Goal: Task Accomplishment & Management: Use online tool/utility

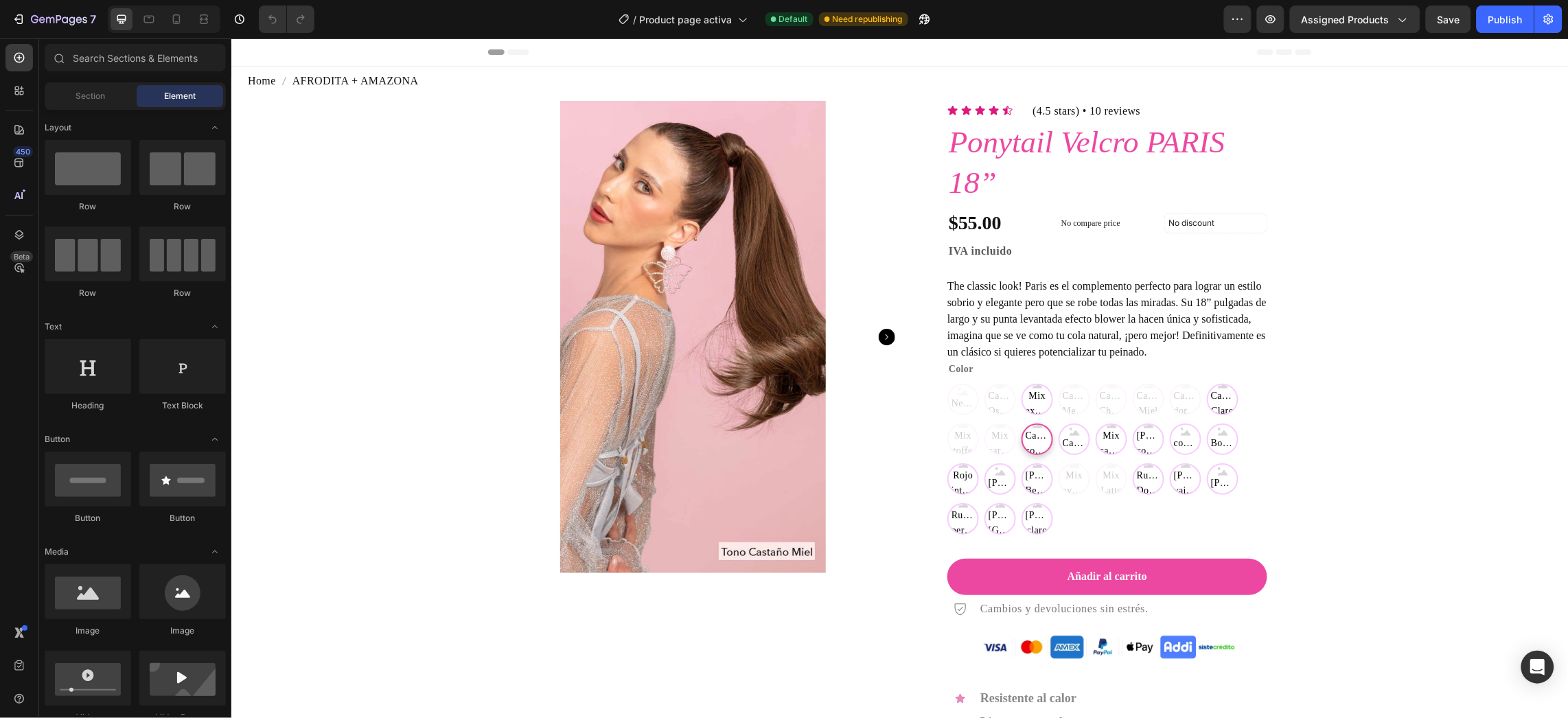
click at [1022, 451] on span "Castaño cobrizo" at bounding box center [1036, 443] width 29 height 31
click at [1020, 423] on input "Castaño cobrizo Castaño cobrizo Castaño cobrizo" at bounding box center [1020, 422] width 1 height 1
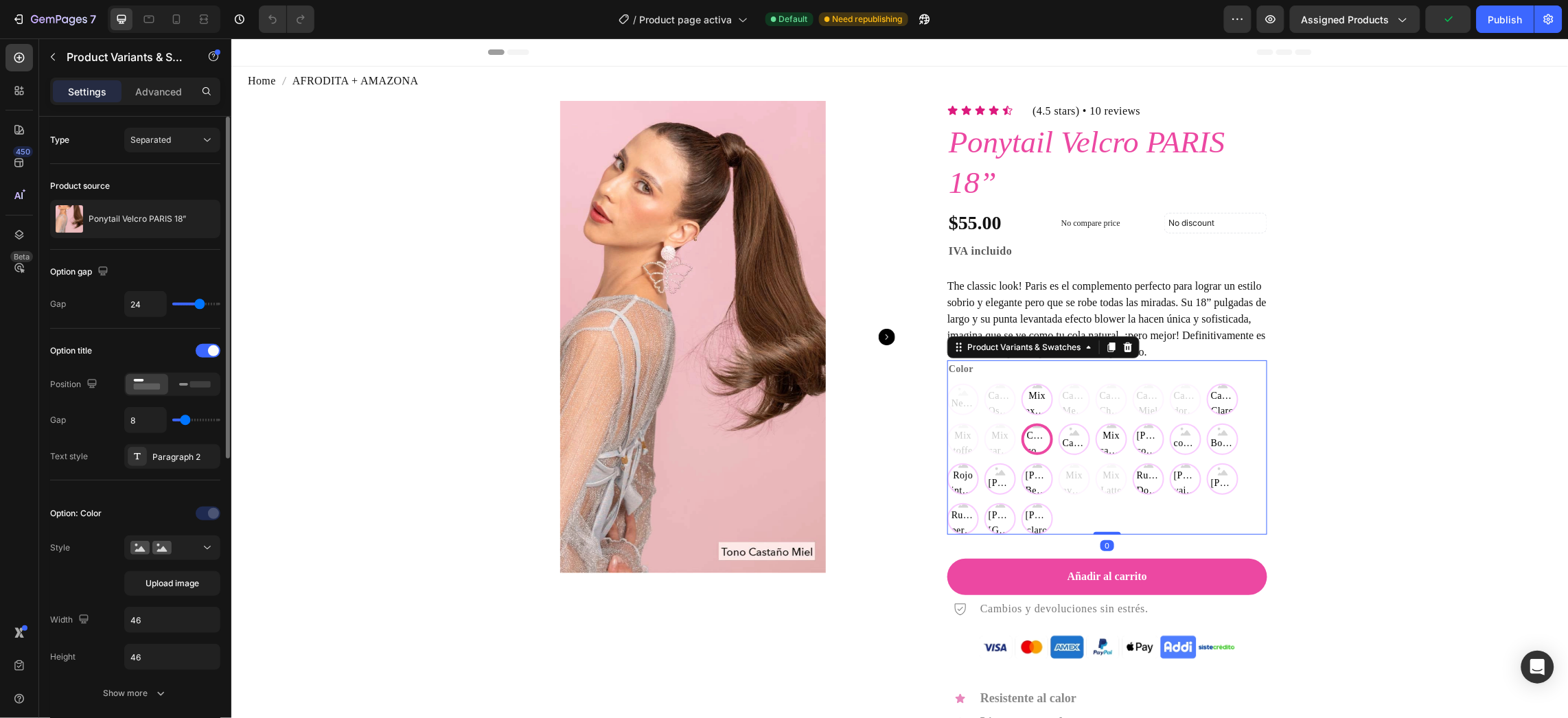
radio input "false"
click at [133, 581] on button "Upload image" at bounding box center [172, 583] width 96 height 25
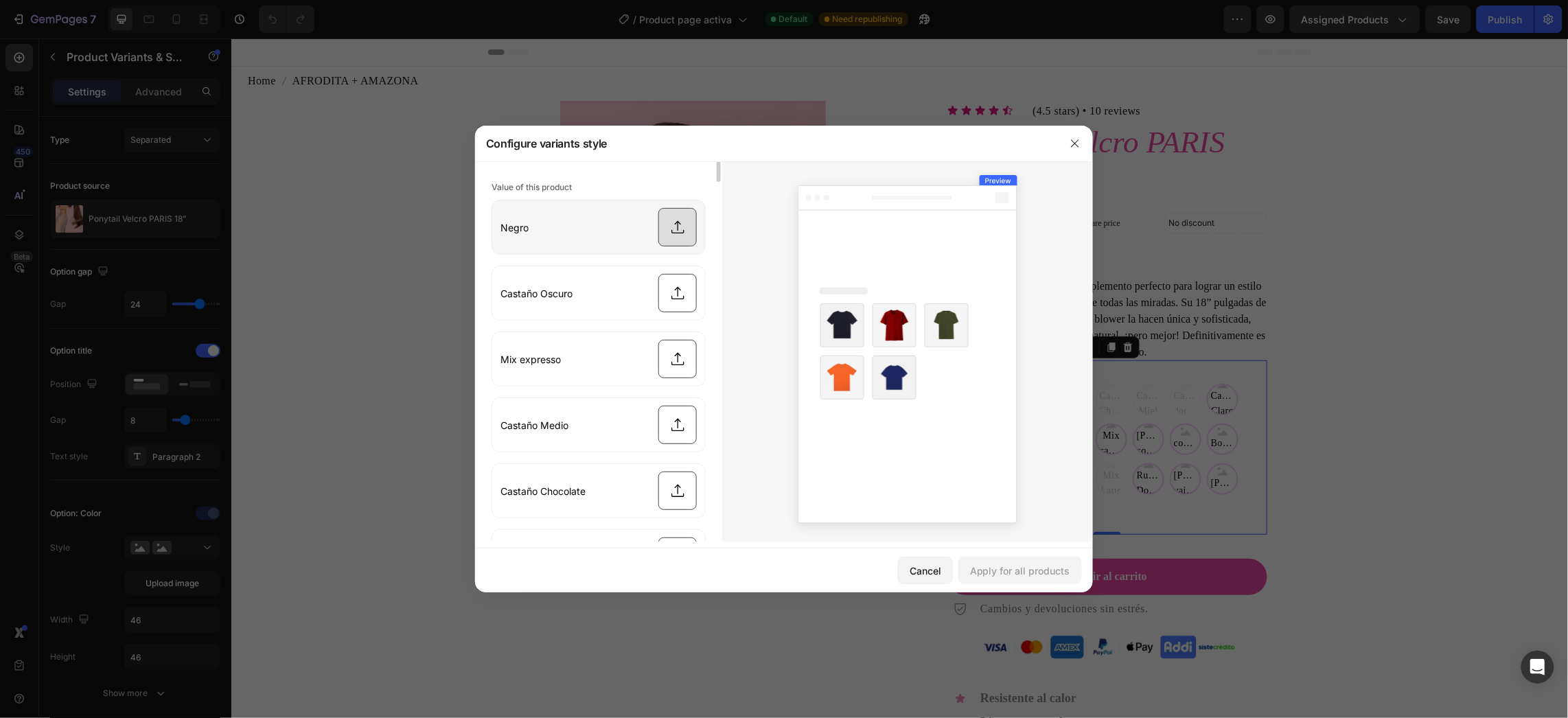
click at [689, 225] on input "file" at bounding box center [598, 227] width 213 height 53
type input "C:\fakepath\Swatch_Negro_Web.png"
click at [988, 573] on div "Apply for all products" at bounding box center [1019, 571] width 100 height 15
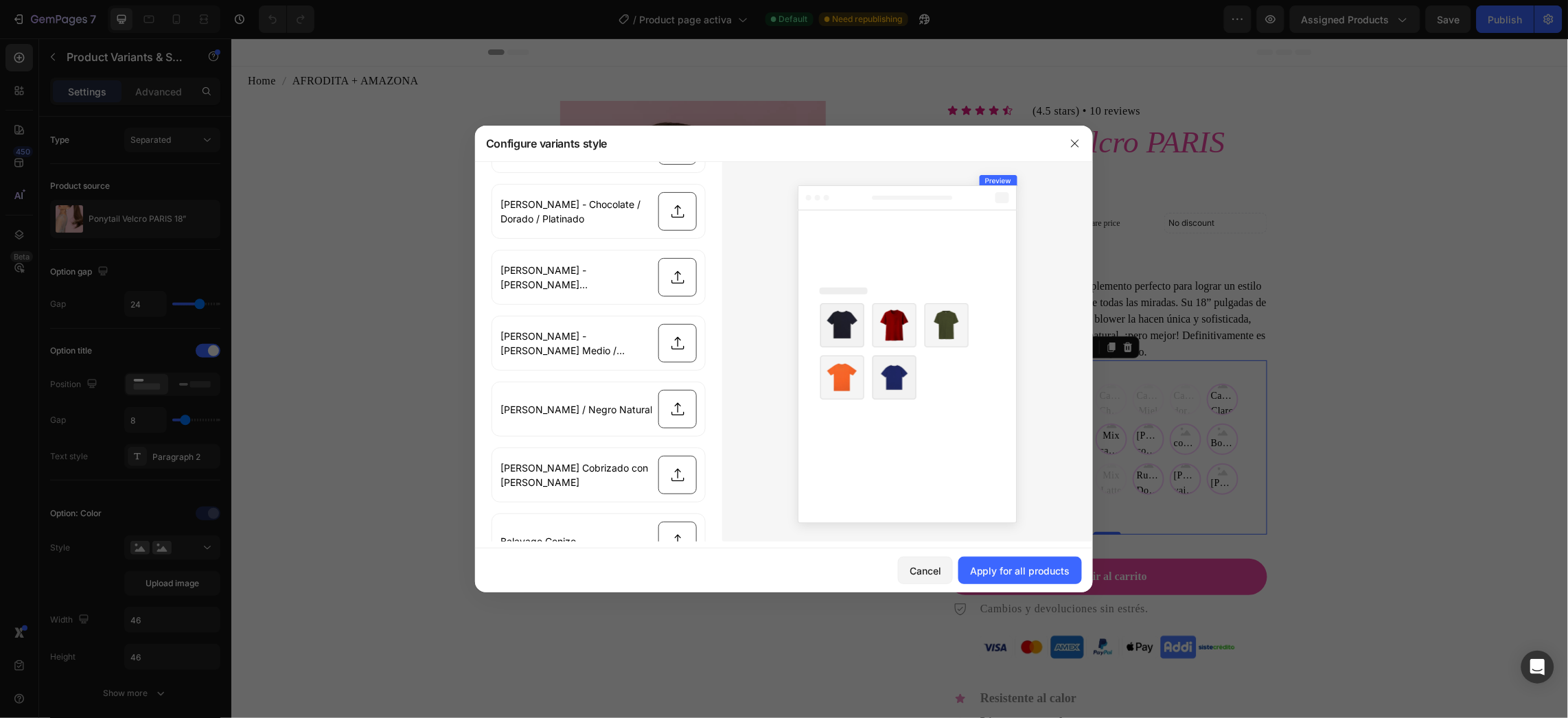
scroll to position [2678, 0]
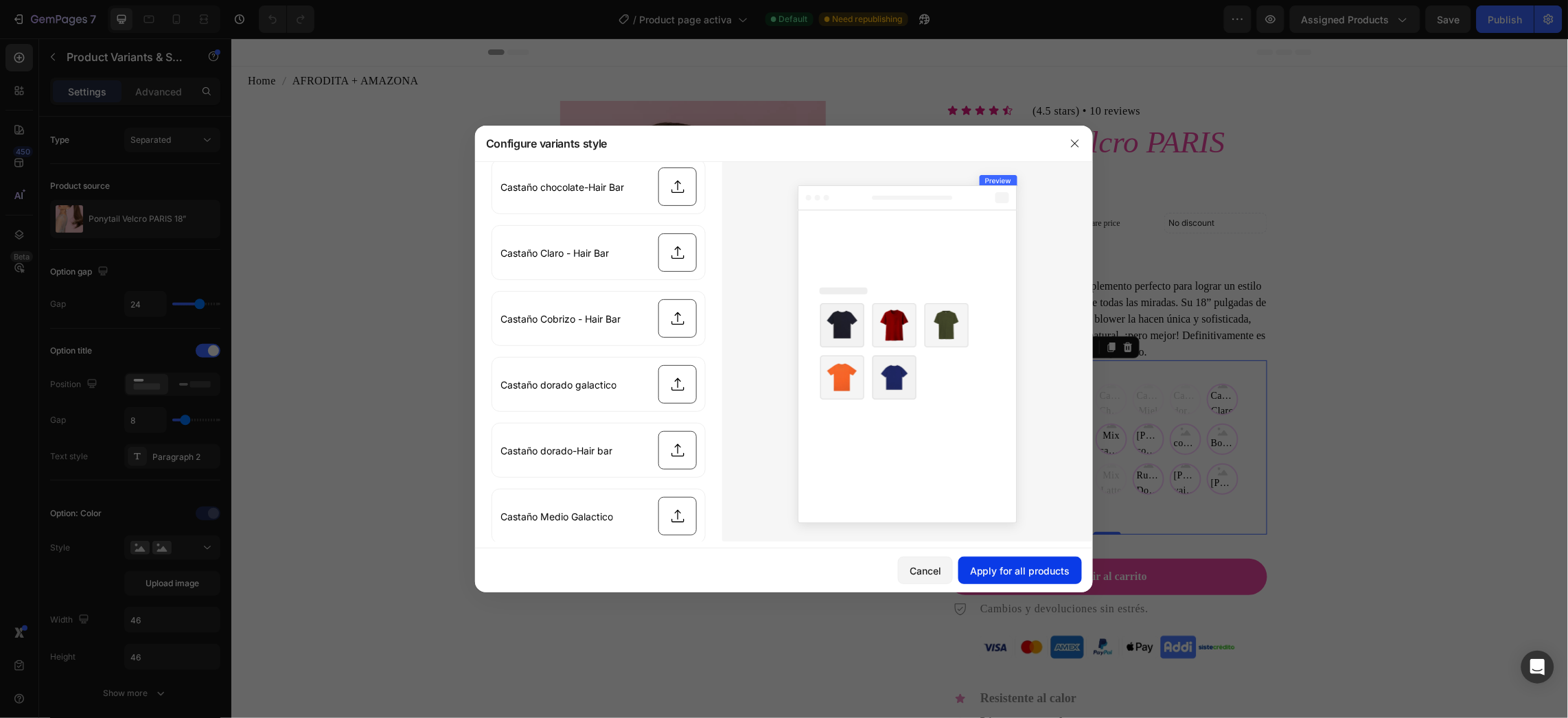
click at [1022, 560] on button "Apply for all products" at bounding box center [1020, 571] width 124 height 28
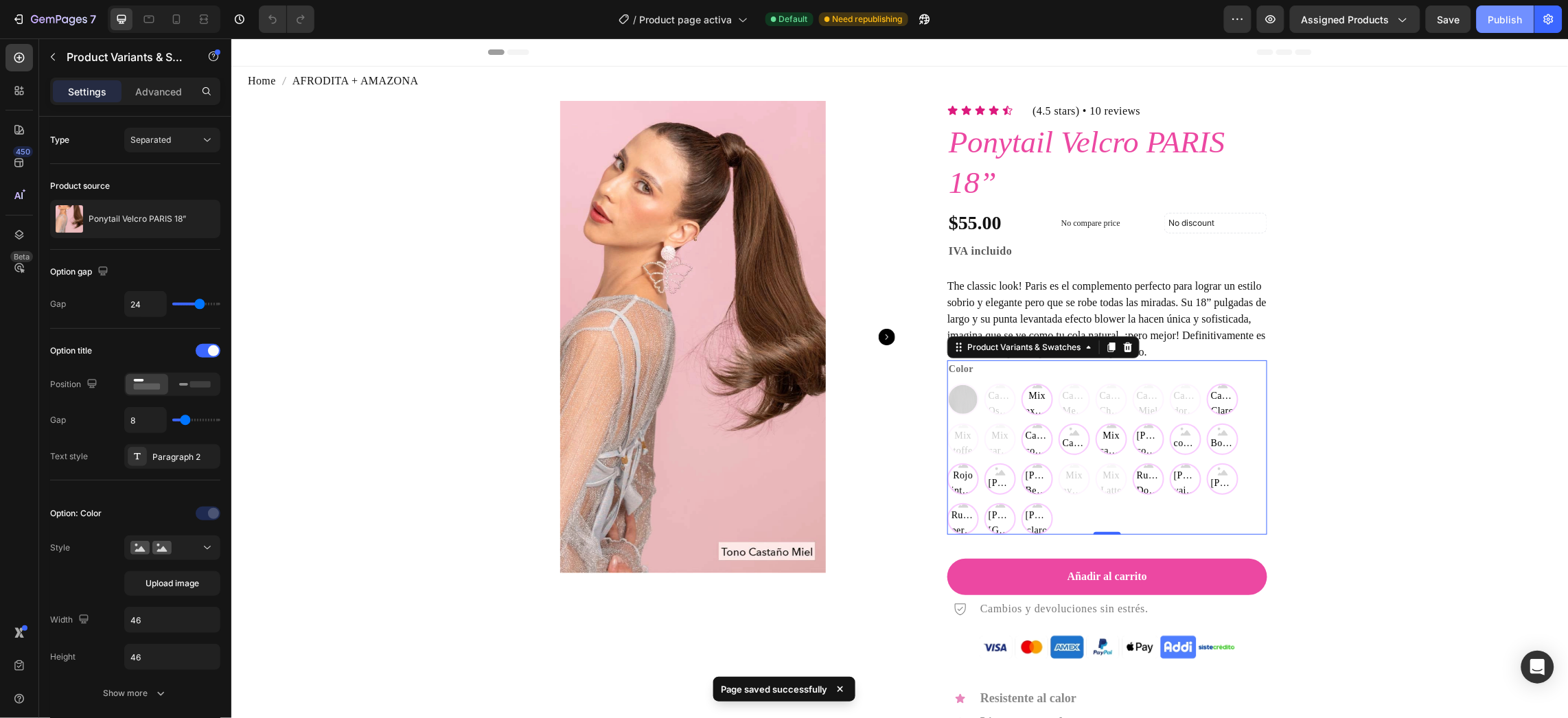
click at [1494, 6] on button "Publish" at bounding box center [1506, 20] width 57 height 28
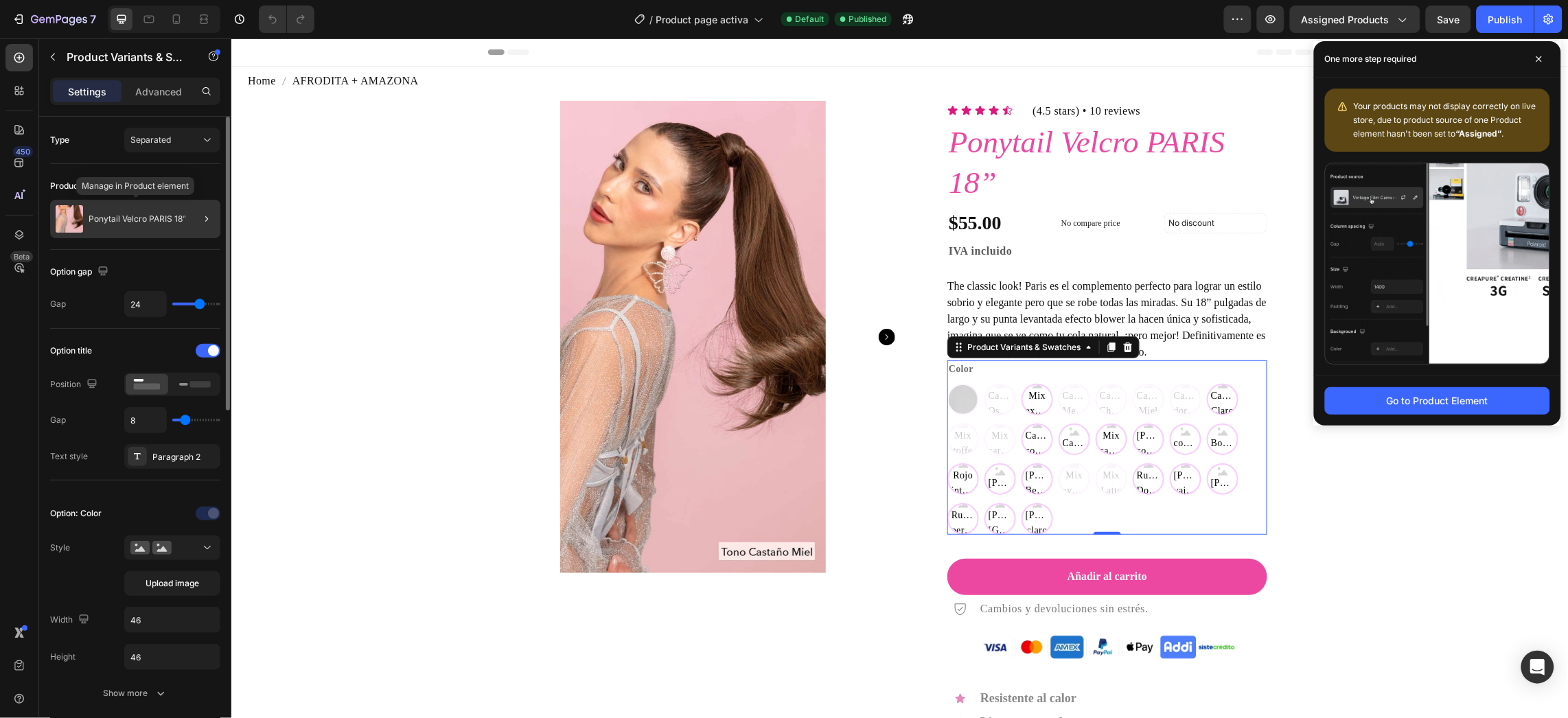
click at [114, 211] on div "Ponytail Velcro PARIS 18”" at bounding box center [135, 219] width 170 height 39
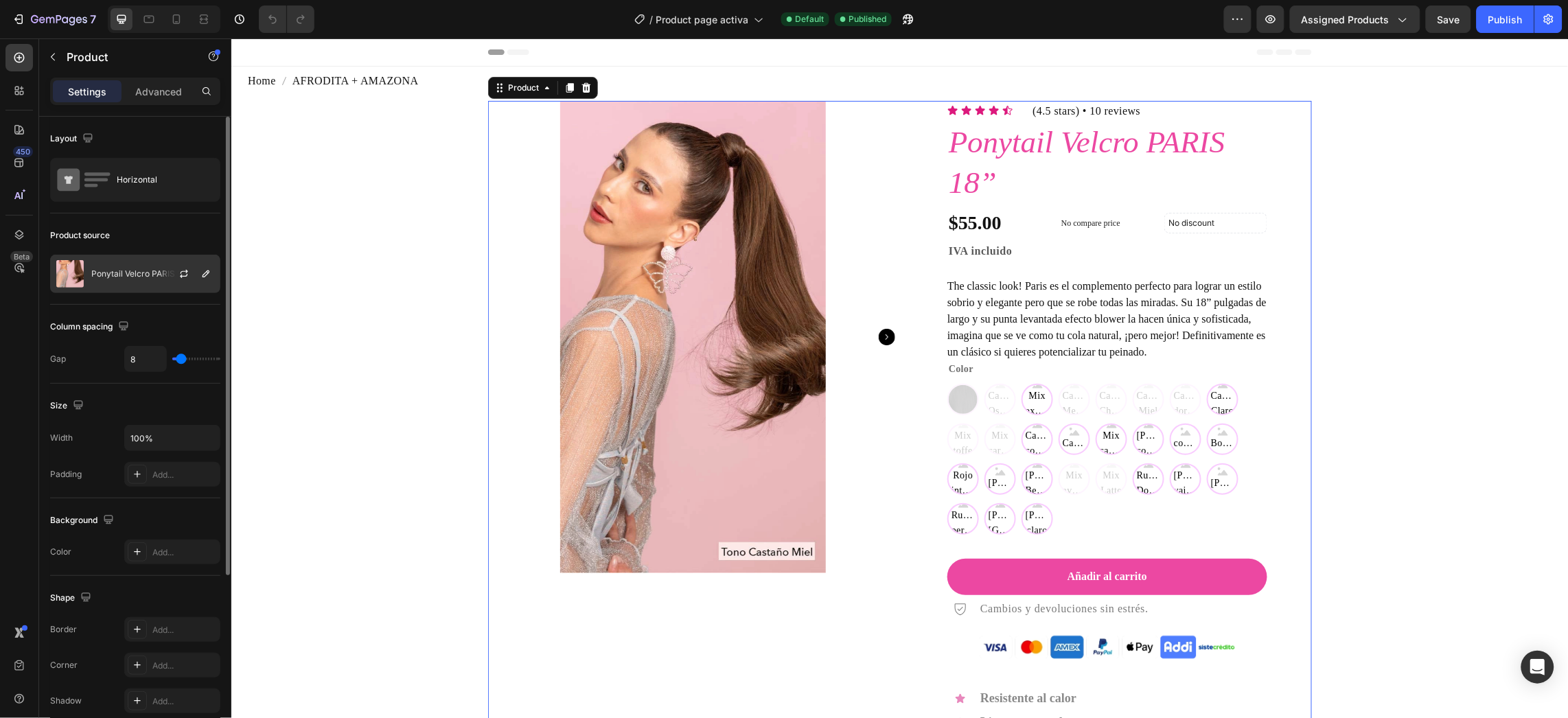
click at [147, 271] on p "Ponytail Velcro PARIS 18”" at bounding box center [139, 274] width 98 height 10
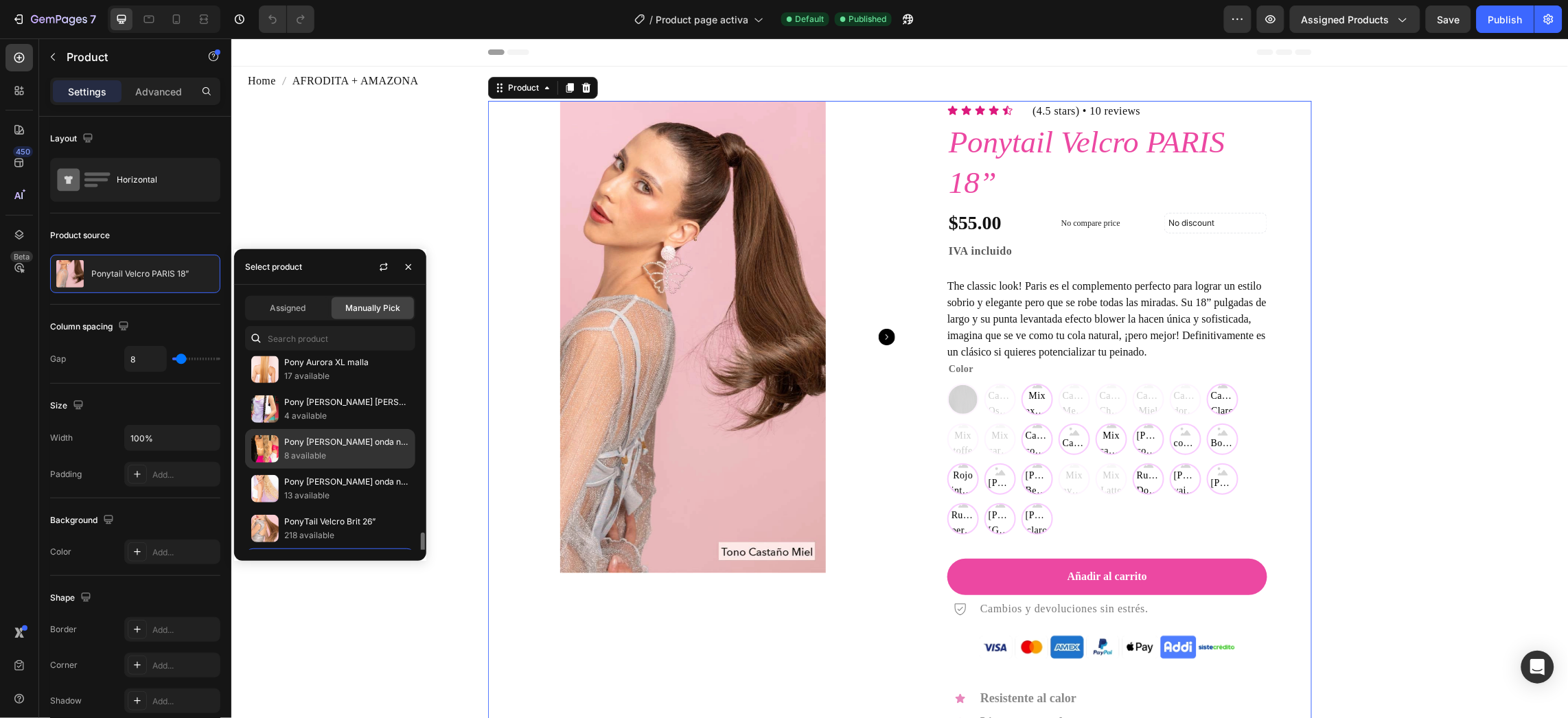
scroll to position [412, 0]
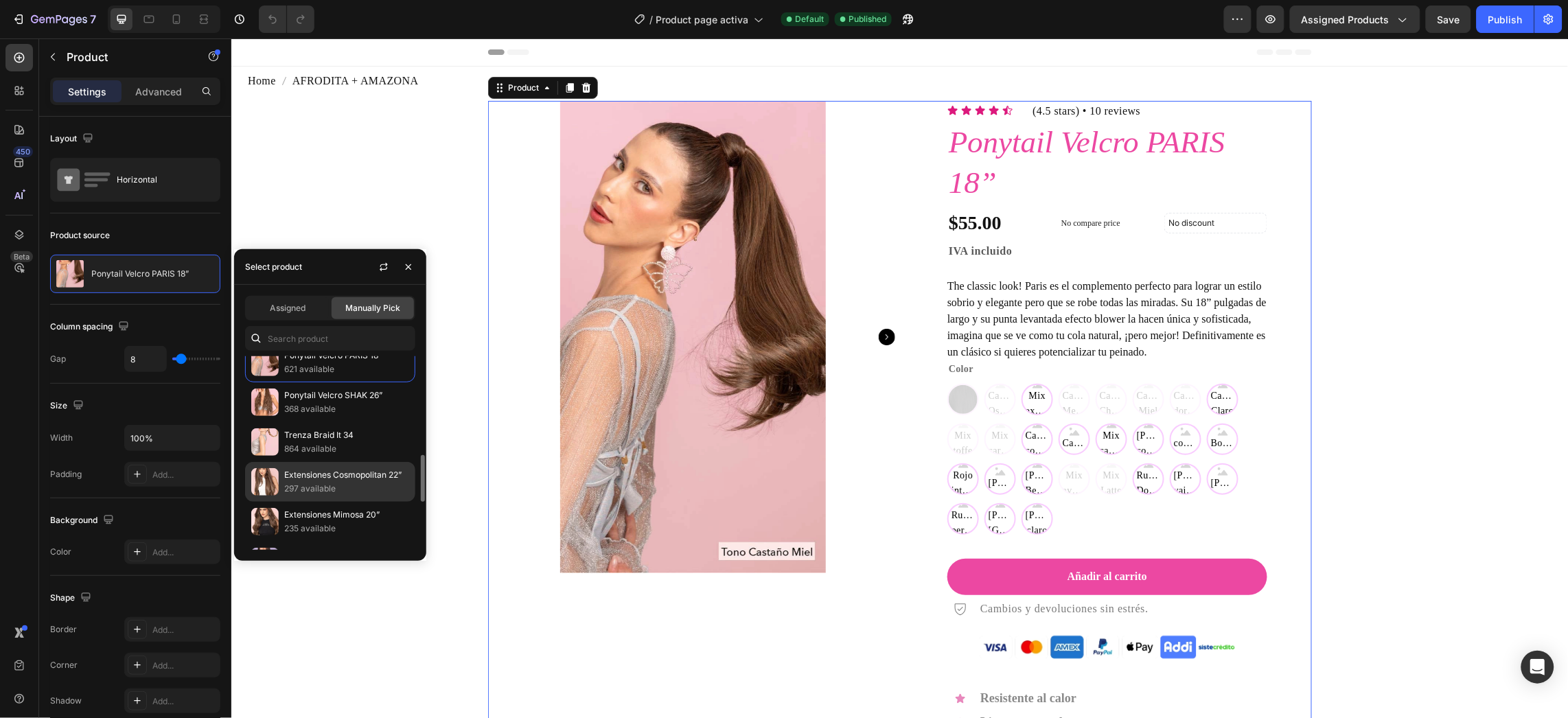
click at [315, 474] on p "Extensiones Cosmopolitan 22”" at bounding box center [347, 476] width 125 height 14
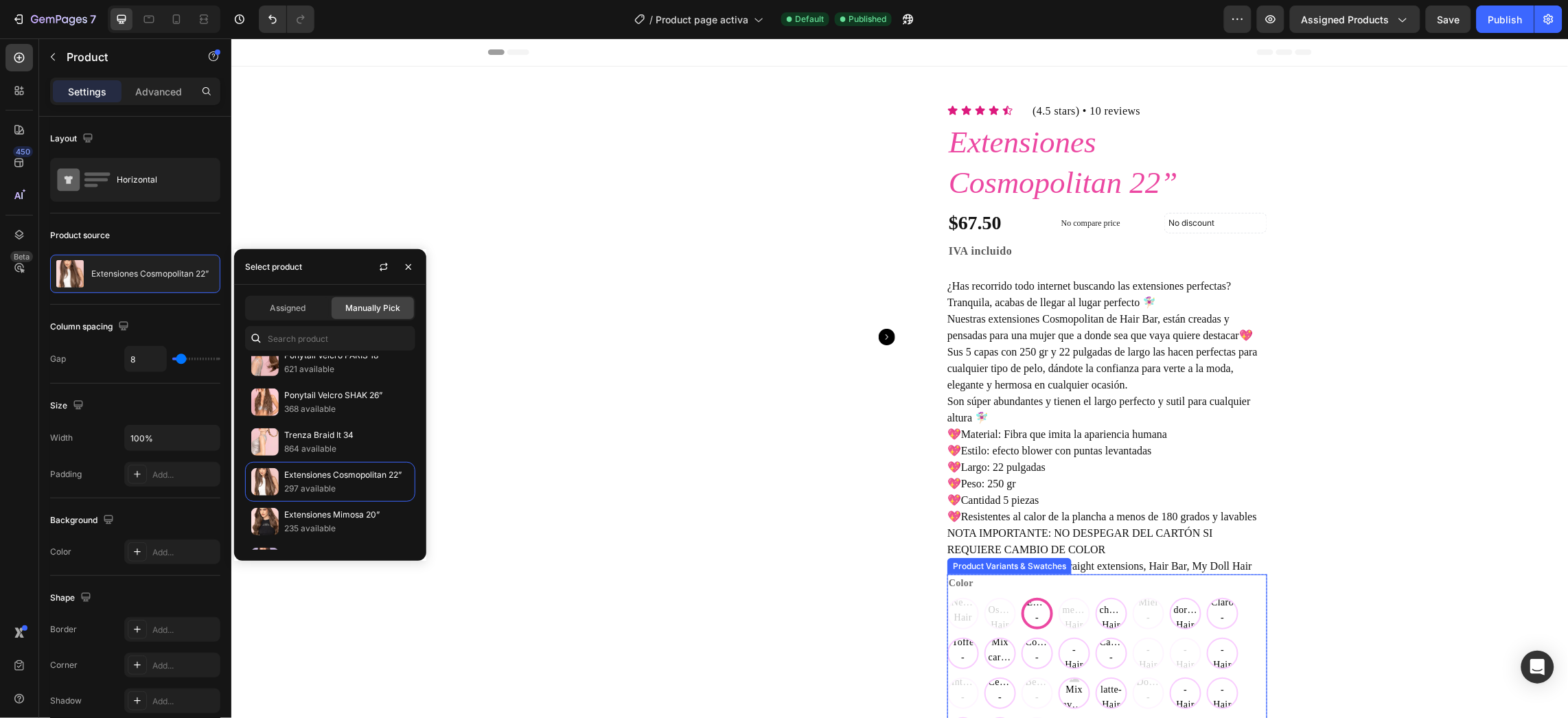
scroll to position [103, 0]
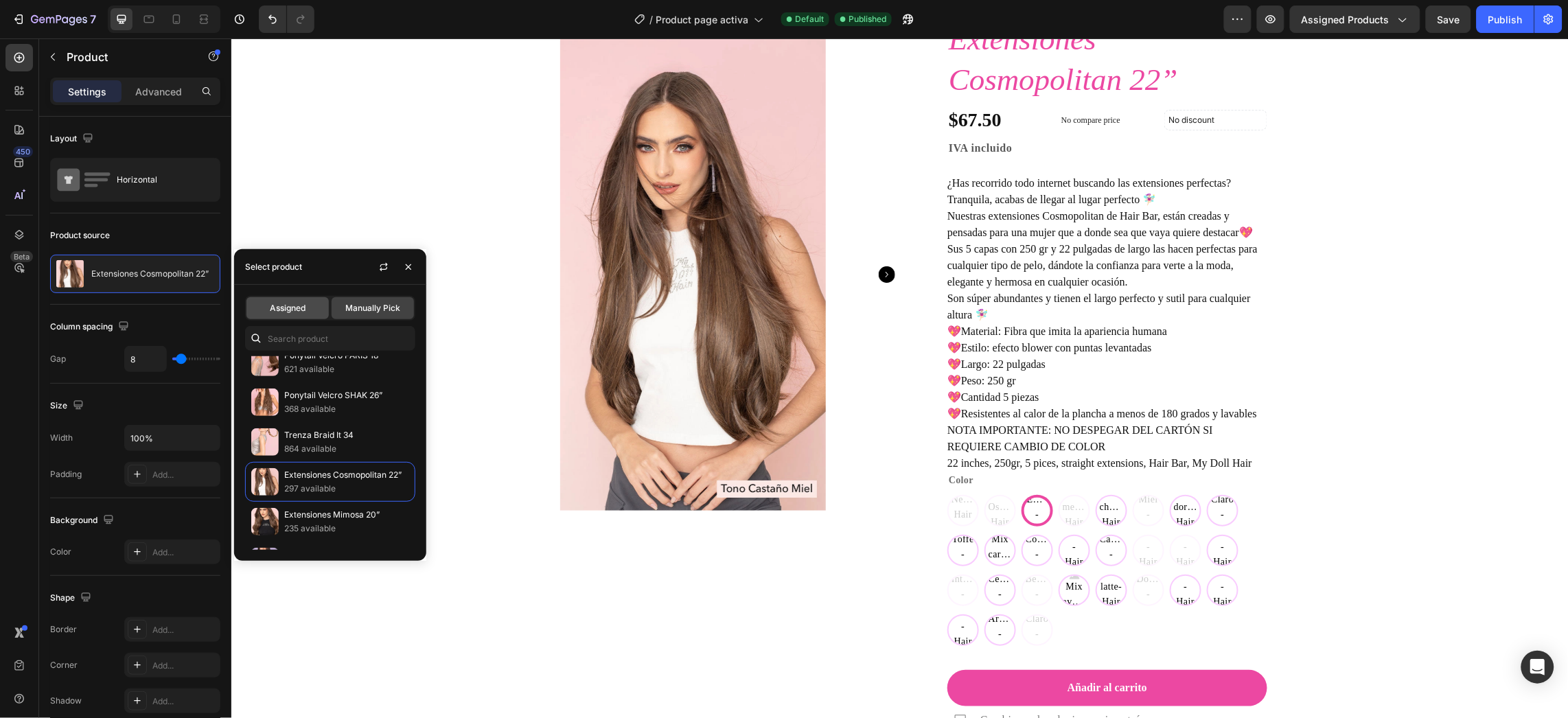
click at [303, 309] on span "Assigned" at bounding box center [288, 309] width 36 height 13
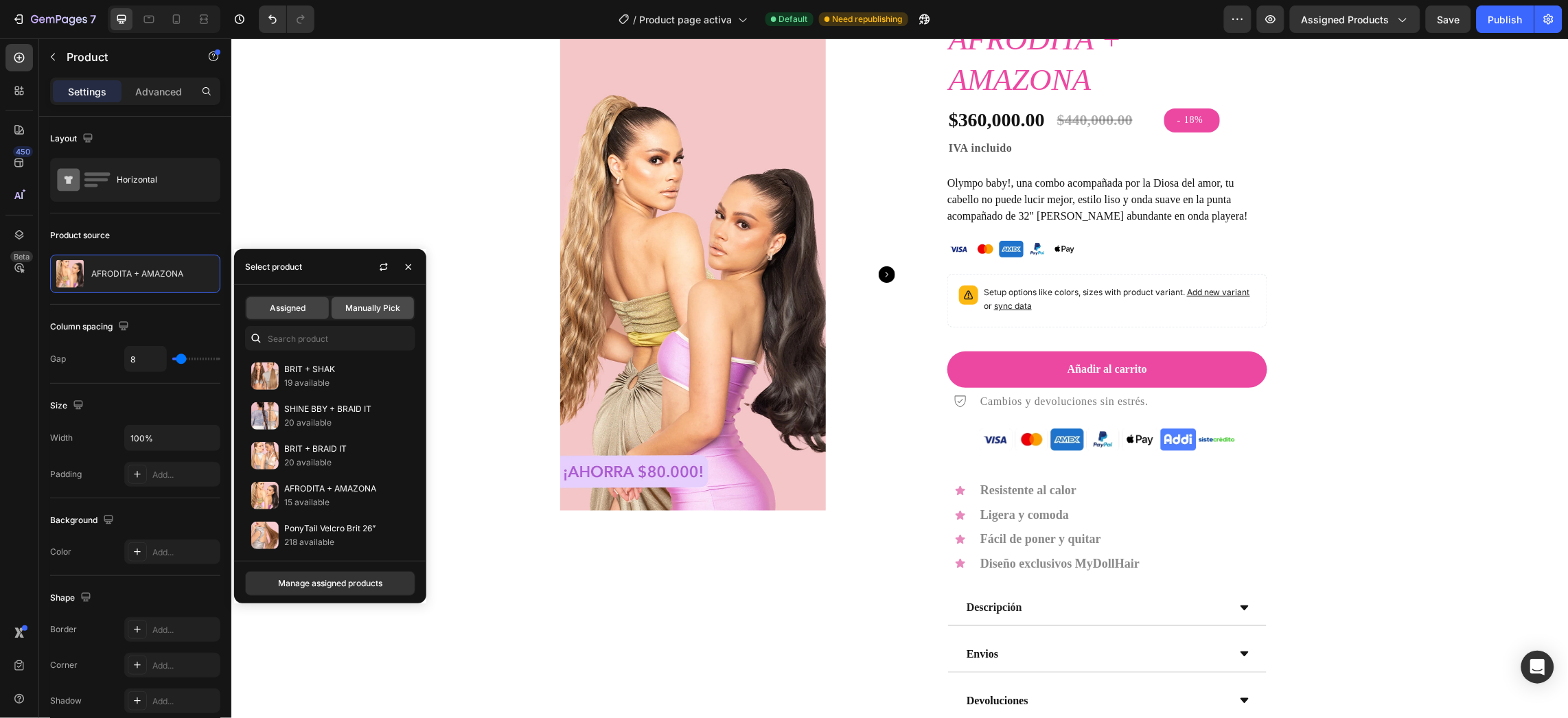
click at [379, 311] on span "Manually Pick" at bounding box center [373, 309] width 55 height 13
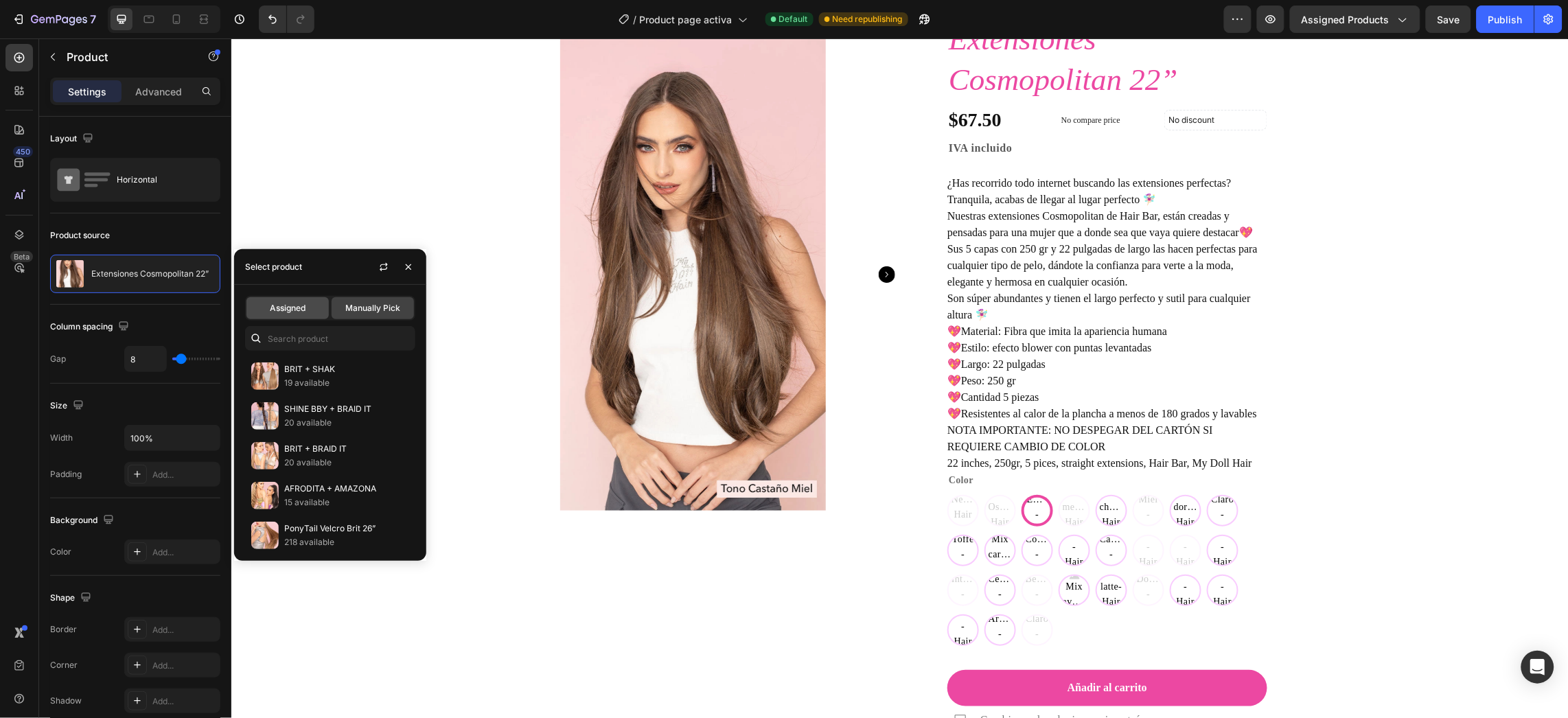
click at [310, 309] on div "Assigned" at bounding box center [287, 309] width 82 height 22
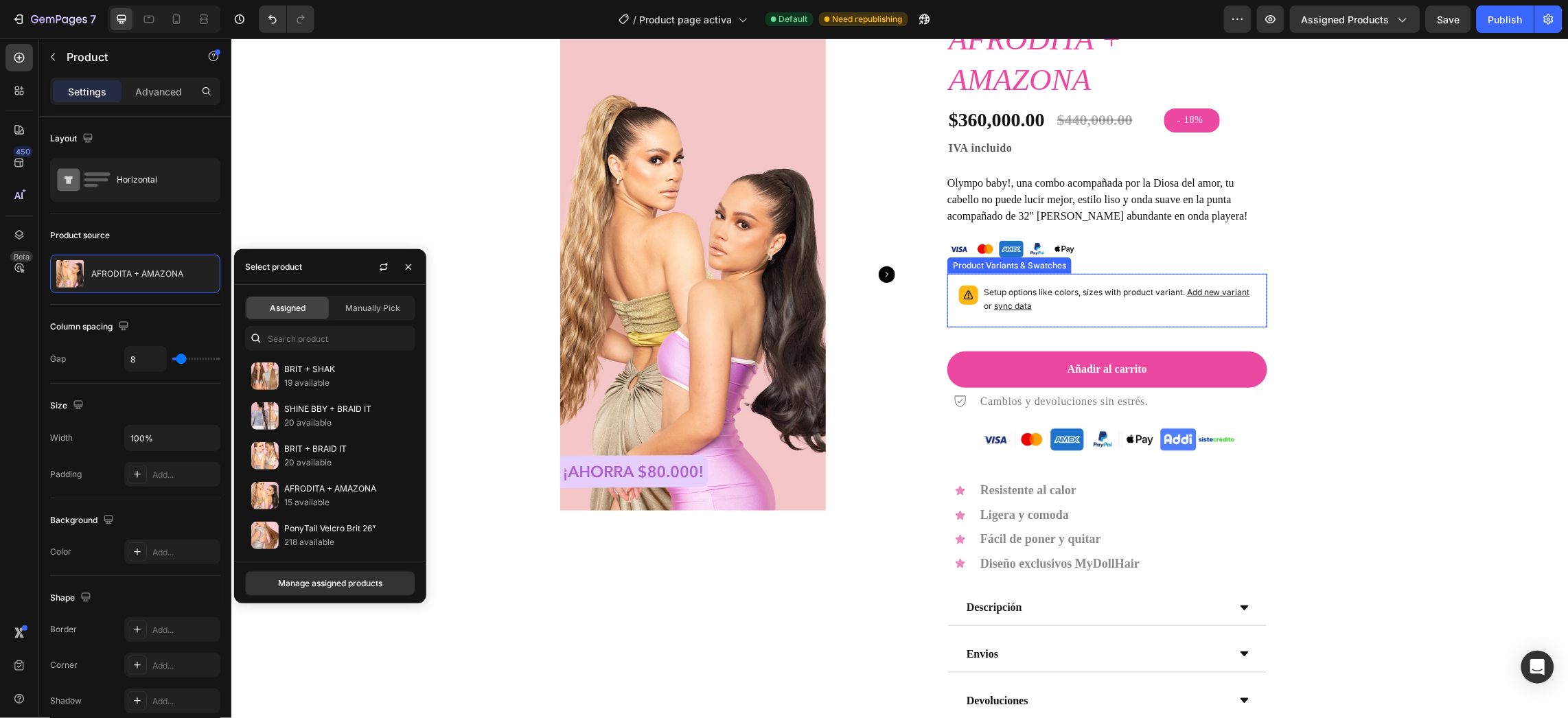
click at [1011, 306] on span "sync data" at bounding box center [1012, 306] width 38 height 10
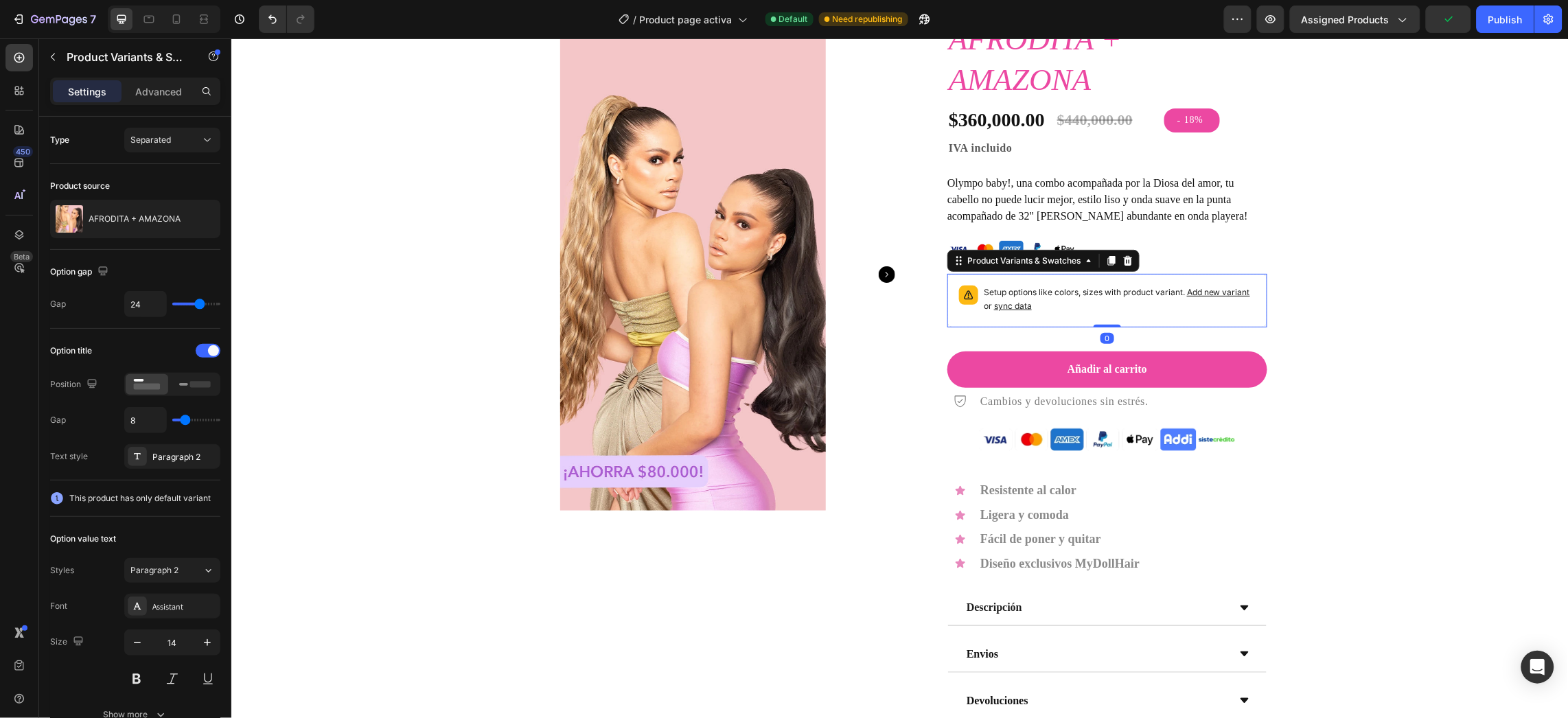
click at [1011, 306] on span "sync data" at bounding box center [1012, 306] width 38 height 10
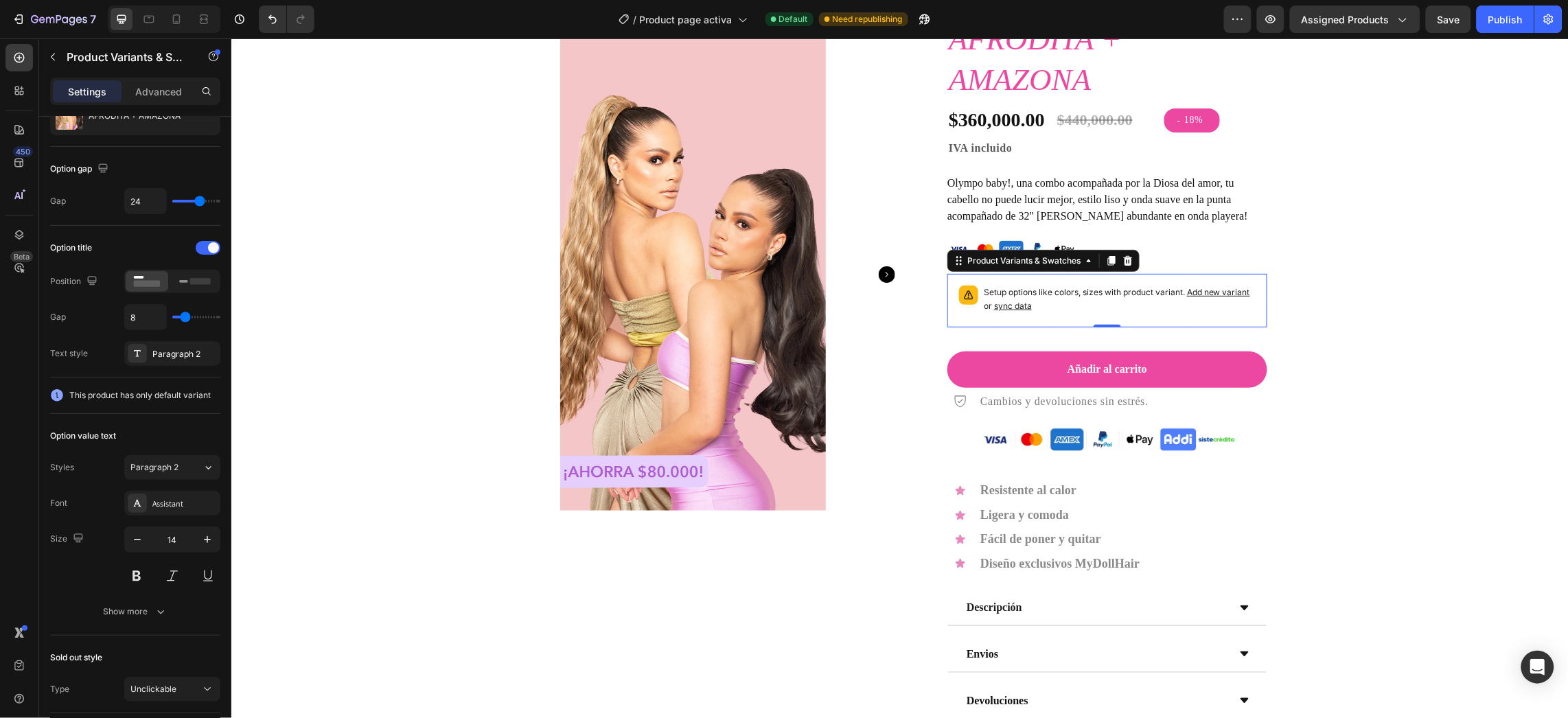
click at [1021, 301] on span "sync data" at bounding box center [1012, 306] width 38 height 10
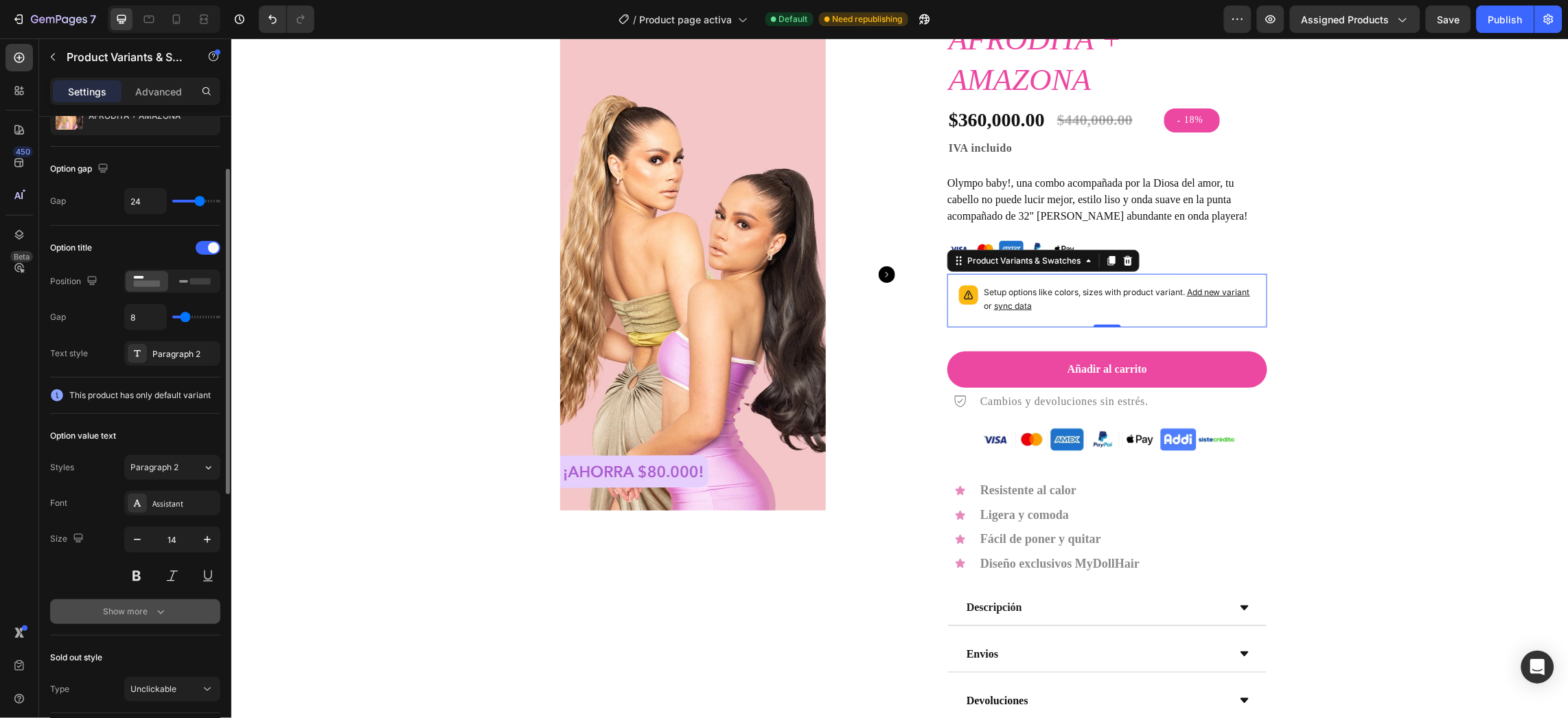
click at [151, 608] on div "Show more" at bounding box center [135, 612] width 64 height 14
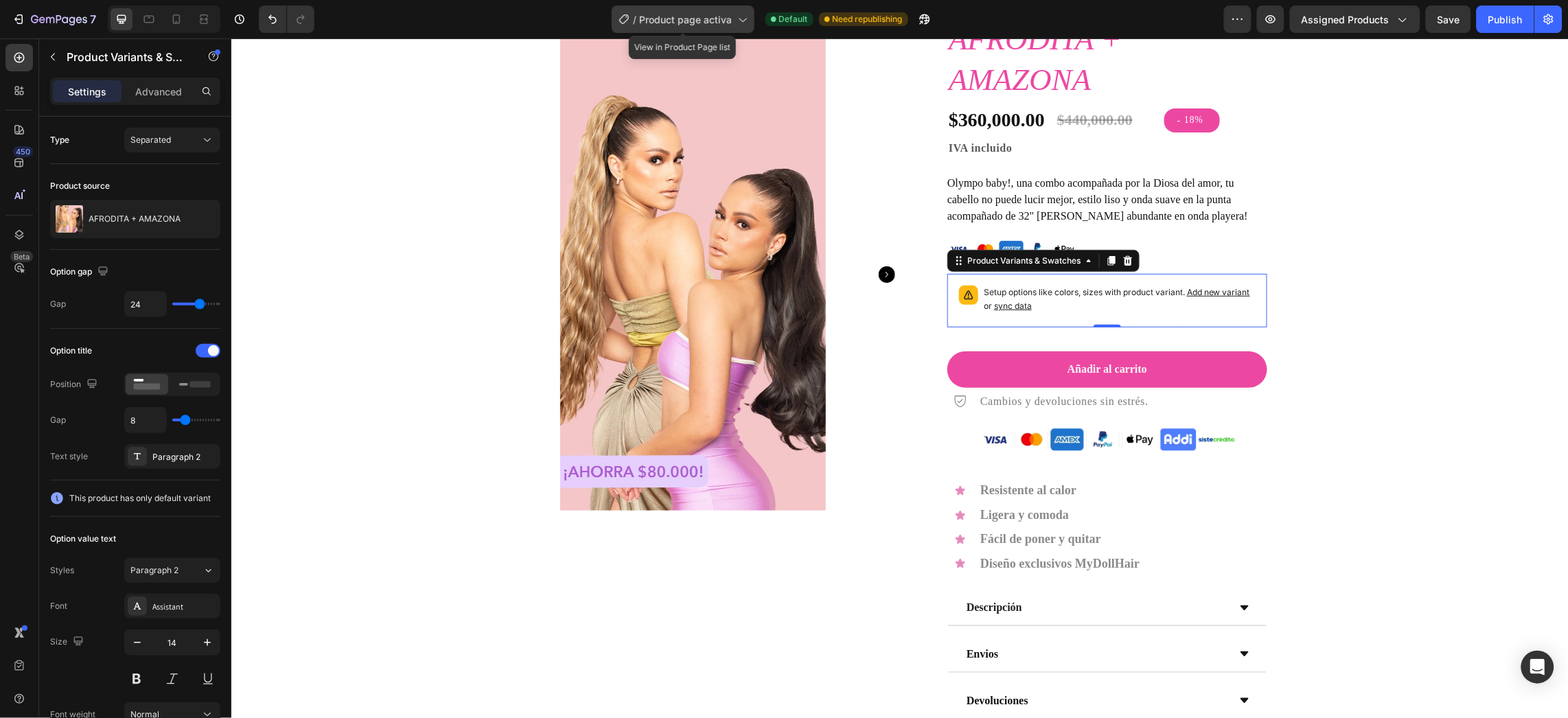
click at [655, 32] on div "/ Product page activa" at bounding box center [683, 20] width 142 height 28
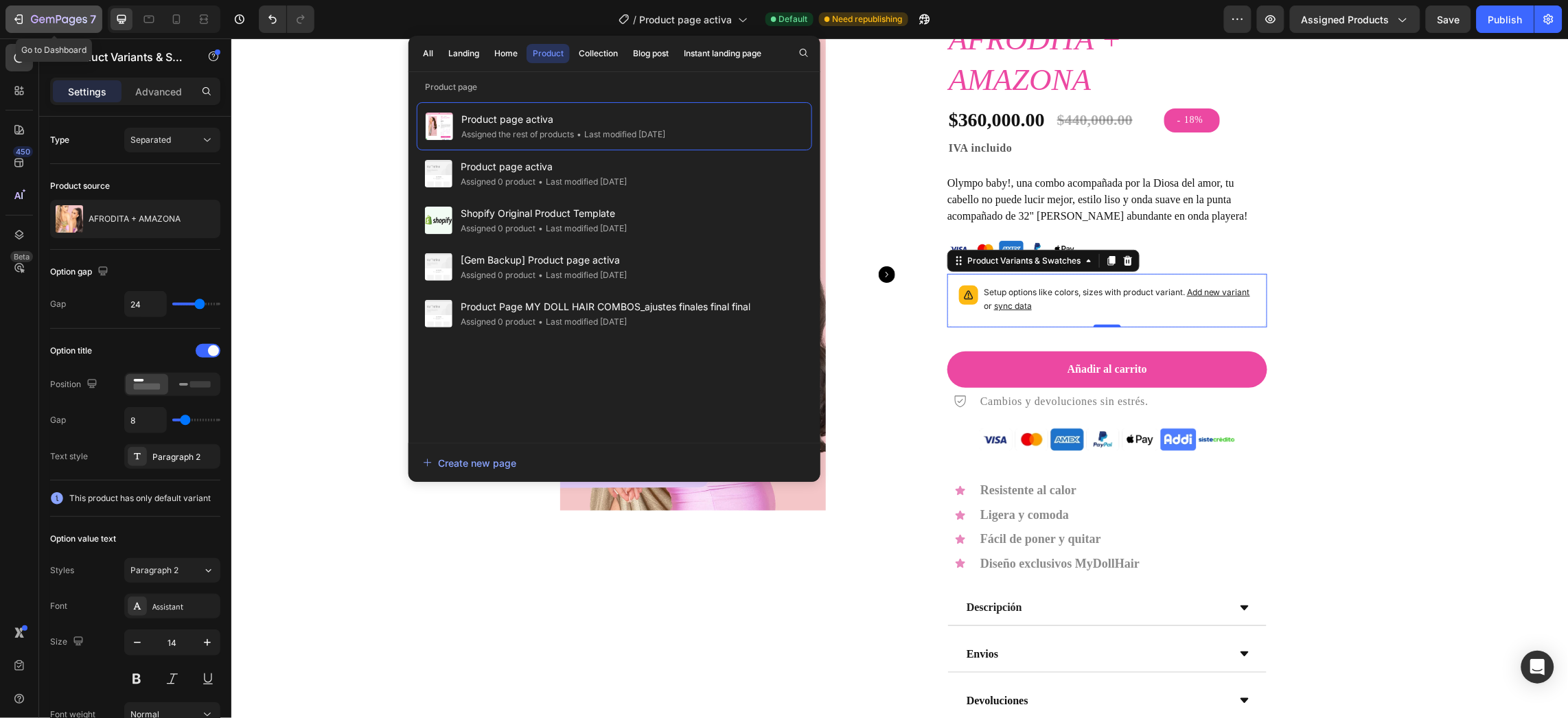
click at [52, 29] on button "7" at bounding box center [54, 20] width 97 height 28
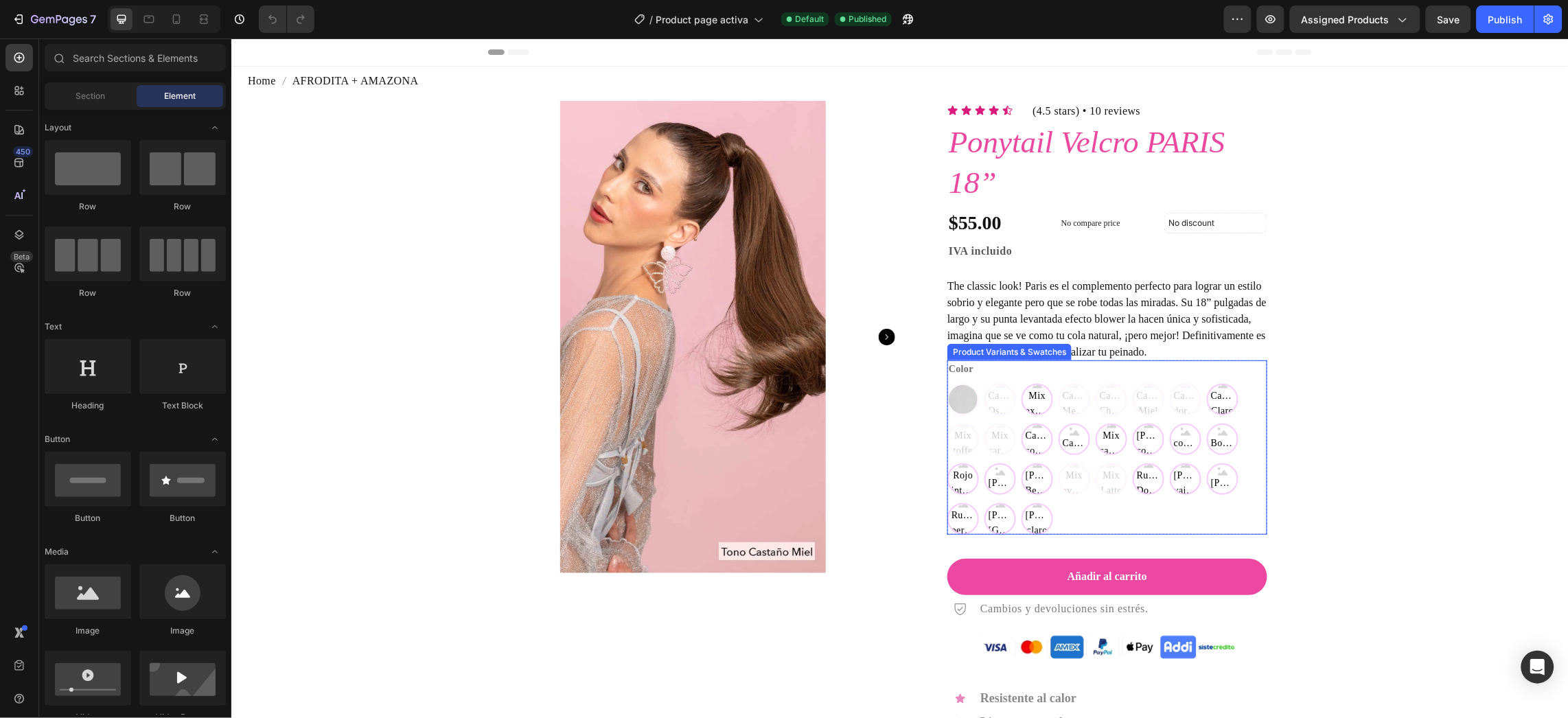
click at [1003, 437] on div "Negro Negro Castaño Oscuro Castaño Oscuro Castaño Oscuro Mix expresso Mix expre…" at bounding box center [1107, 459] width 320 height 151
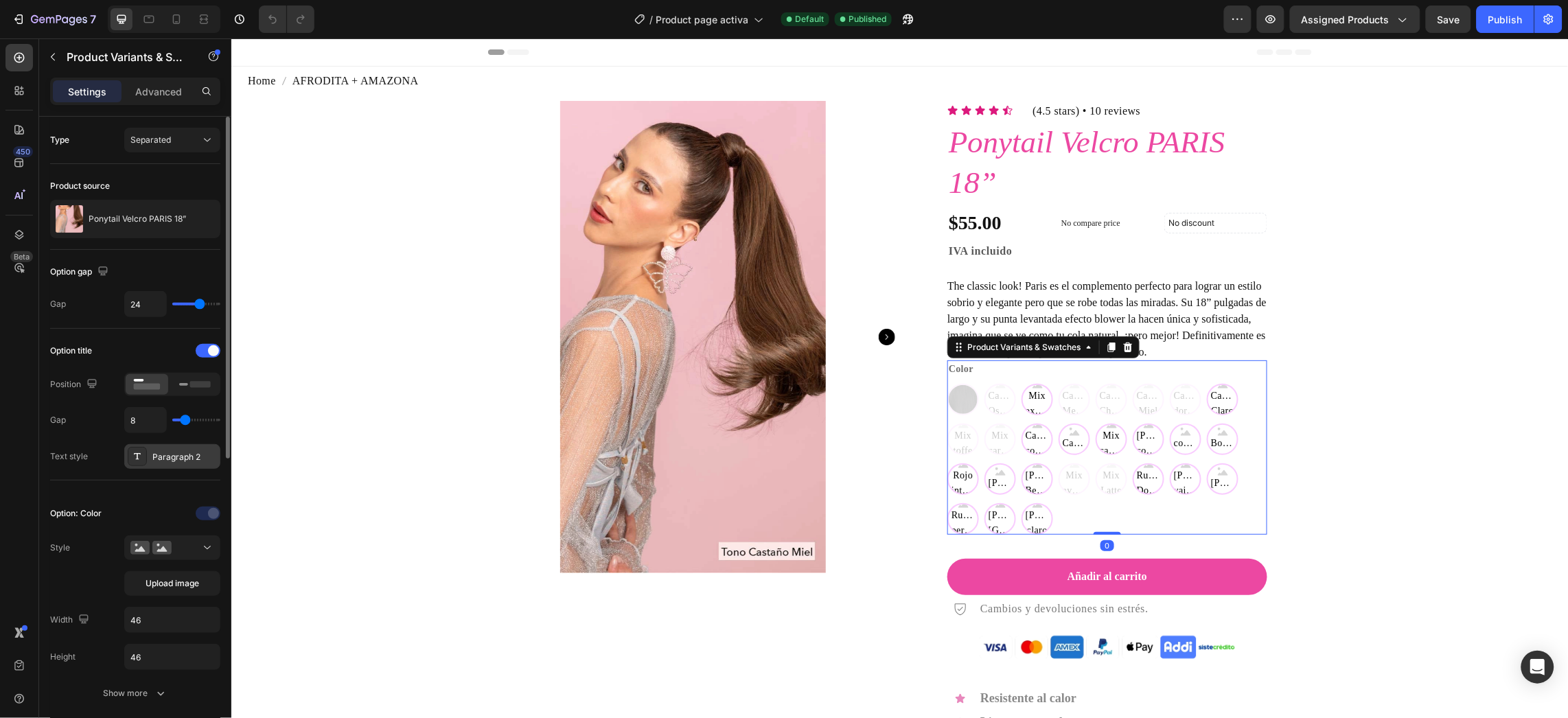
scroll to position [103, 0]
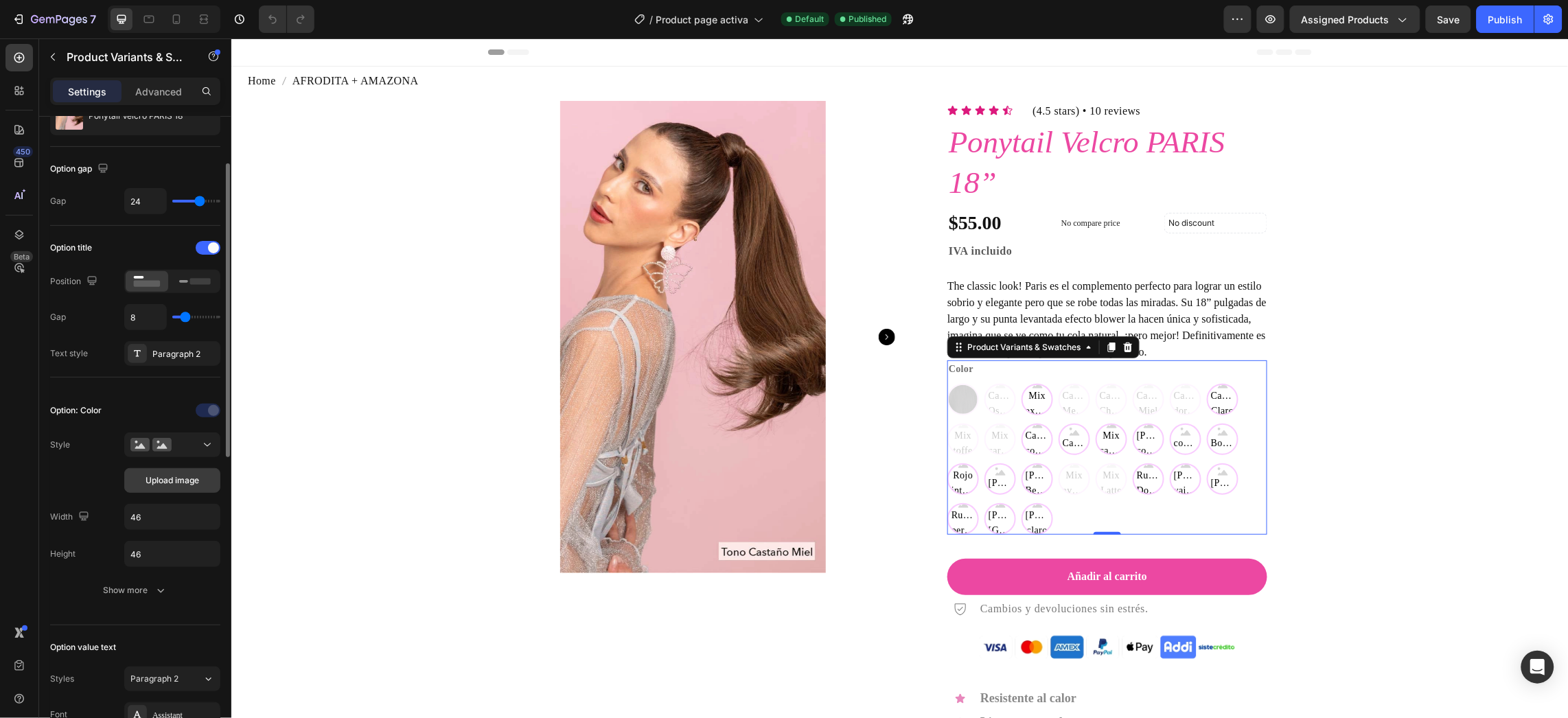
click at [167, 478] on span "Upload image" at bounding box center [172, 481] width 53 height 13
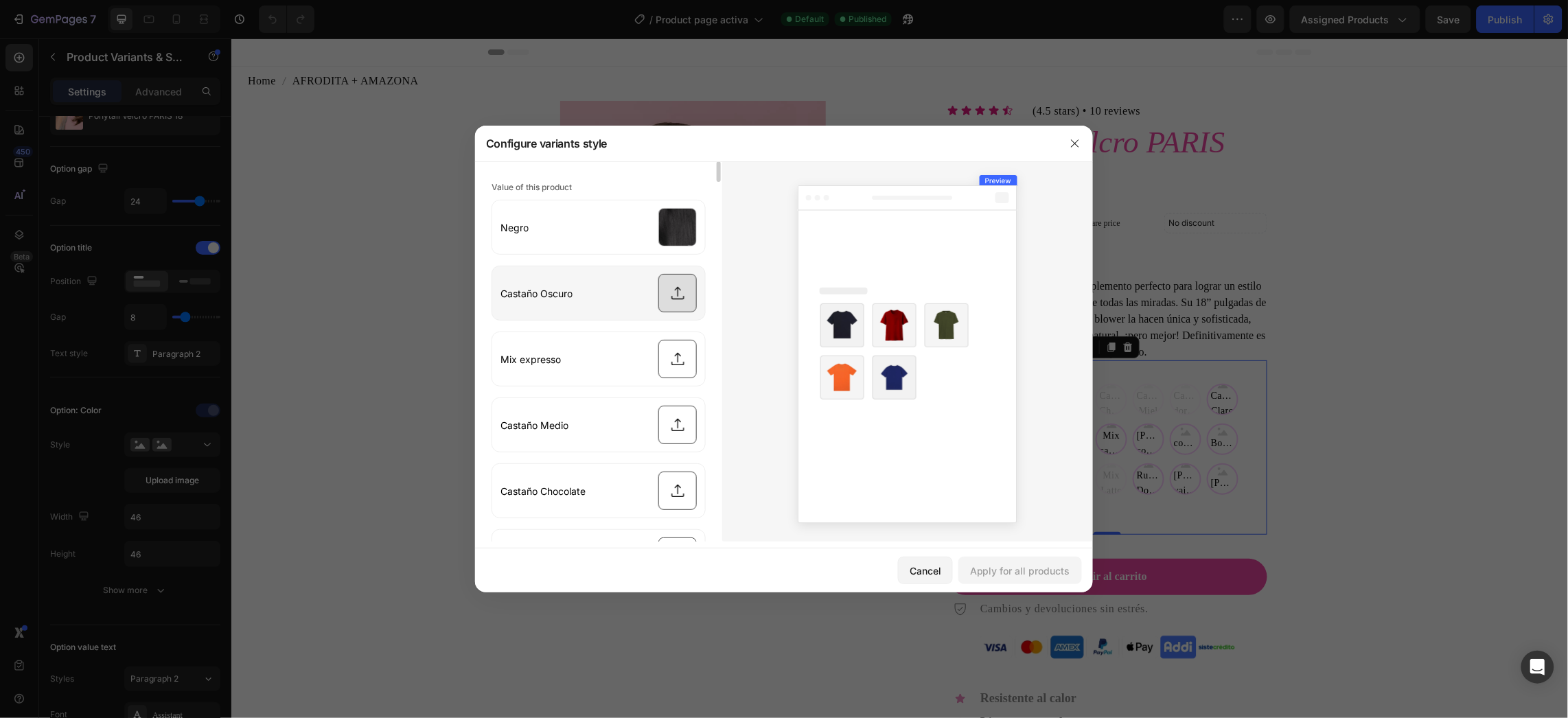
click at [680, 285] on input "file" at bounding box center [598, 293] width 213 height 53
type input "C:\fakepath\Swatches_CastanoOscuro_Web.png"
click at [1024, 564] on div "Apply for all products" at bounding box center [1019, 571] width 100 height 15
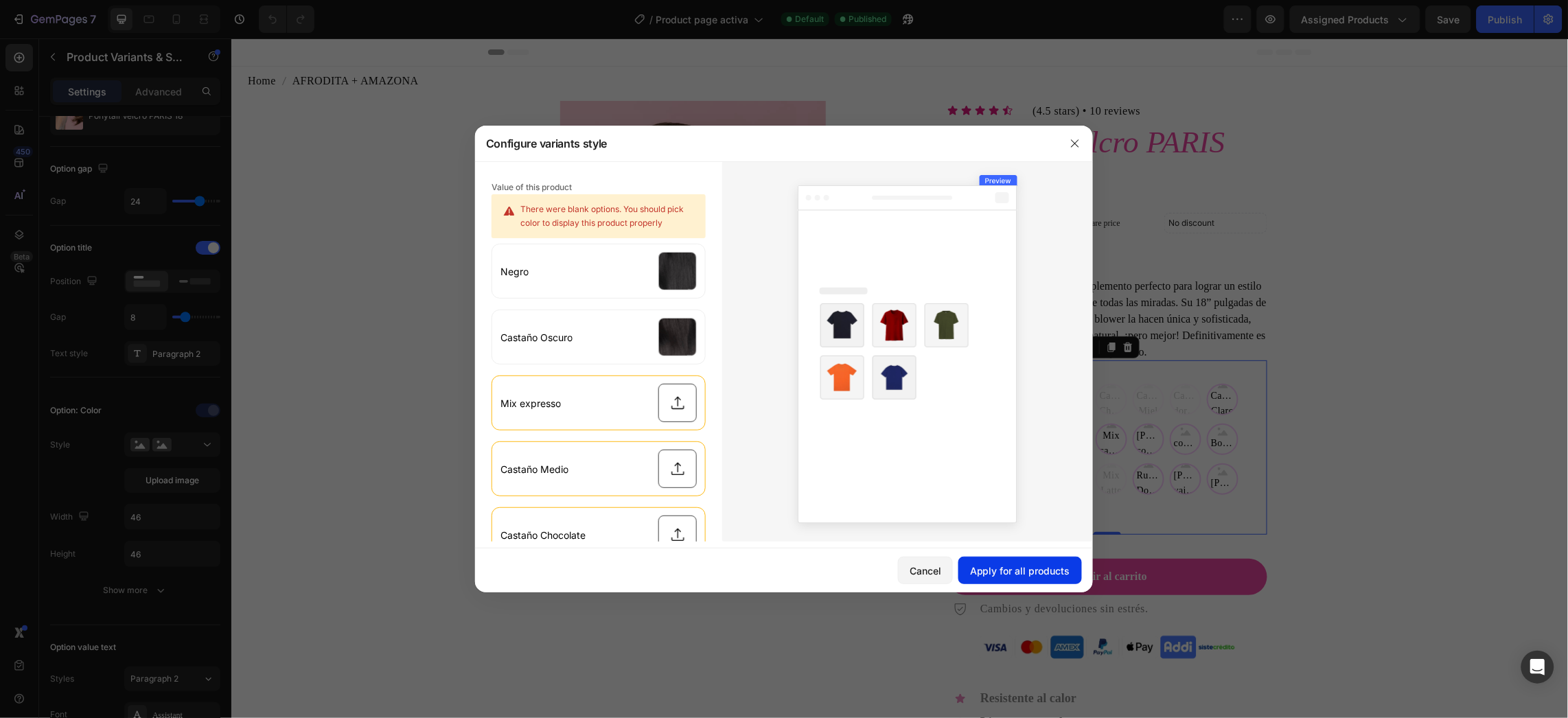
click at [1037, 568] on div "Apply for all products" at bounding box center [1019, 571] width 100 height 15
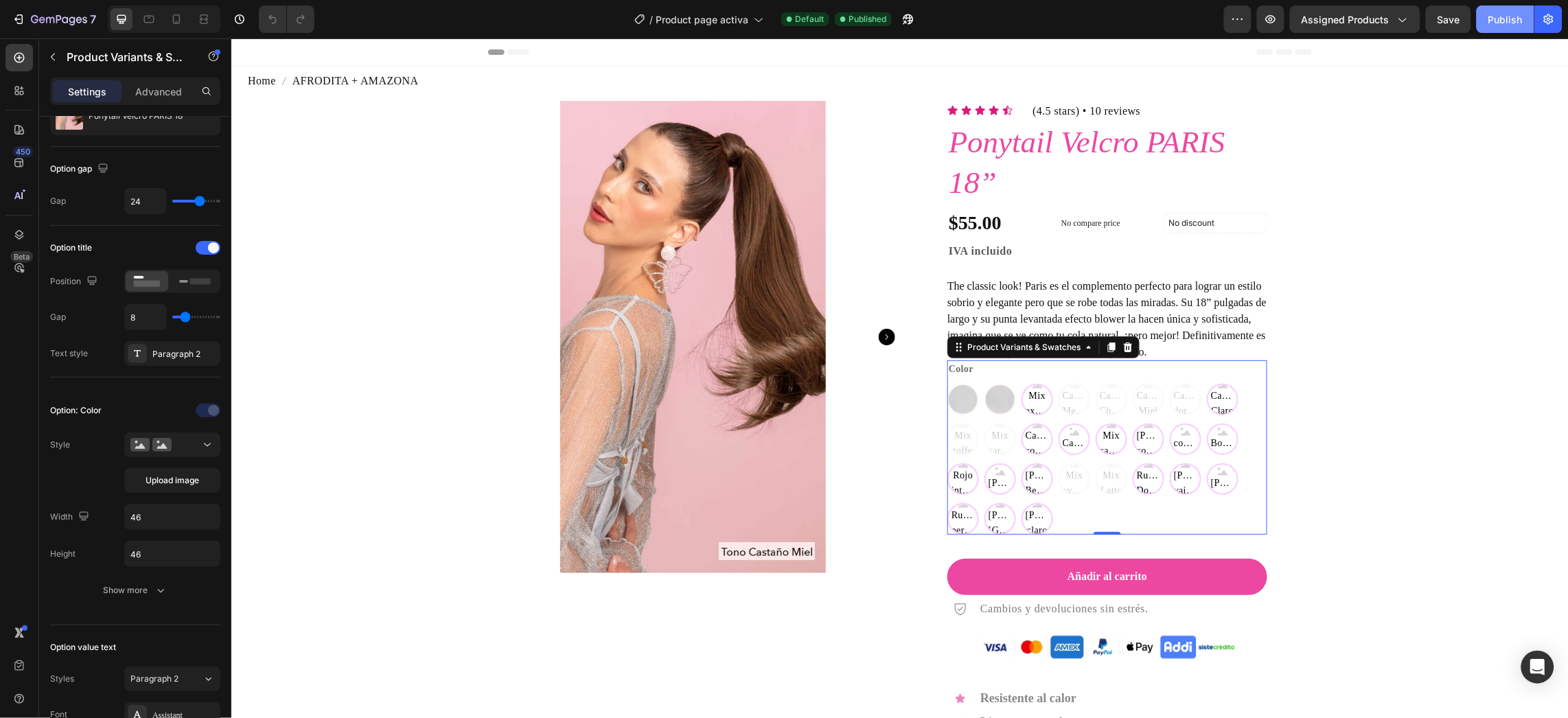
click at [1494, 27] on button "Publish" at bounding box center [1506, 20] width 57 height 28
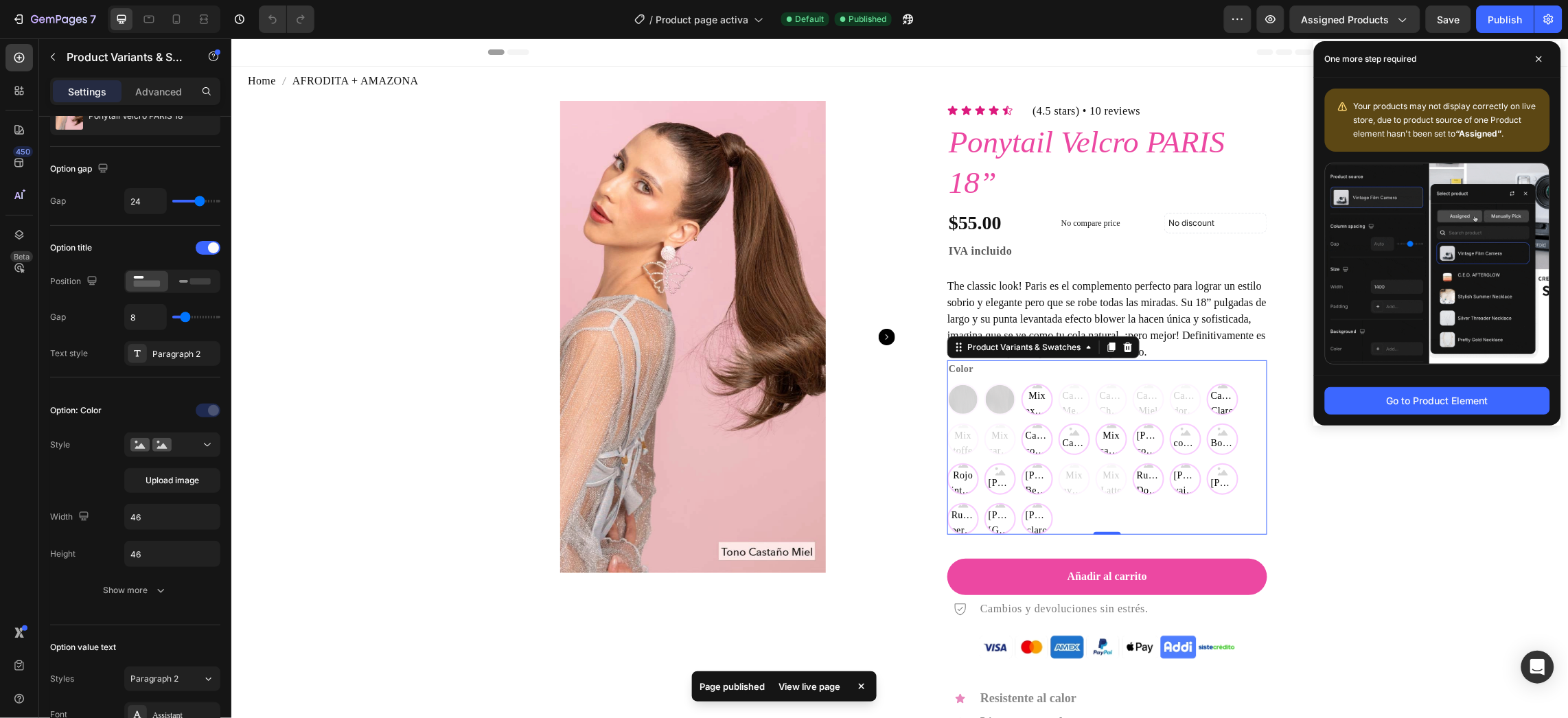
click at [1139, 382] on div "Color Negro Negro Castaño Oscuro Castaño Oscuro Mix expresso Mix expresso Mix e…" at bounding box center [1107, 447] width 320 height 174
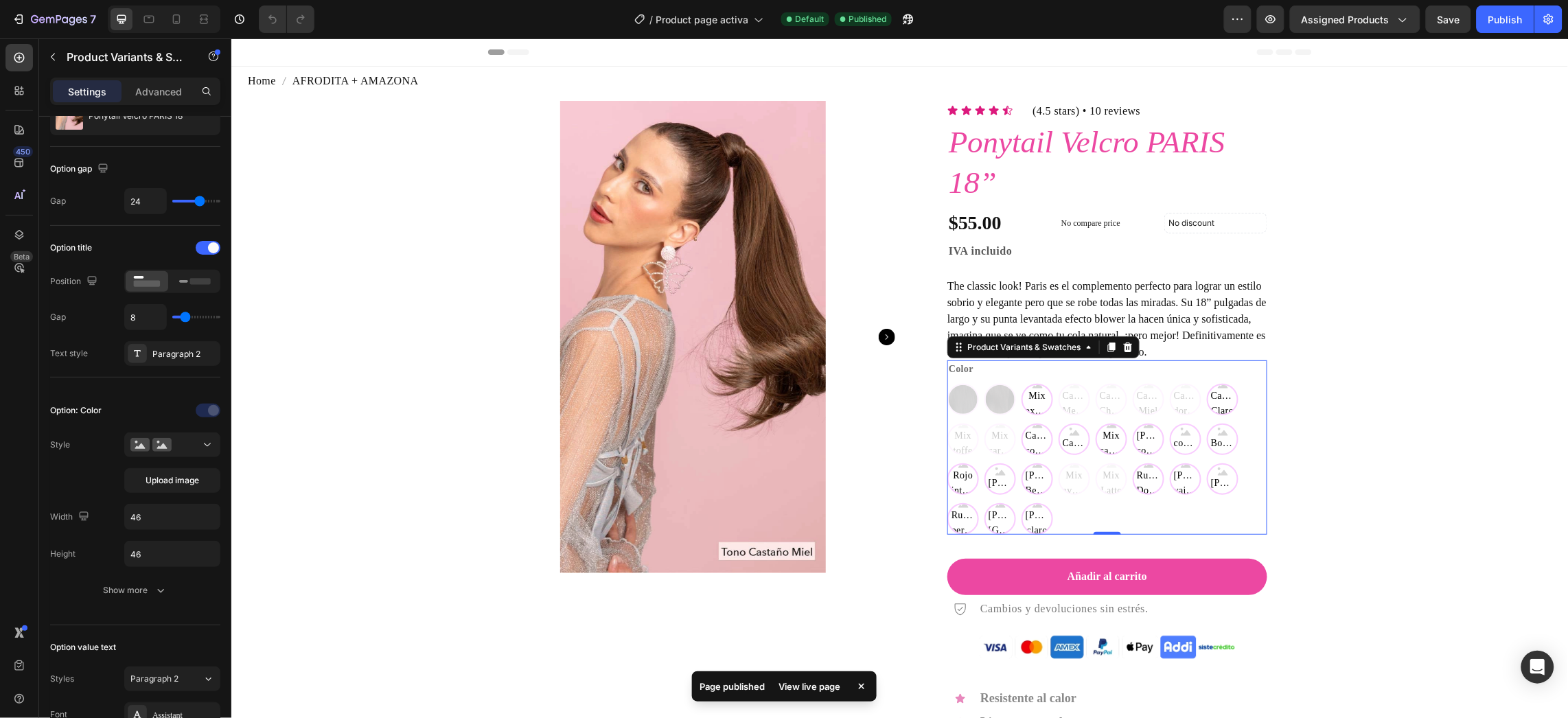
click at [1139, 382] on div "Color Negro Negro Castaño Oscuro Castaño Oscuro Mix expresso Mix expresso Mix e…" at bounding box center [1107, 447] width 320 height 174
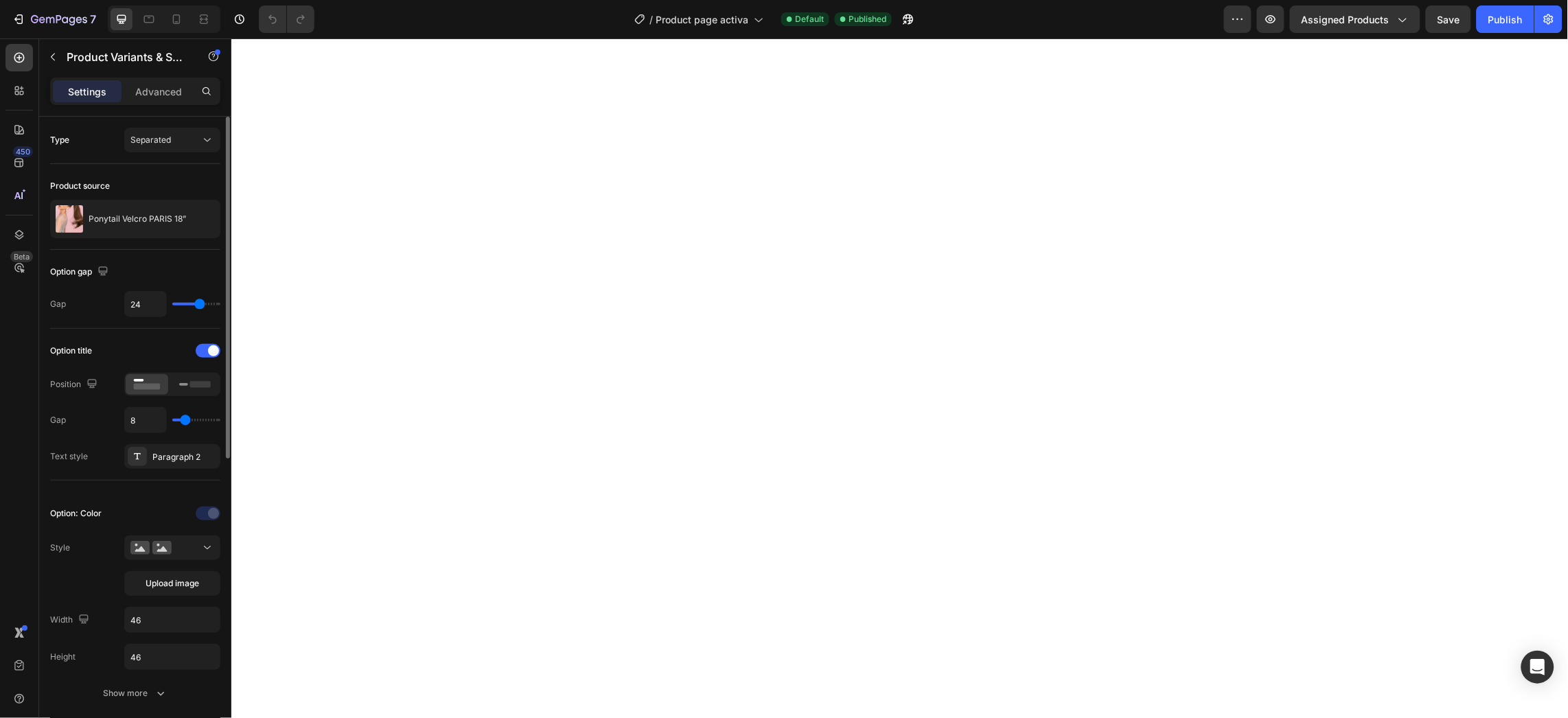
scroll to position [206, 0]
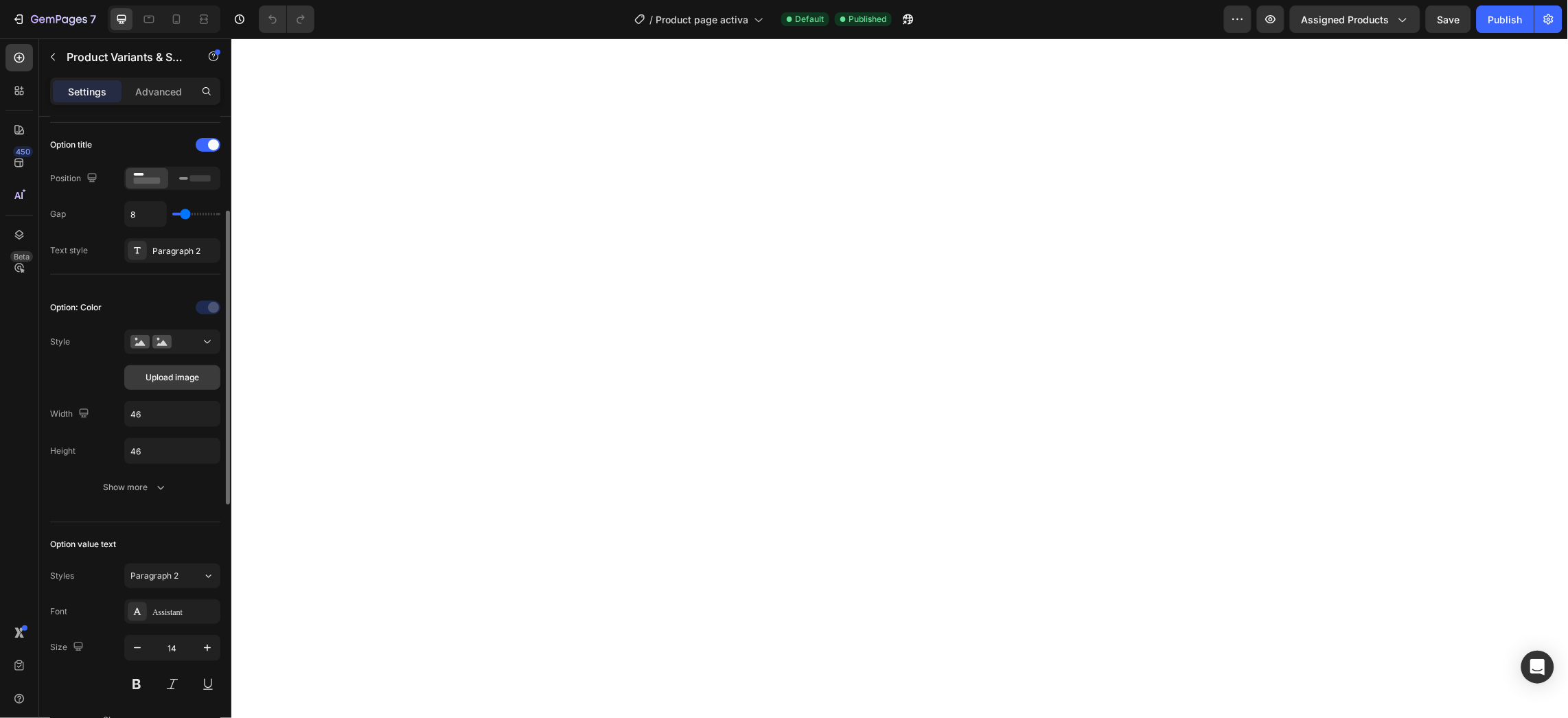
click at [134, 382] on button "Upload image" at bounding box center [172, 377] width 96 height 25
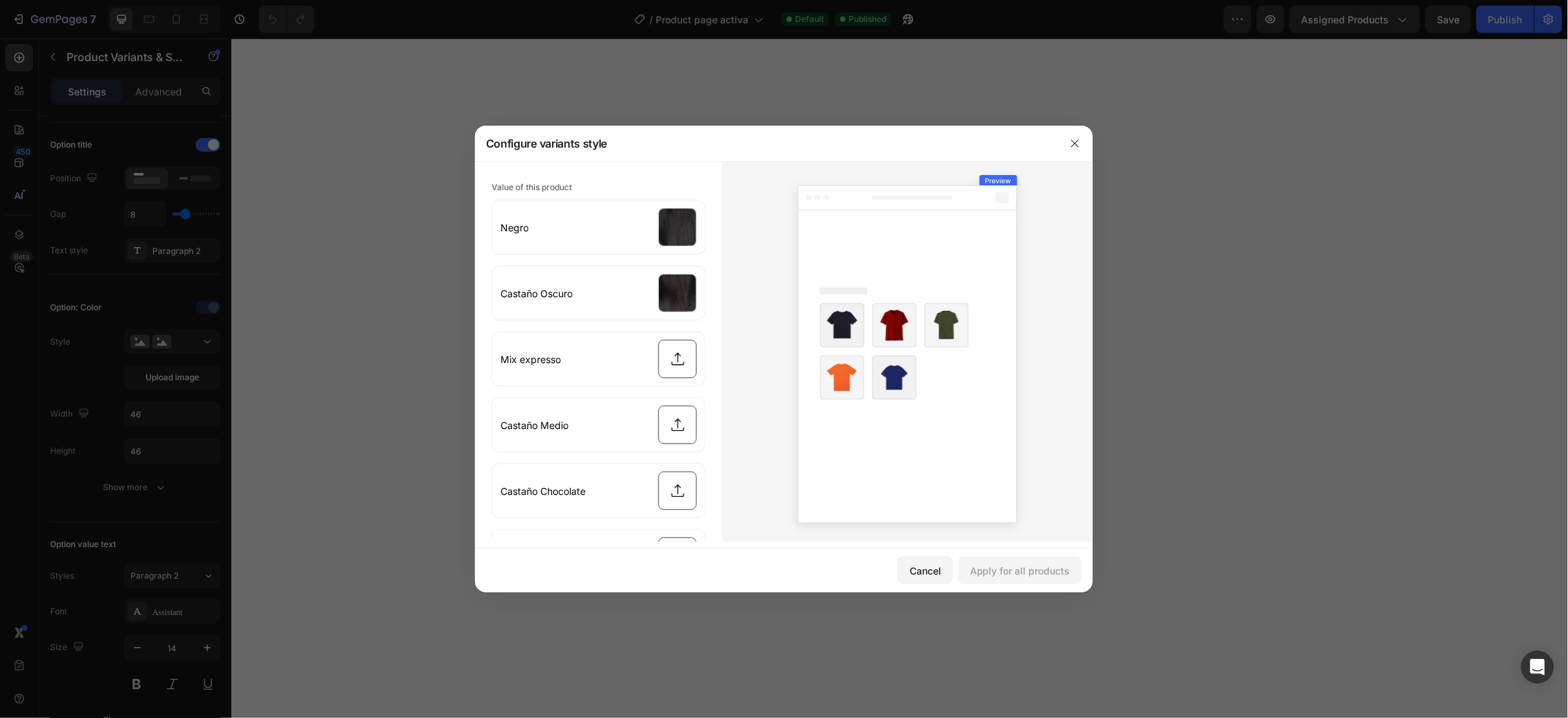
click at [1064, 142] on div at bounding box center [1076, 143] width 36 height 36
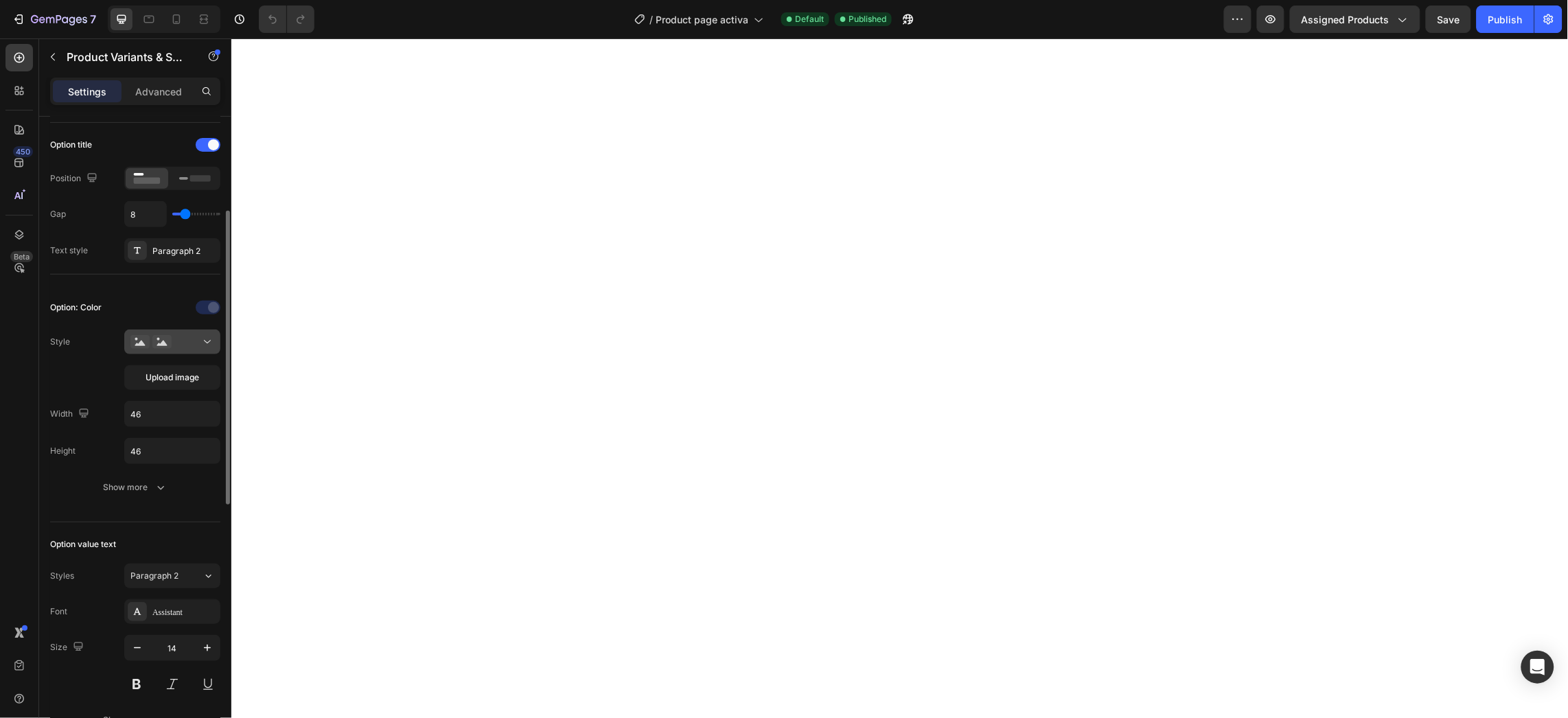
click at [184, 354] on button at bounding box center [172, 341] width 96 height 25
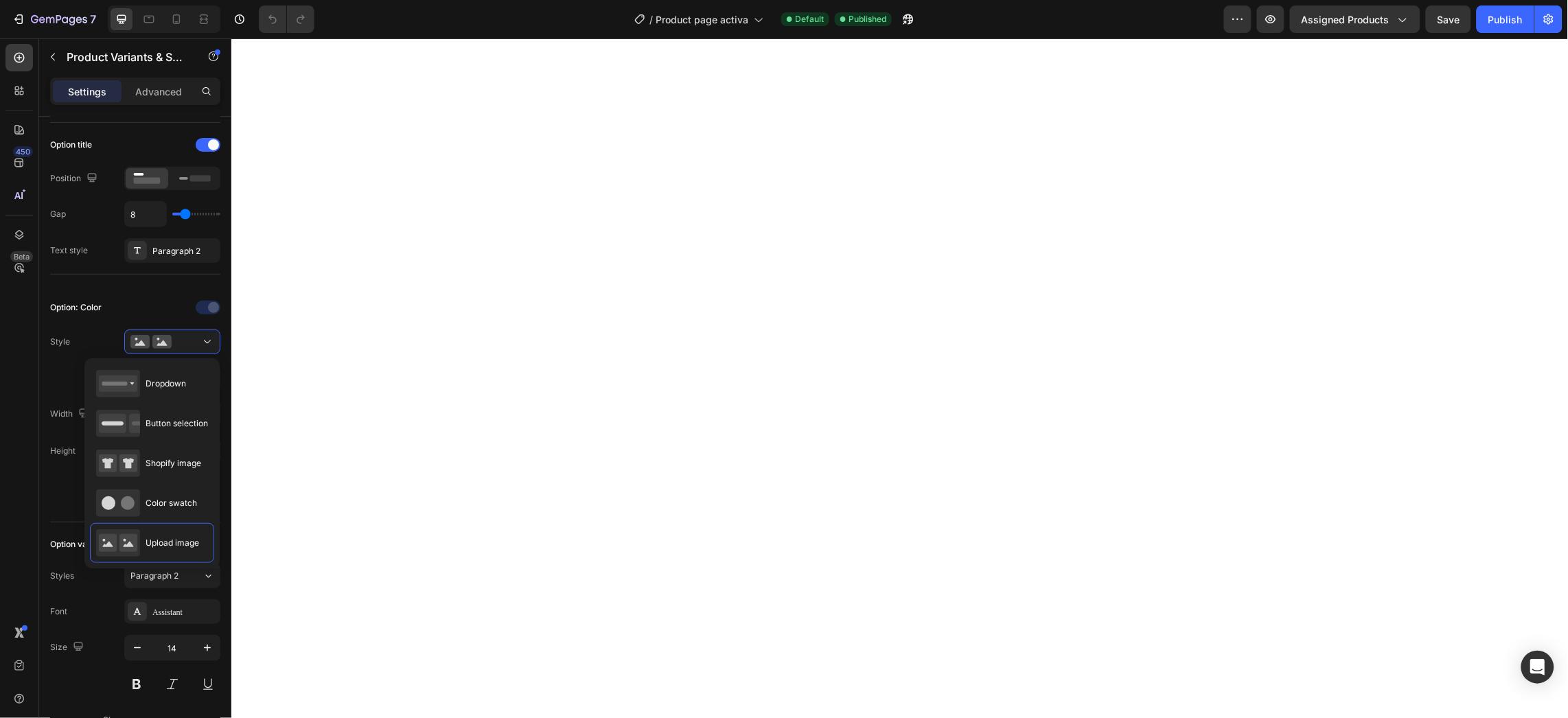
click at [14, 384] on div "450 Beta" at bounding box center [20, 331] width 28 height 576
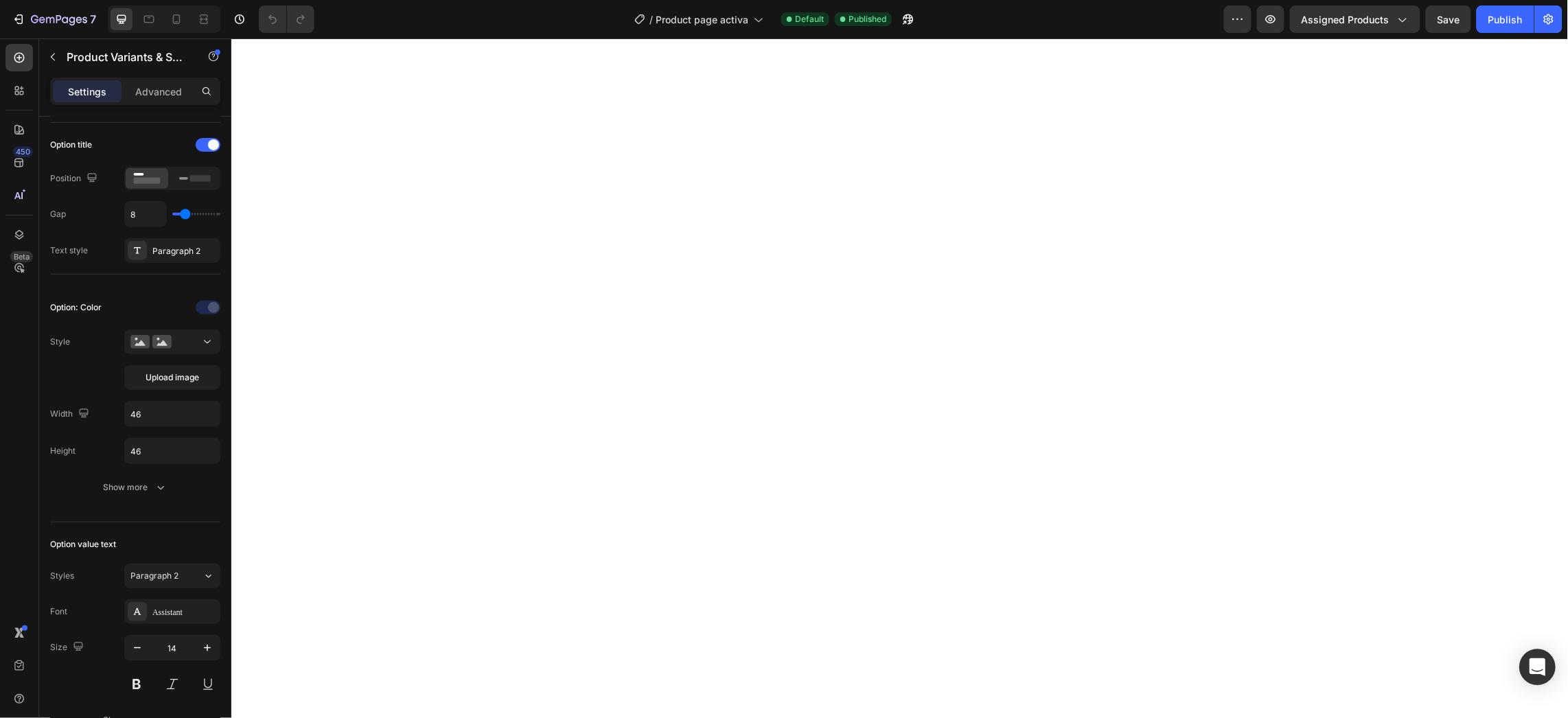
click at [1544, 661] on icon "Open Intercom Messenger" at bounding box center [1538, 668] width 18 height 18
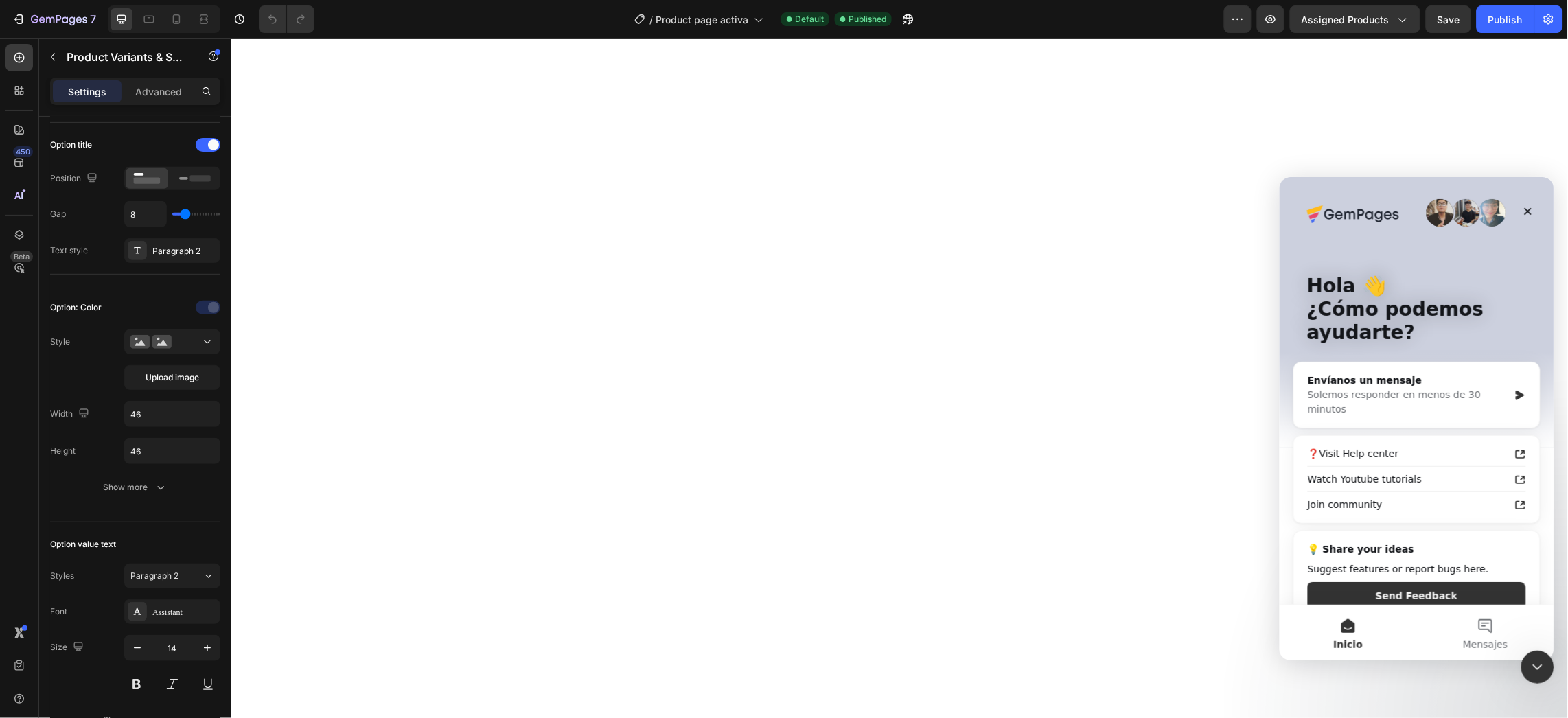
scroll to position [0, 0]
click at [1444, 623] on button "Mensajes" at bounding box center [1485, 633] width 137 height 55
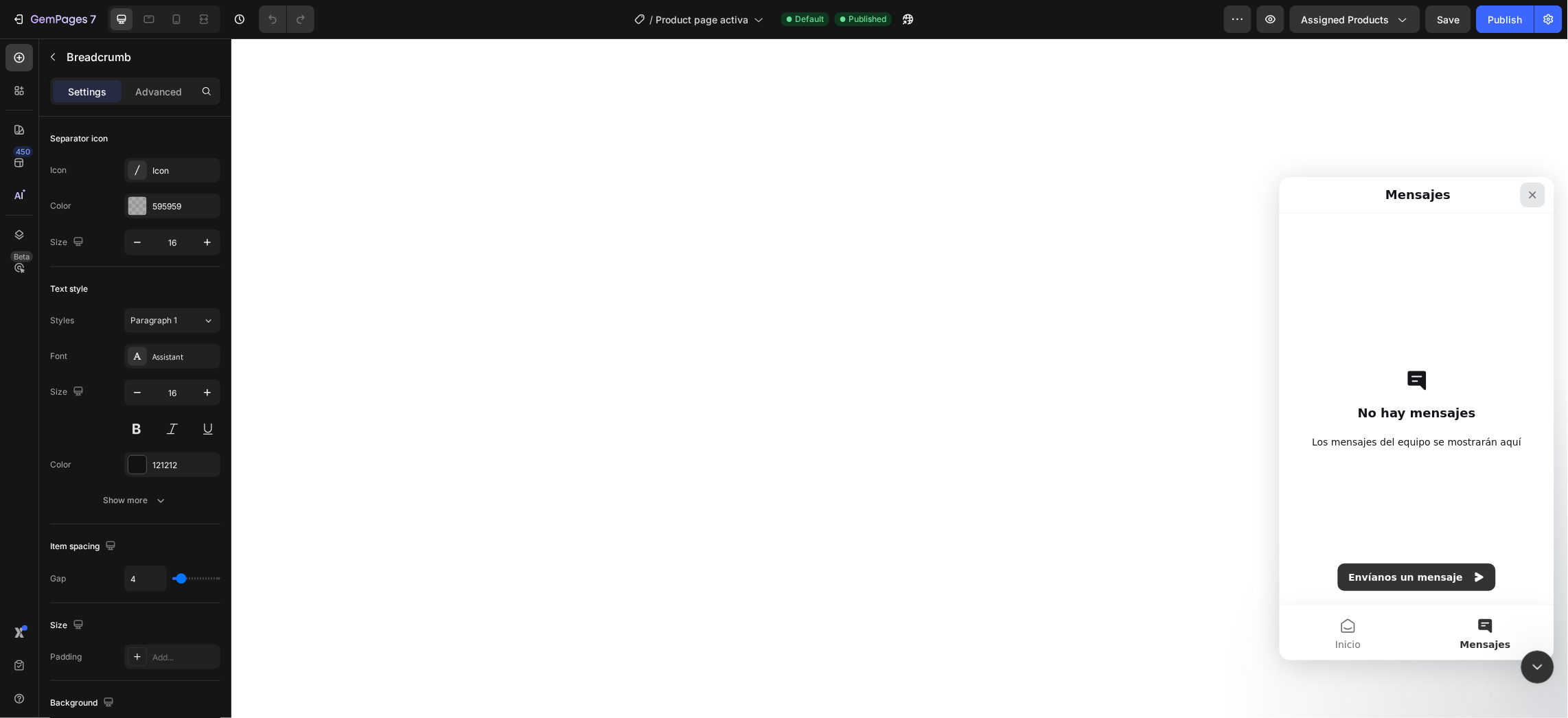
click at [1539, 190] on div "Cerrar" at bounding box center [1532, 194] width 25 height 25
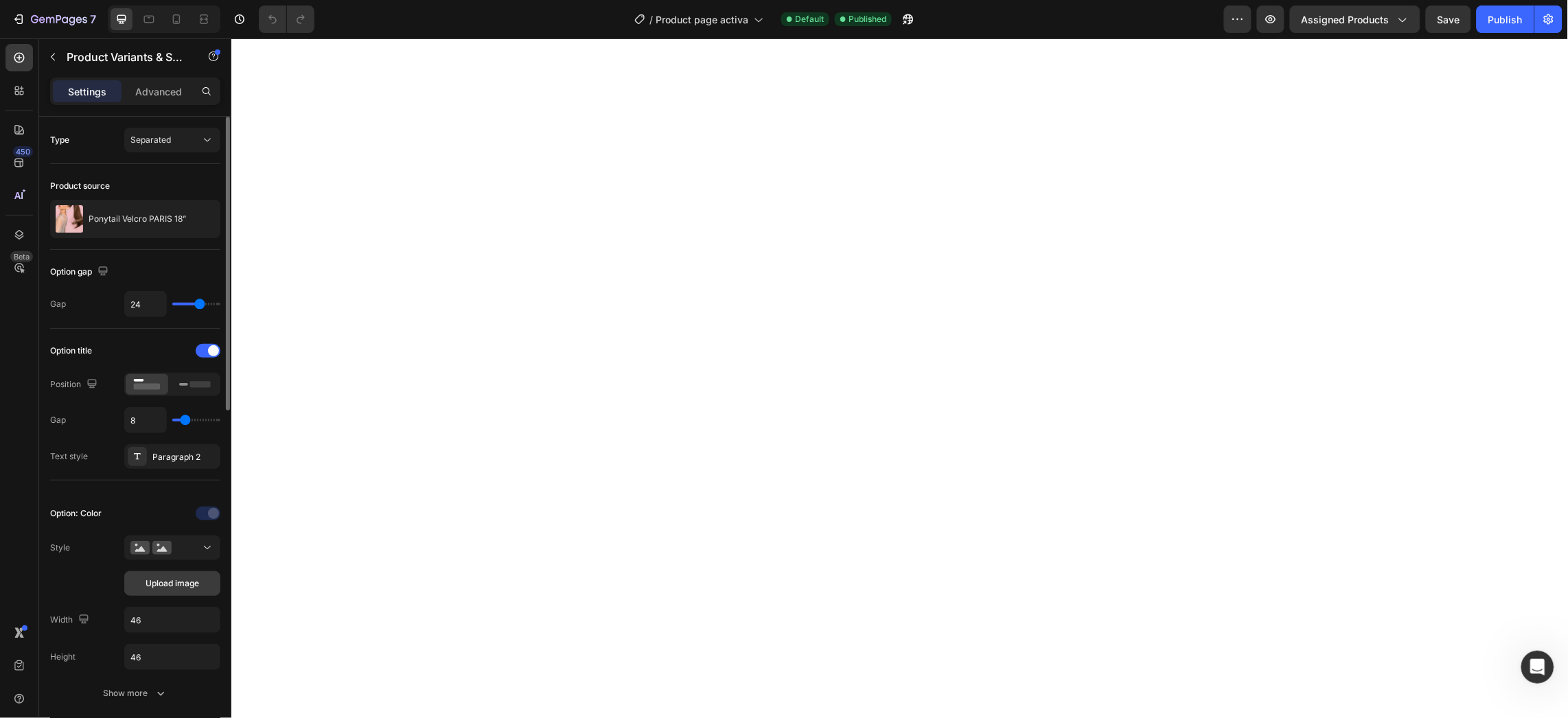
click at [161, 585] on span "Upload image" at bounding box center [172, 583] width 53 height 13
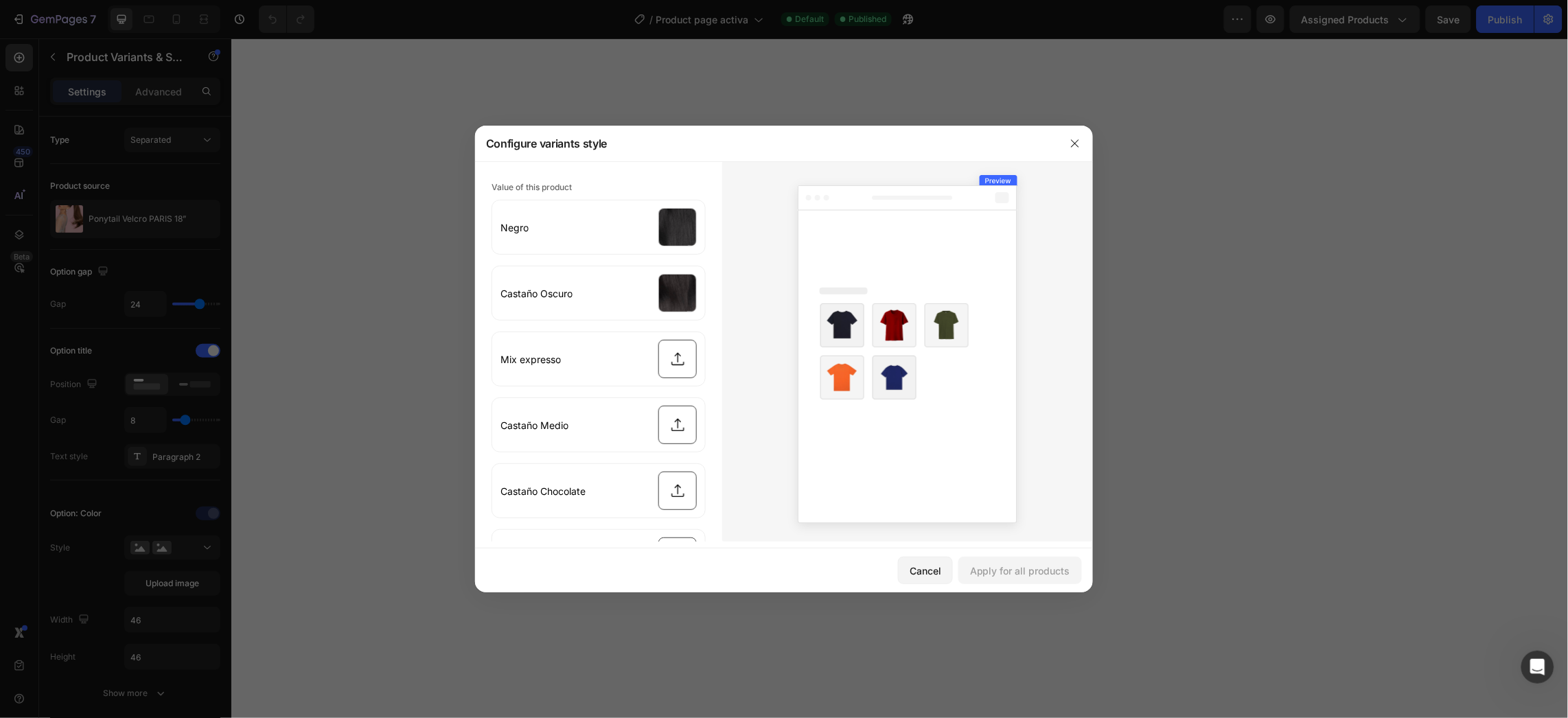
click at [350, 382] on div at bounding box center [784, 359] width 1568 height 718
click at [1080, 138] on icon "button" at bounding box center [1075, 143] width 11 height 11
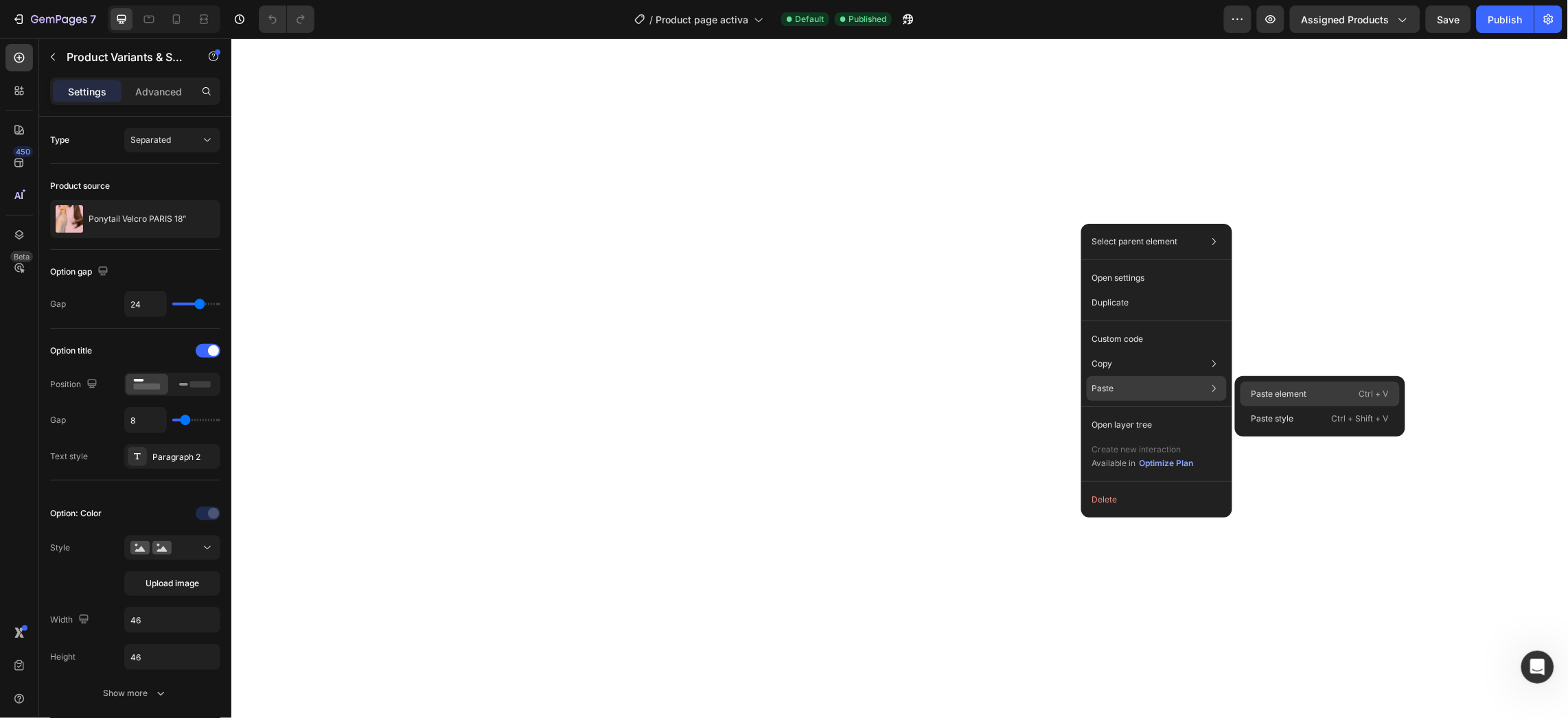
click at [1243, 406] on div "Paste element Ctrl + V" at bounding box center [1320, 418] width 159 height 25
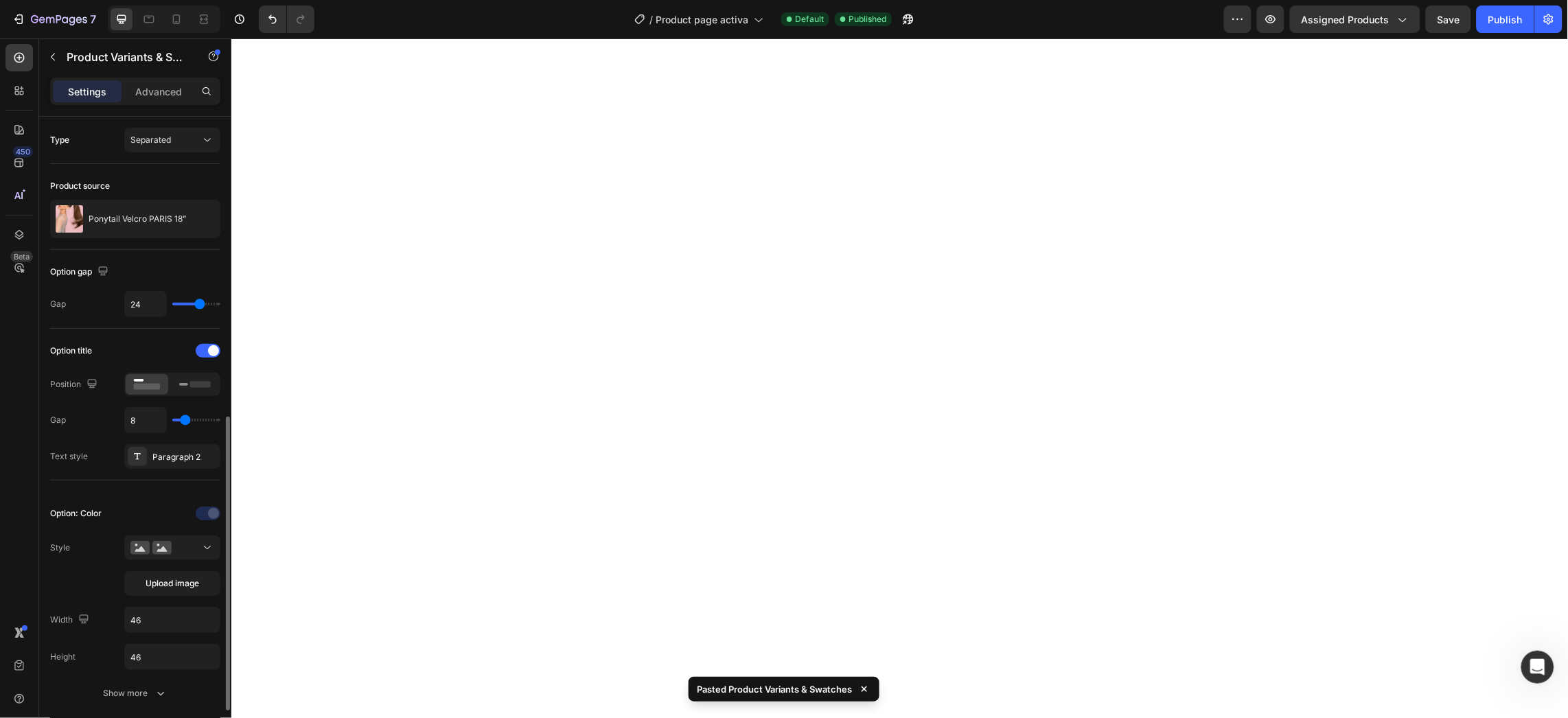
scroll to position [206, 0]
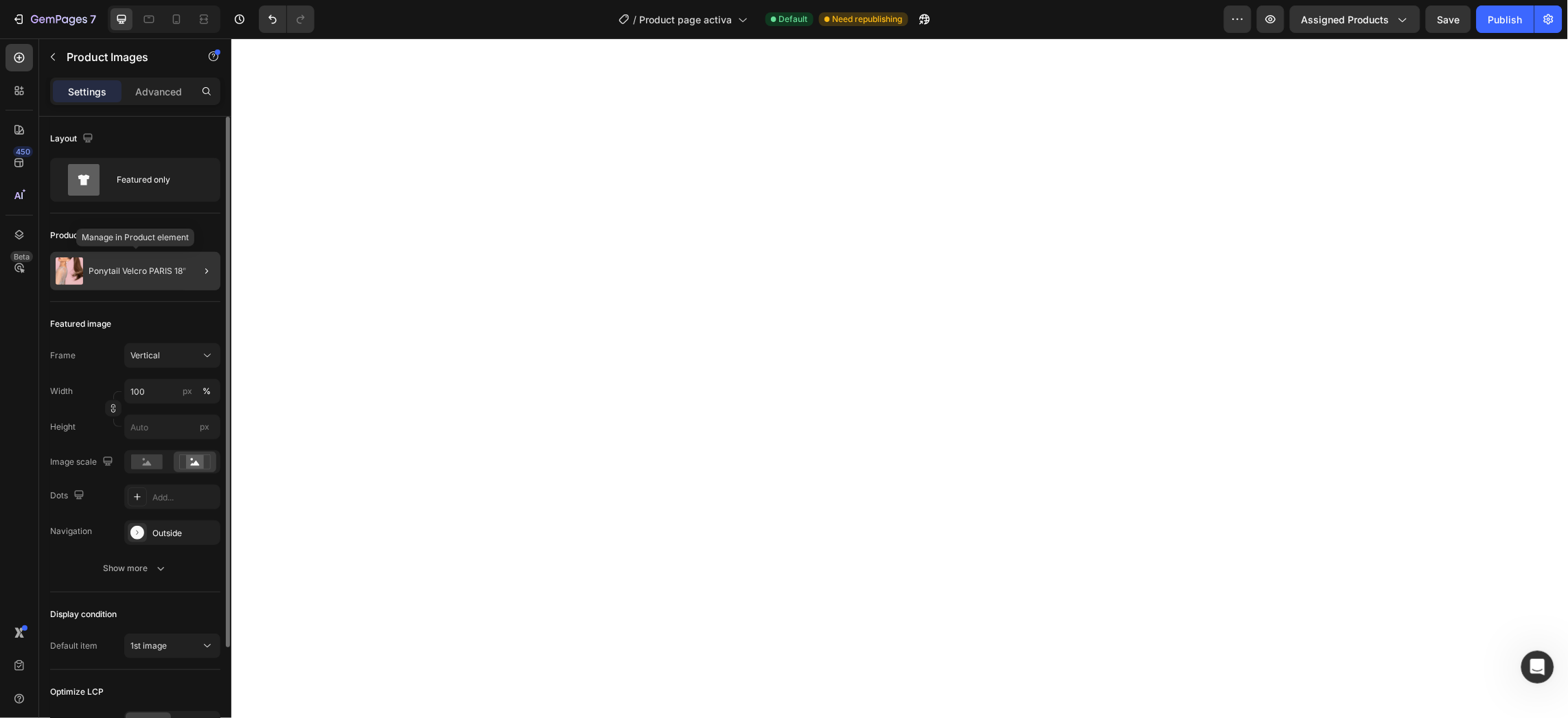
click at [150, 276] on p "Ponytail Velcro PARIS 18”" at bounding box center [137, 271] width 98 height 10
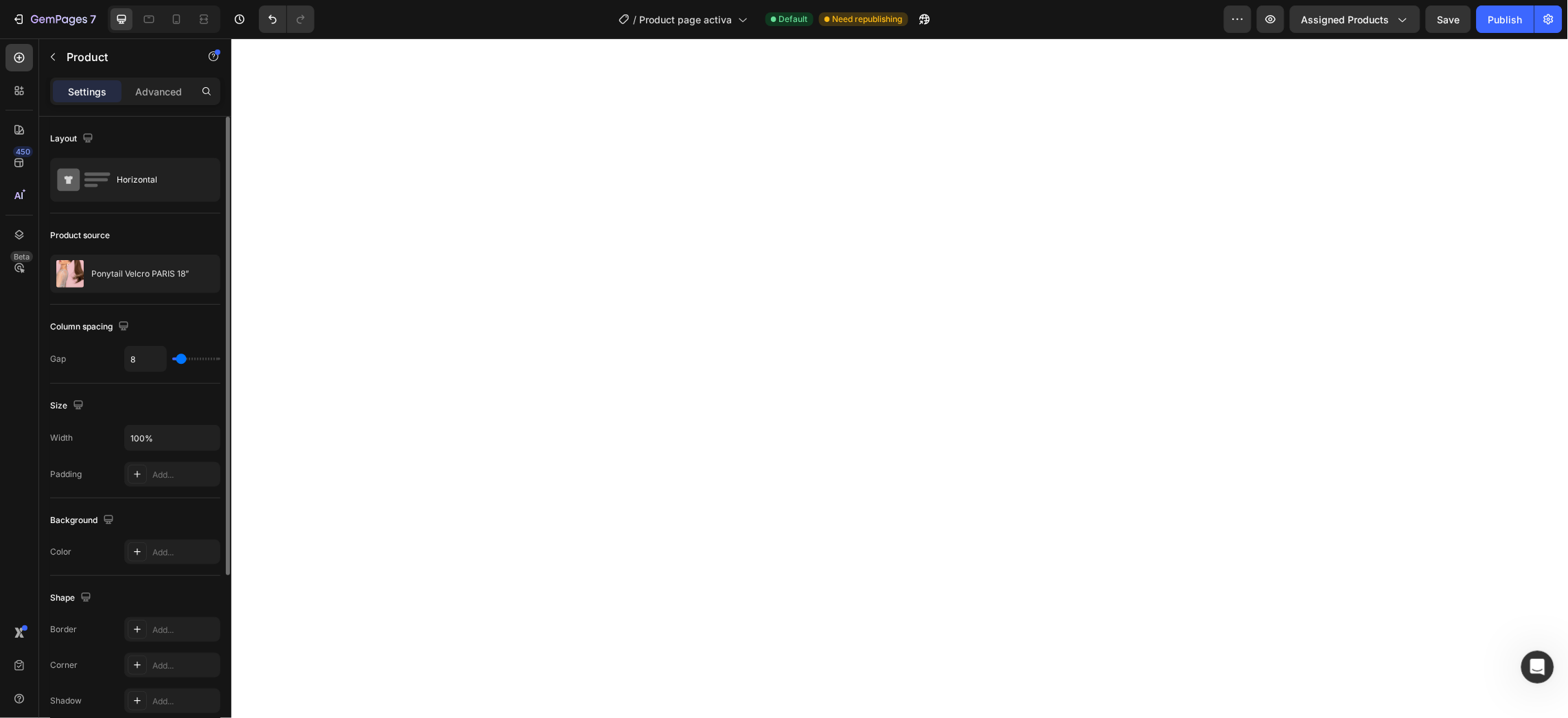
click at [150, 276] on p "Ponytail Velcro PARIS 18”" at bounding box center [139, 274] width 98 height 10
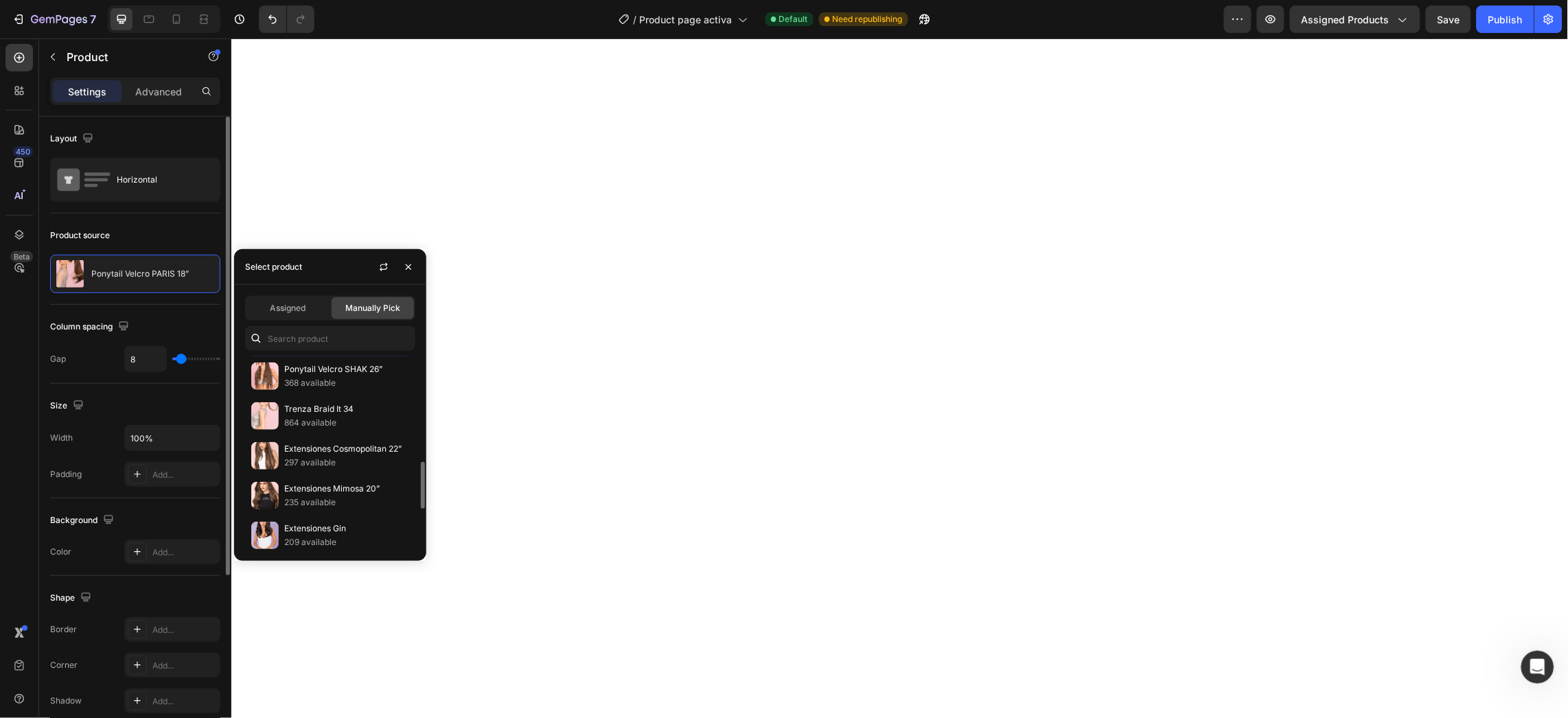
scroll to position [633, 0]
click at [350, 417] on p "Extensiones Malibu" at bounding box center [347, 414] width 125 height 14
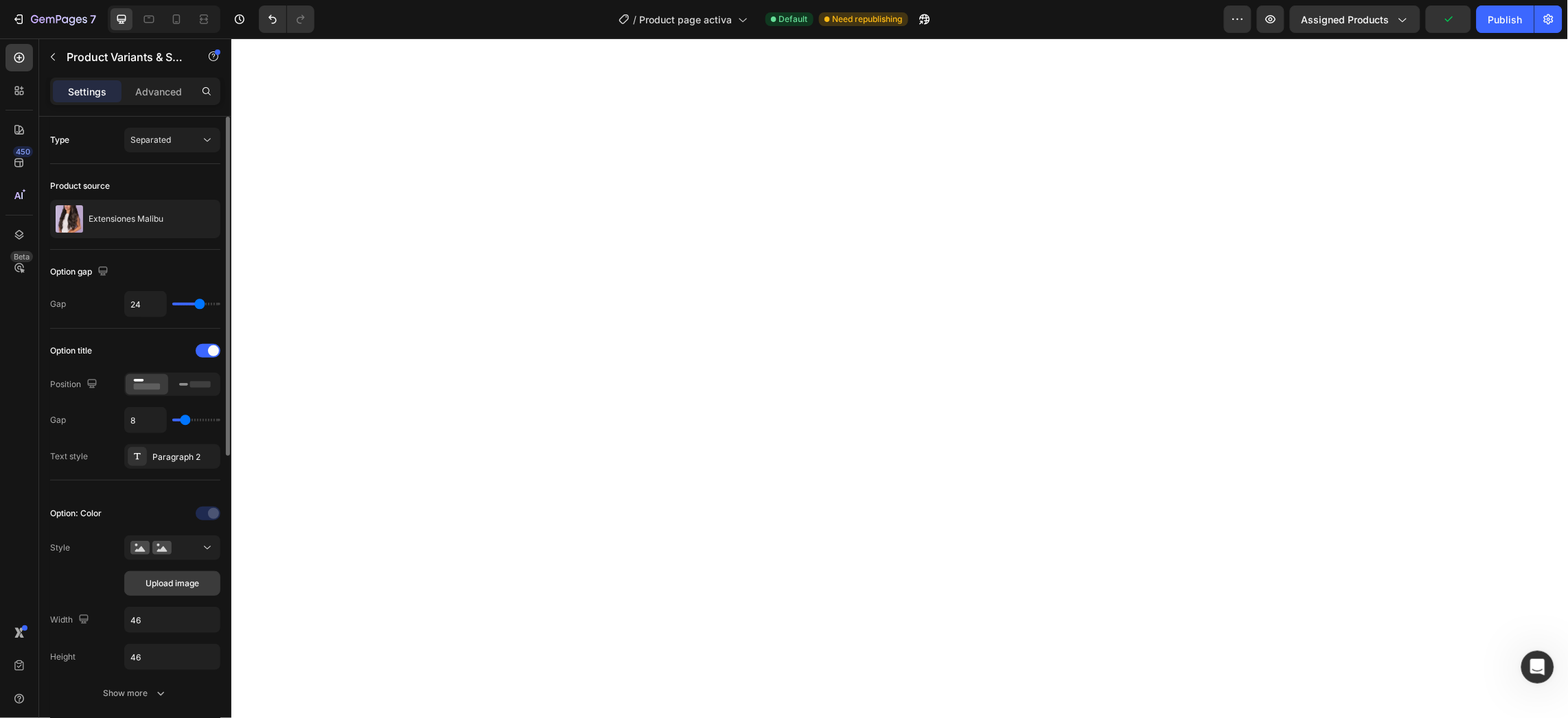
click at [146, 596] on button "Upload image" at bounding box center [172, 583] width 96 height 25
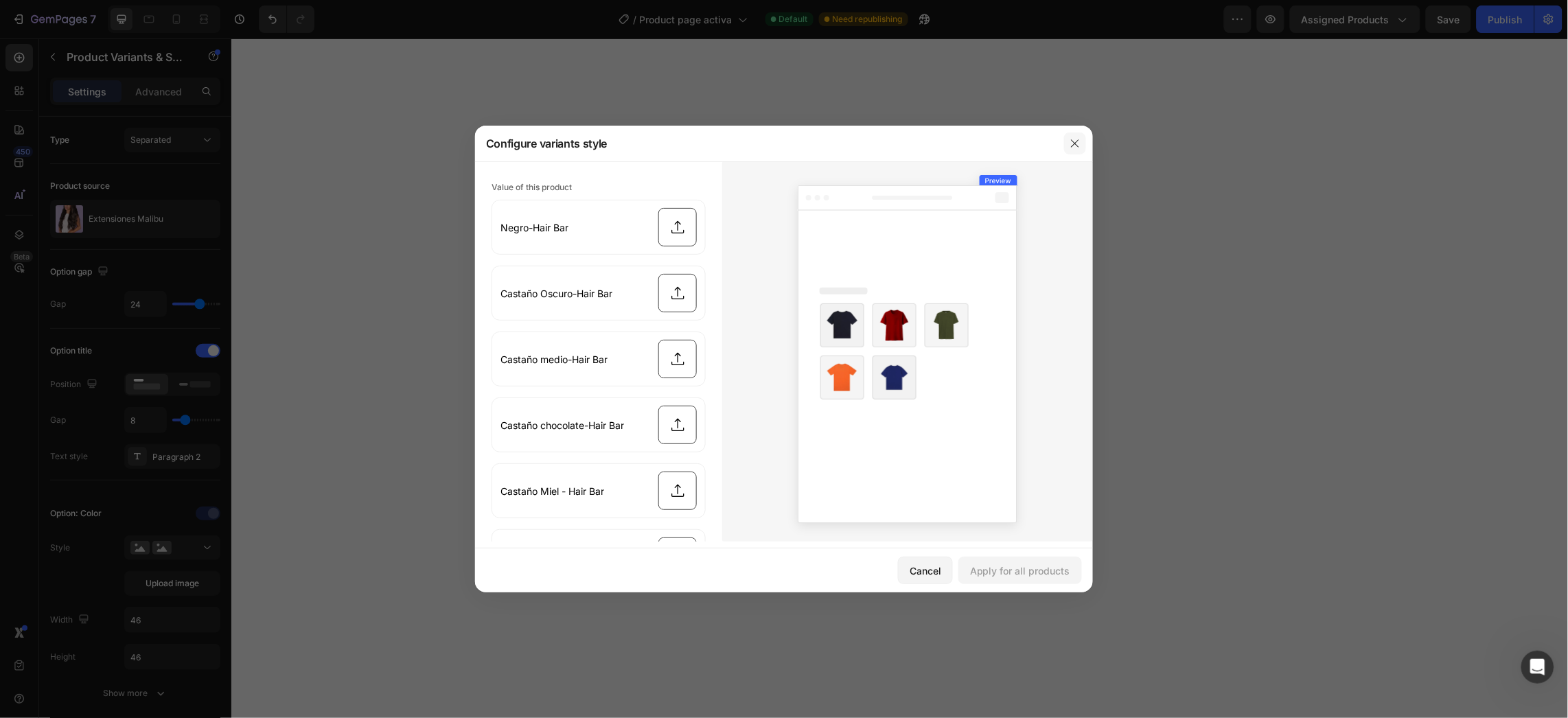
click at [1085, 147] on button "button" at bounding box center [1075, 143] width 22 height 22
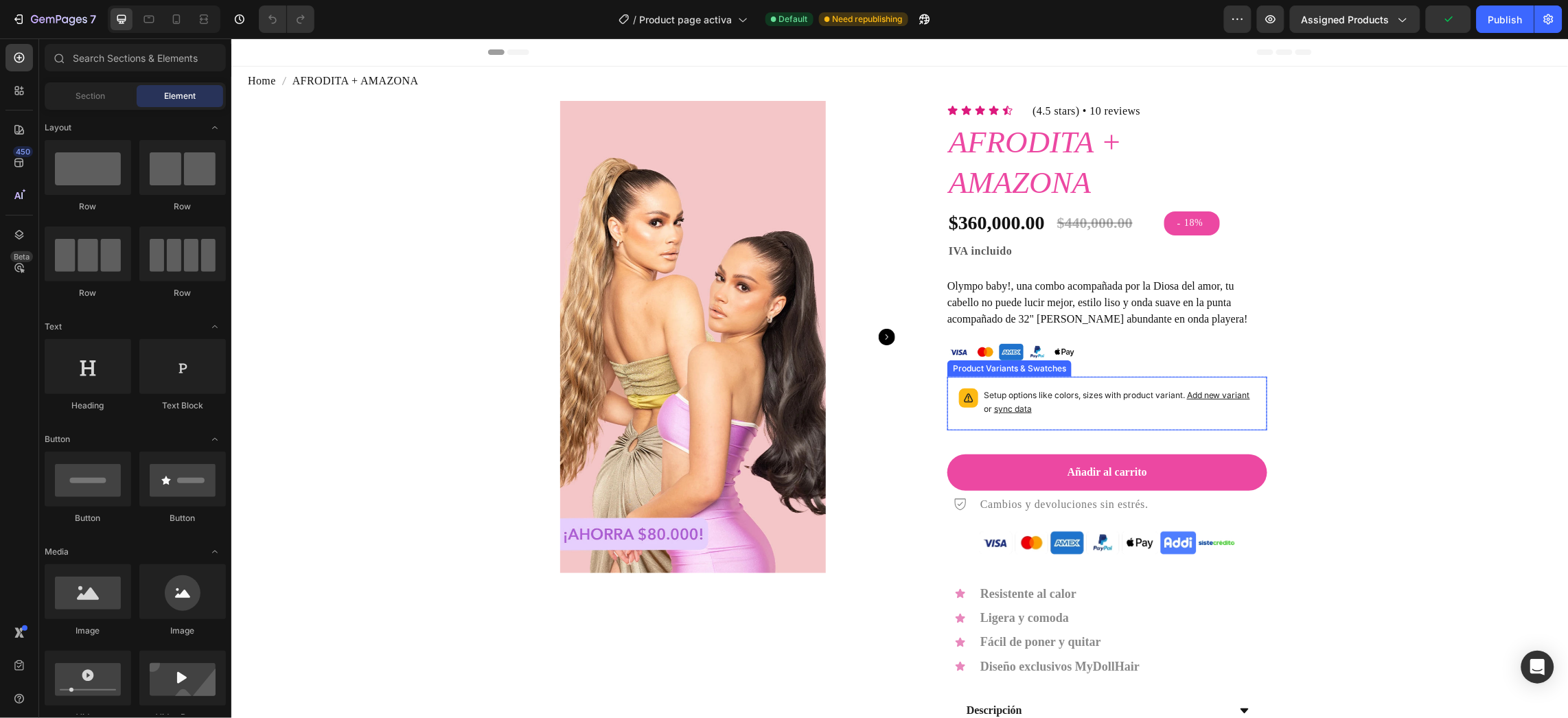
click at [1069, 405] on p "Setup options like colors, sizes with product variant. Add new variant or sync …" at bounding box center [1119, 402] width 272 height 28
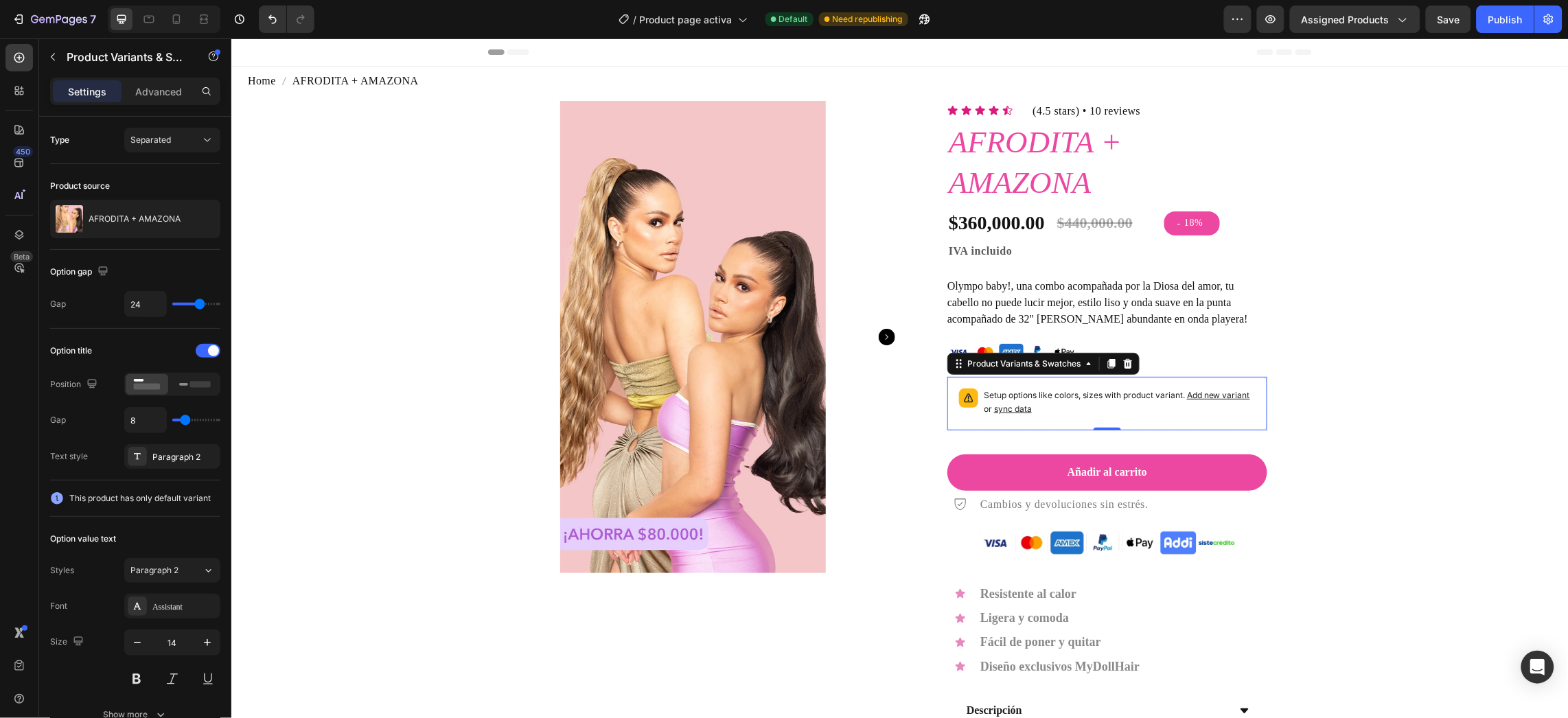
click at [984, 395] on p "Setup options like colors, sizes with product variant. Add new variant or sync …" at bounding box center [1119, 402] width 272 height 28
click at [1002, 410] on span "sync data" at bounding box center [1012, 408] width 38 height 10
click at [1004, 407] on span "sync data" at bounding box center [1012, 408] width 38 height 10
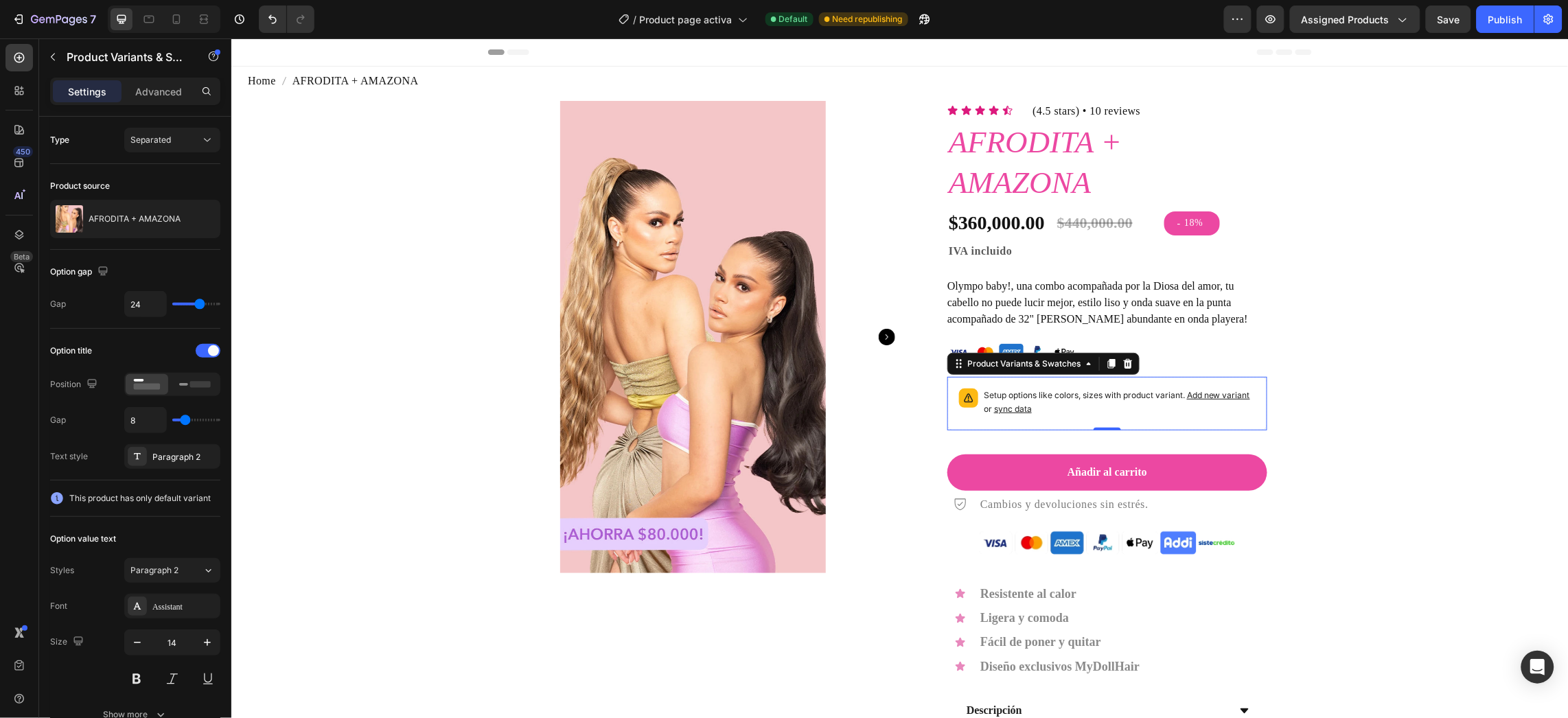
click at [1004, 407] on span "sync data" at bounding box center [1012, 408] width 38 height 10
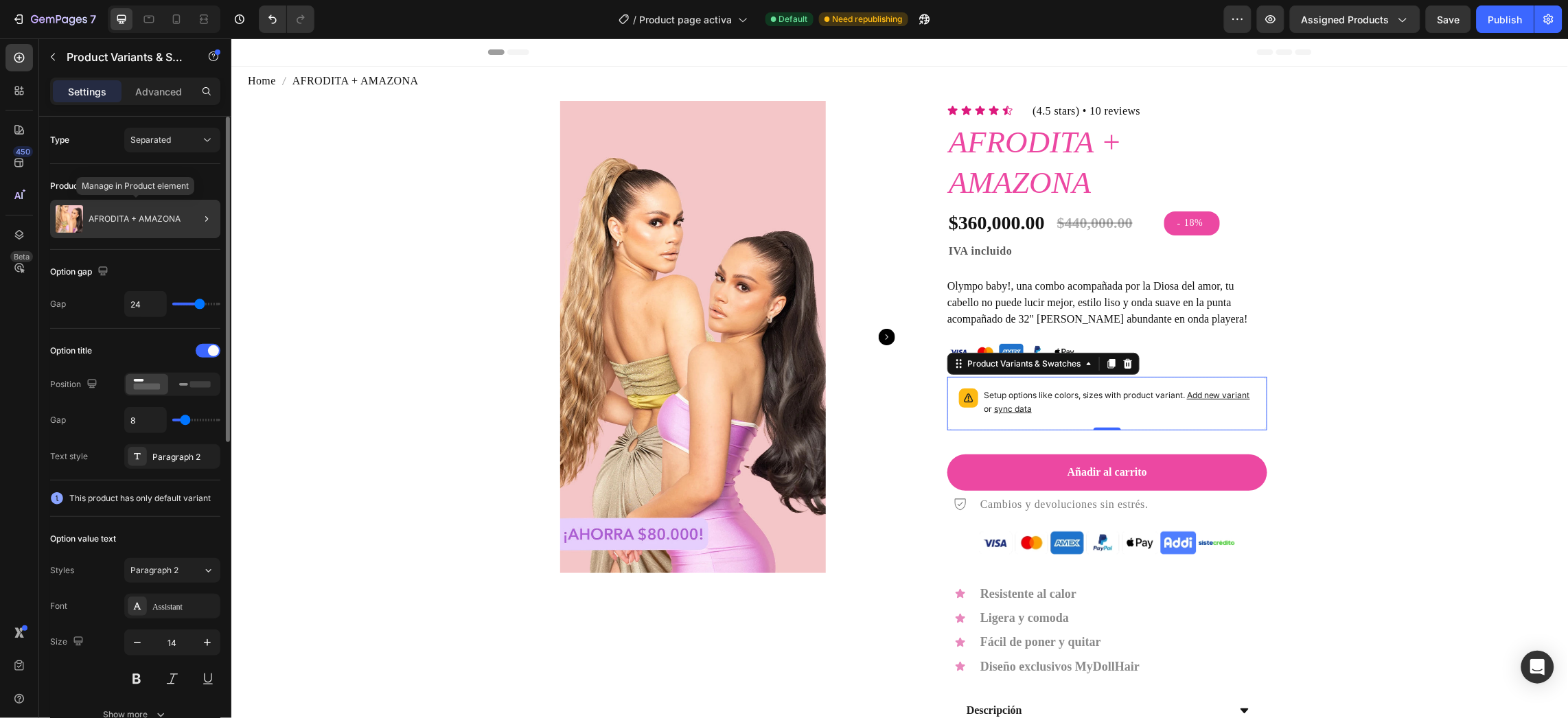
click at [161, 201] on div "AFRODITA + AMAZONA" at bounding box center [135, 219] width 170 height 39
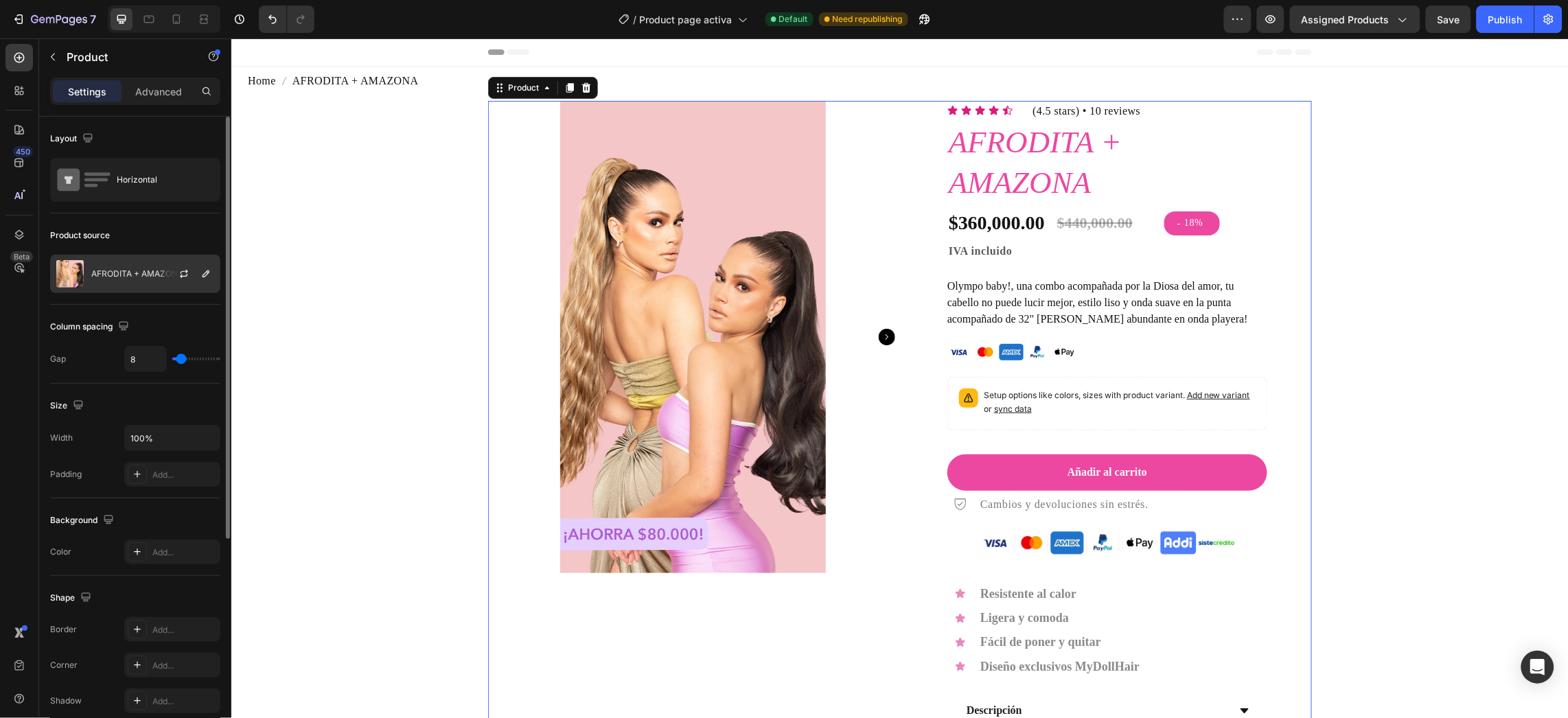
click at [143, 284] on div "AFRODITA + AMAZONA" at bounding box center [135, 274] width 170 height 39
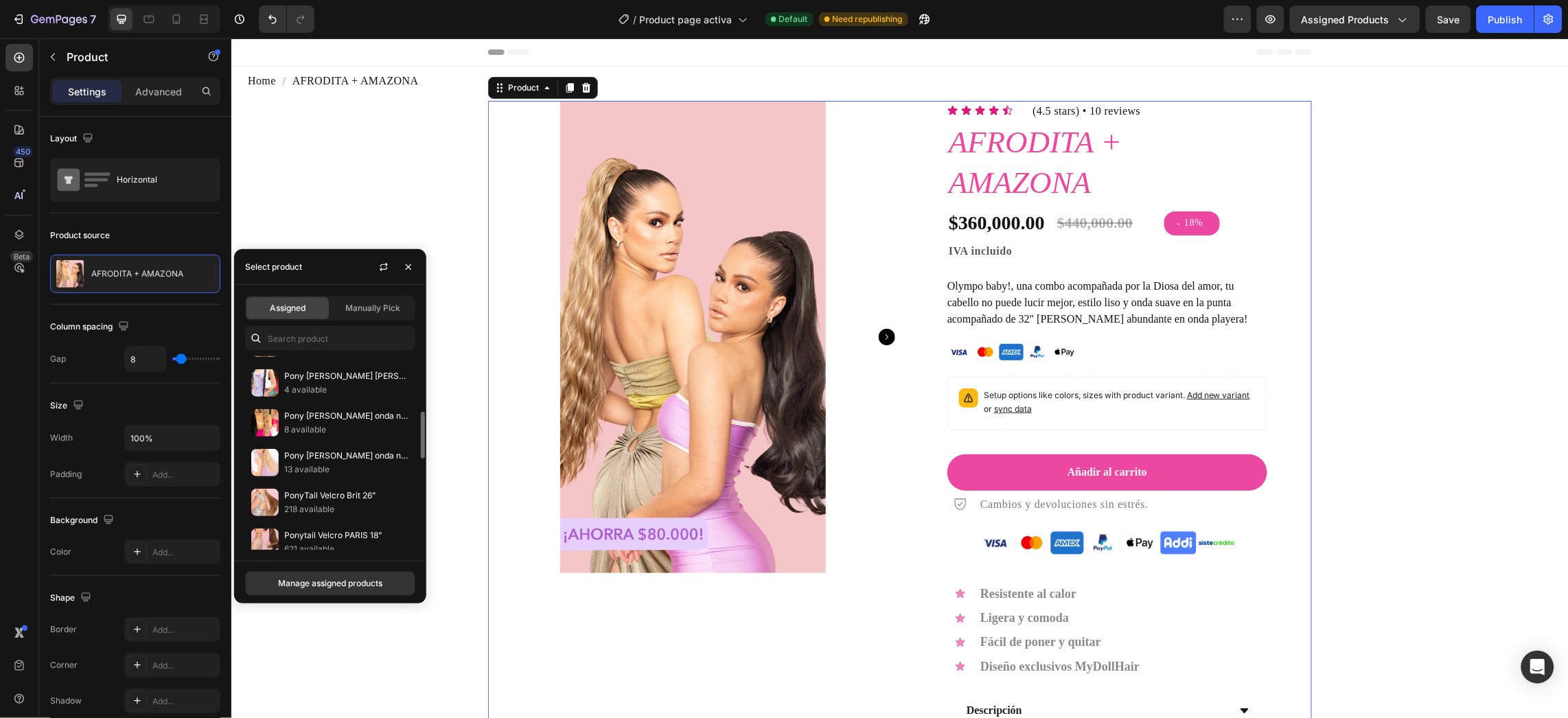
scroll to position [438, 0]
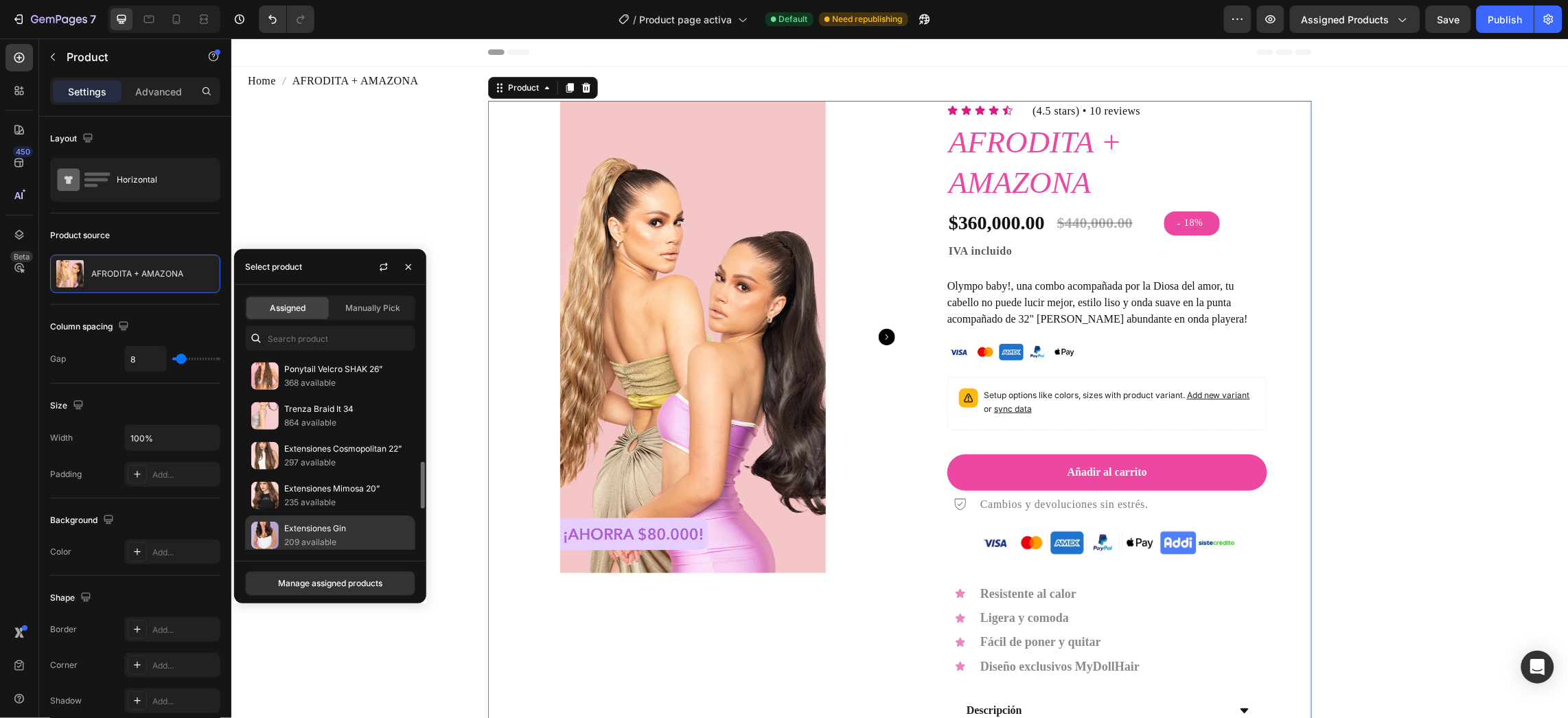
click at [325, 536] on p "Extensiones Gin" at bounding box center [347, 529] width 125 height 14
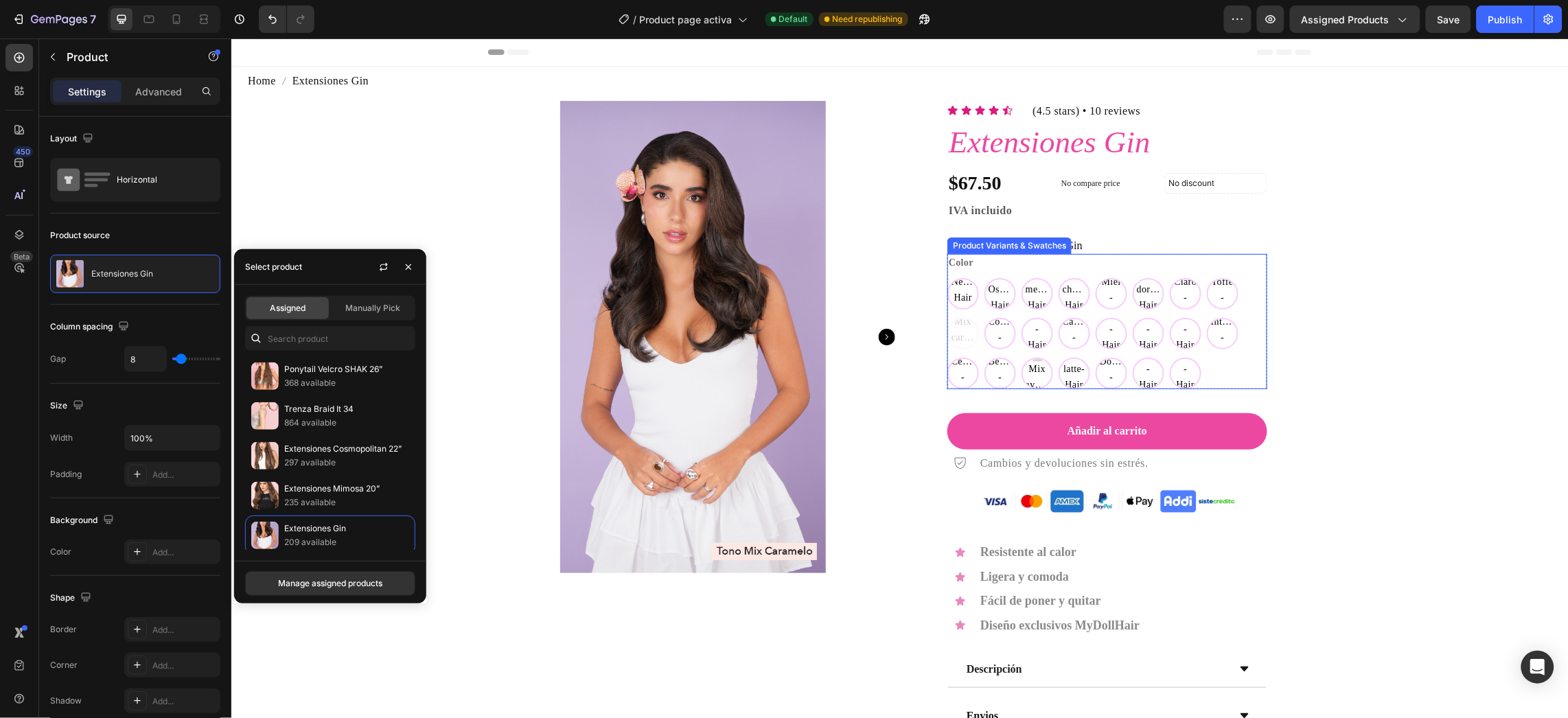
click at [1182, 266] on p "Castaño Claro - Hair Bar" at bounding box center [1184, 261] width 82 height 13
click at [1170, 277] on input "Castaño Claro - Hair Bar Castaño Claro - Hair Bar Castaño Claro - Hair Bar" at bounding box center [1169, 277] width 1 height 1
radio input "true"
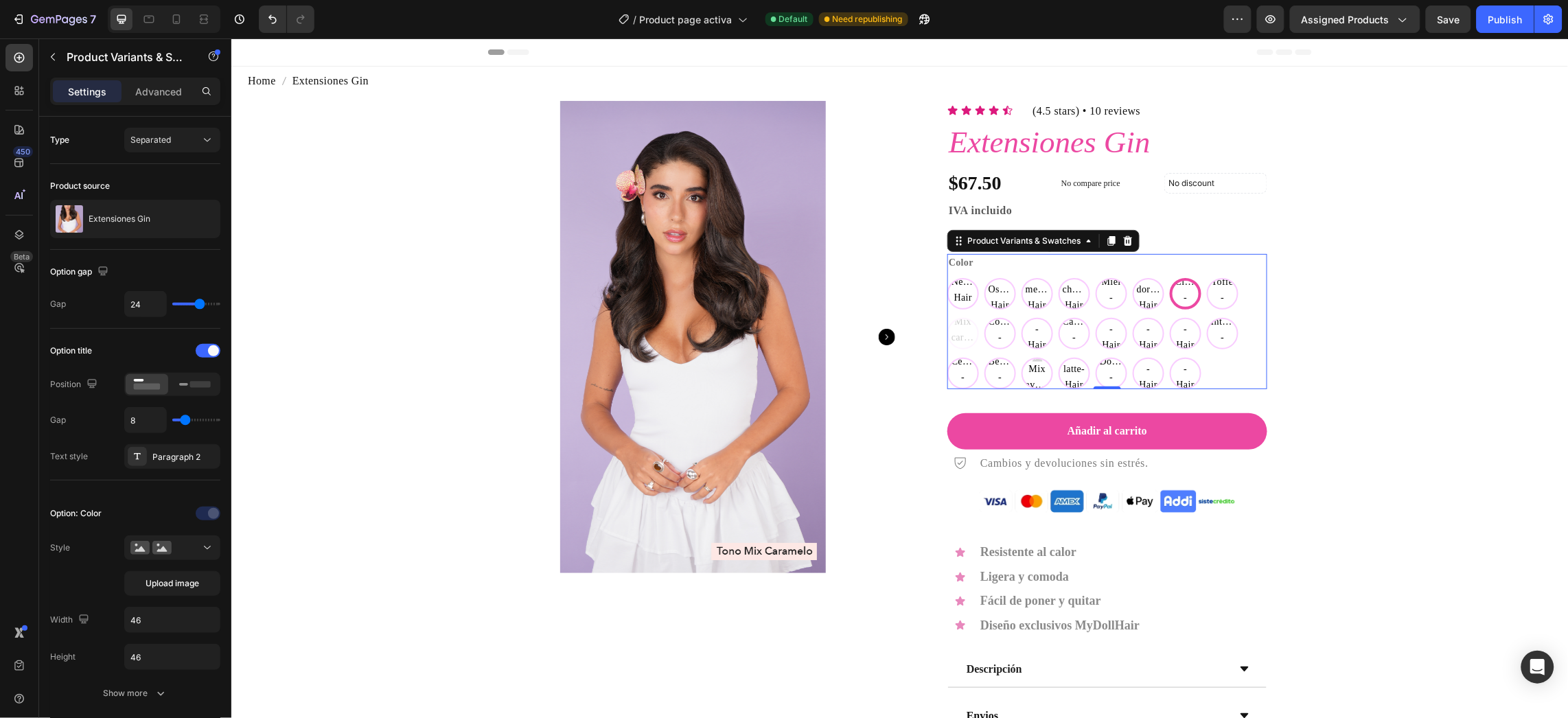
click at [987, 250] on div "Extensiones Set X 5 capas Gin" at bounding box center [1107, 245] width 320 height 17
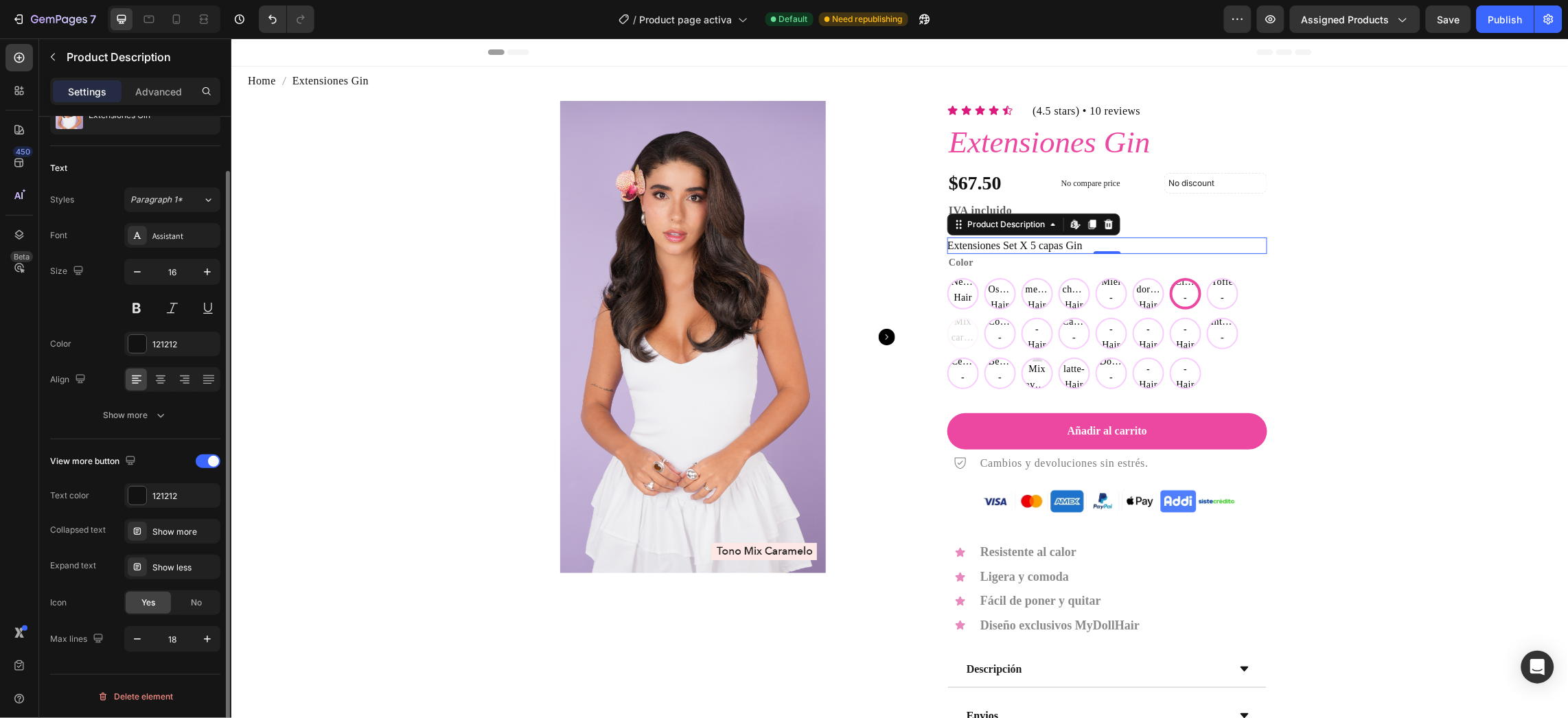
scroll to position [0, 0]
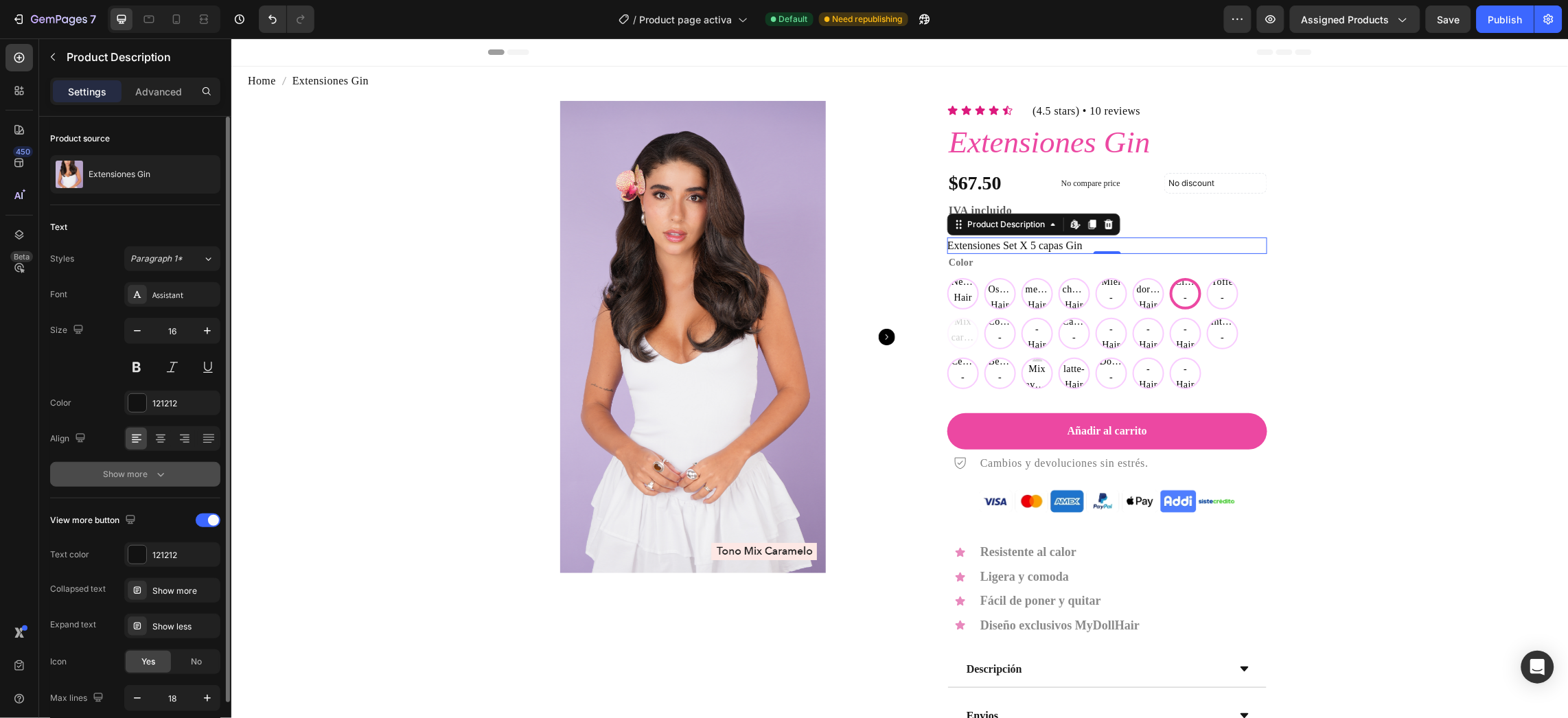
click at [170, 472] on button "Show more" at bounding box center [135, 474] width 170 height 25
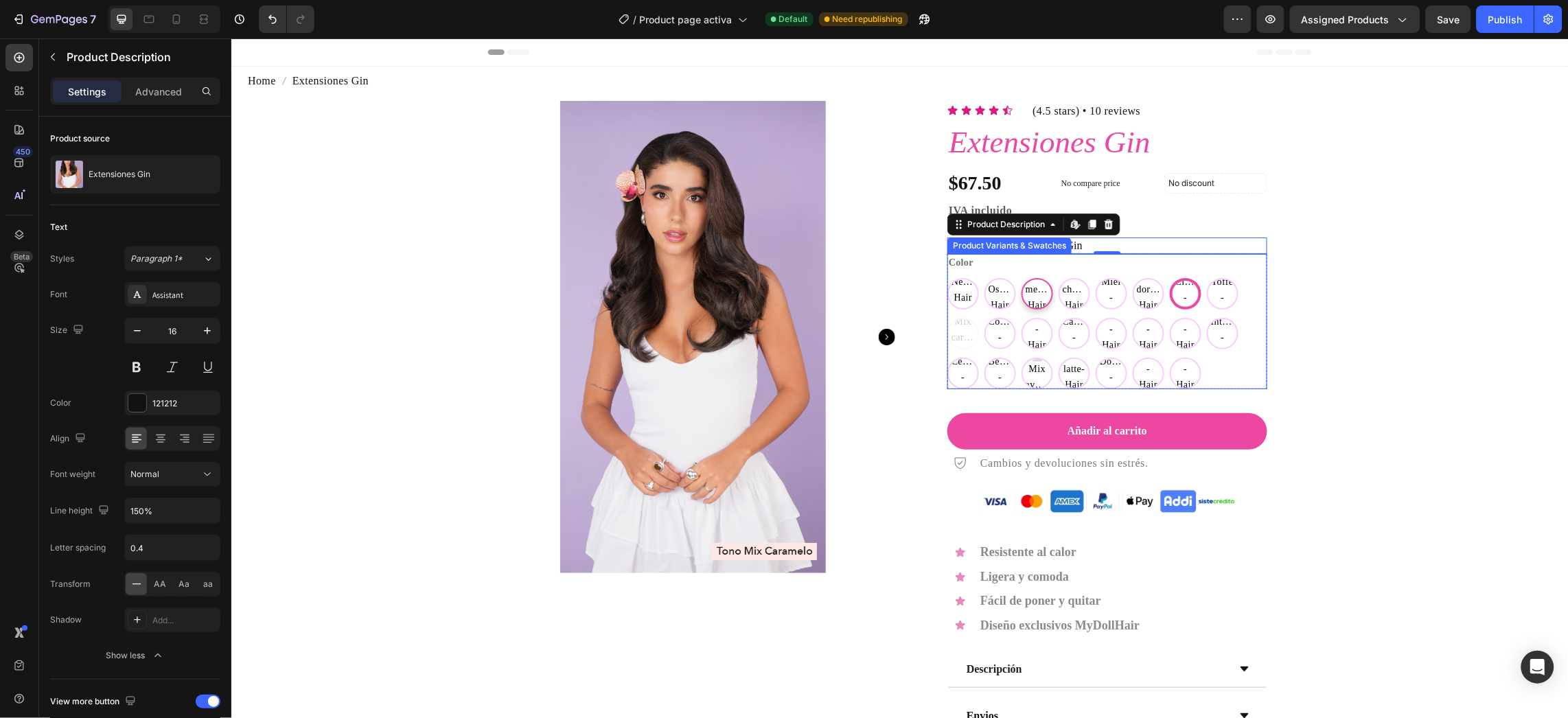
click at [1022, 306] on span "Castaño medio-Hair Bar" at bounding box center [1036, 297] width 29 height 62
click at [1020, 278] on input "Castaño medio-Hair Bar Castaño medio-Hair Bar Castaño medio-Hair Bar" at bounding box center [1020, 277] width 1 height 1
radio input "true"
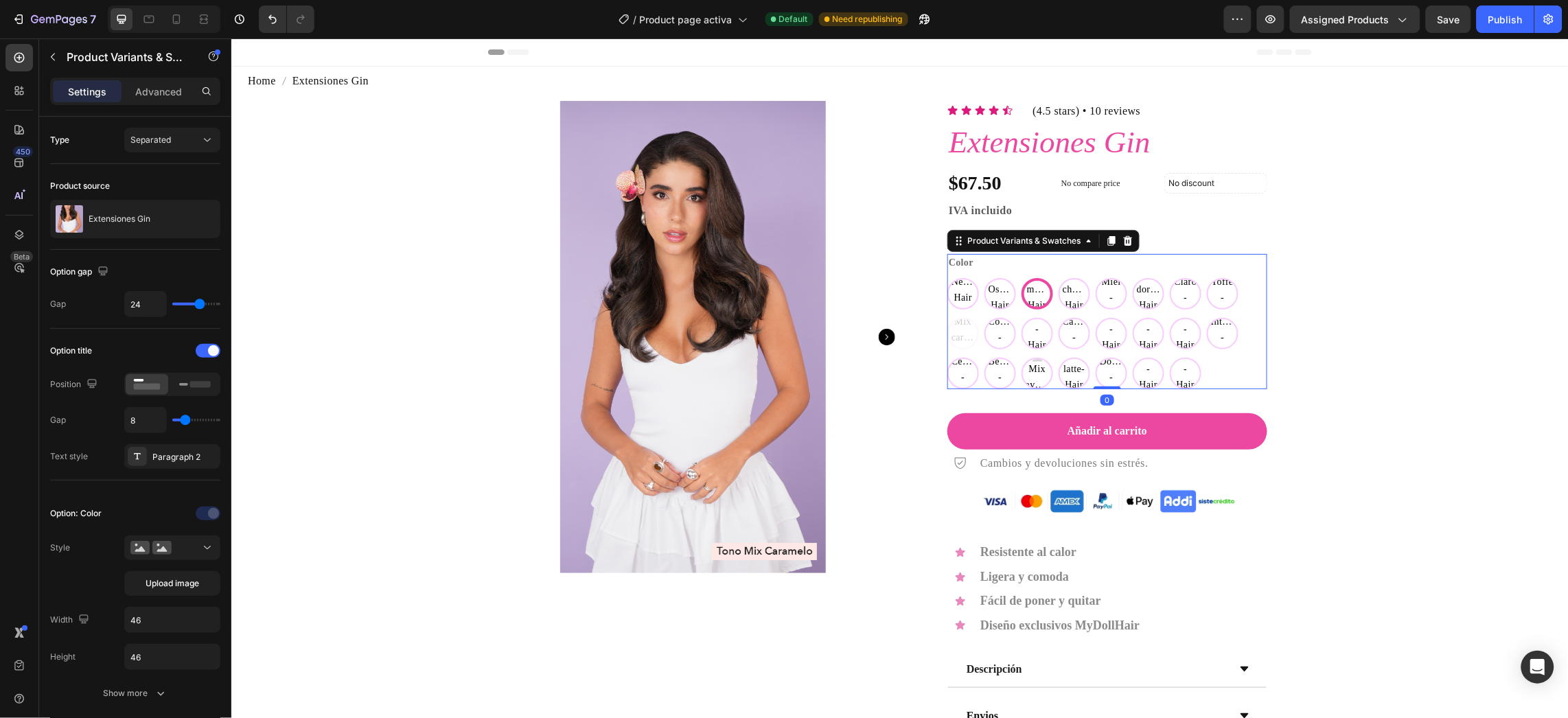
click at [1240, 265] on div "Color Negro-Hair Bar Negro-Hair Bar Negro-Hair Bar Castaño Oscuro-Hair Bar Cast…" at bounding box center [1107, 320] width 320 height 135
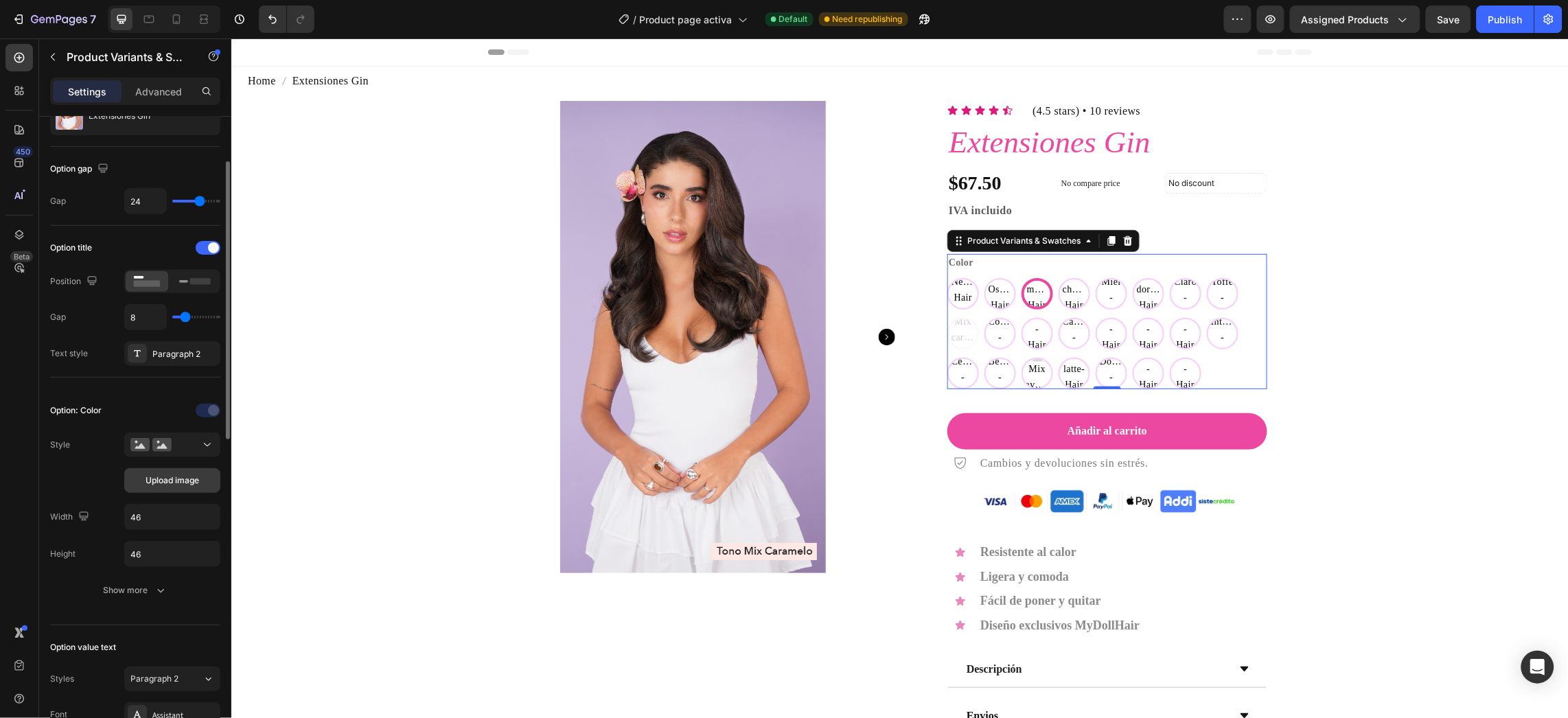
click at [137, 486] on button "Upload image" at bounding box center [172, 481] width 96 height 25
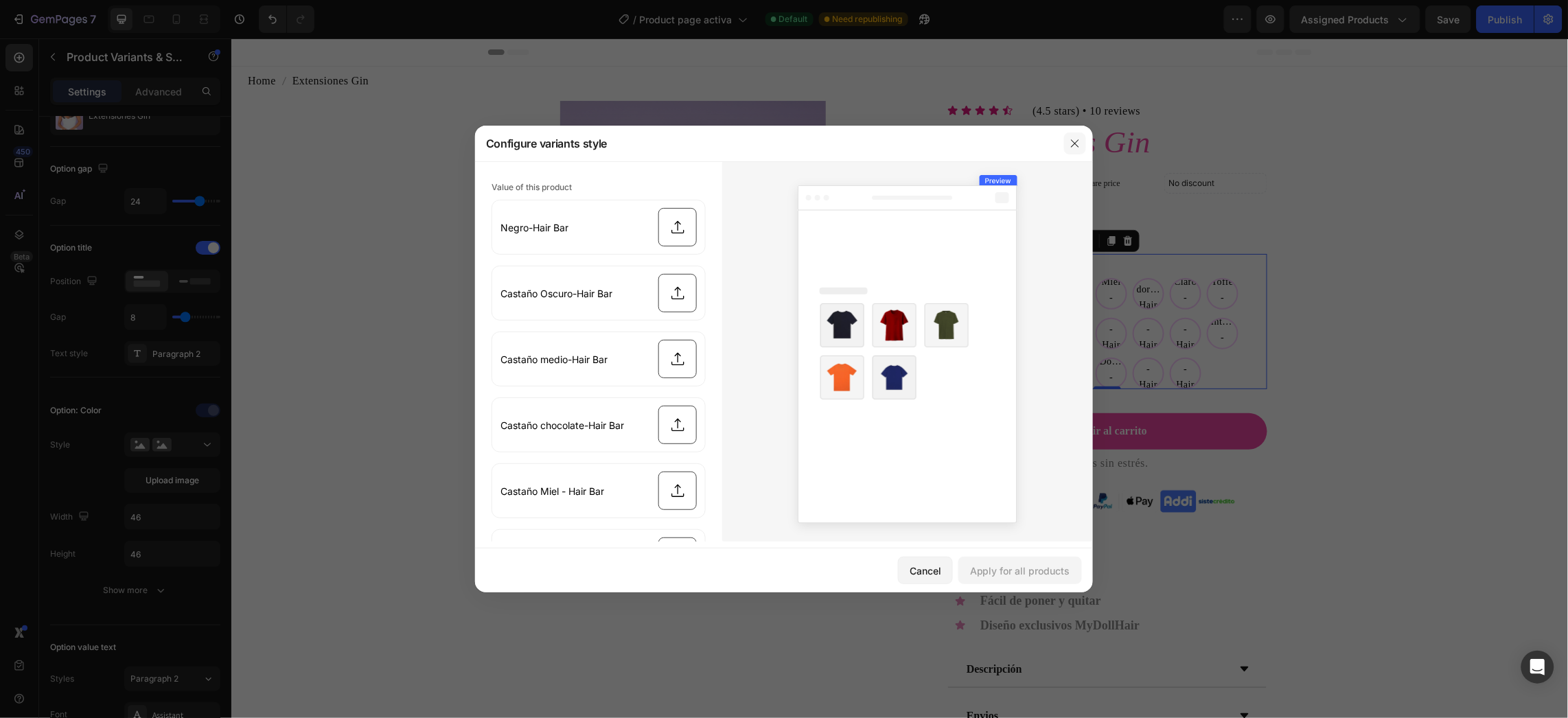
click at [1073, 133] on button "button" at bounding box center [1075, 143] width 22 height 22
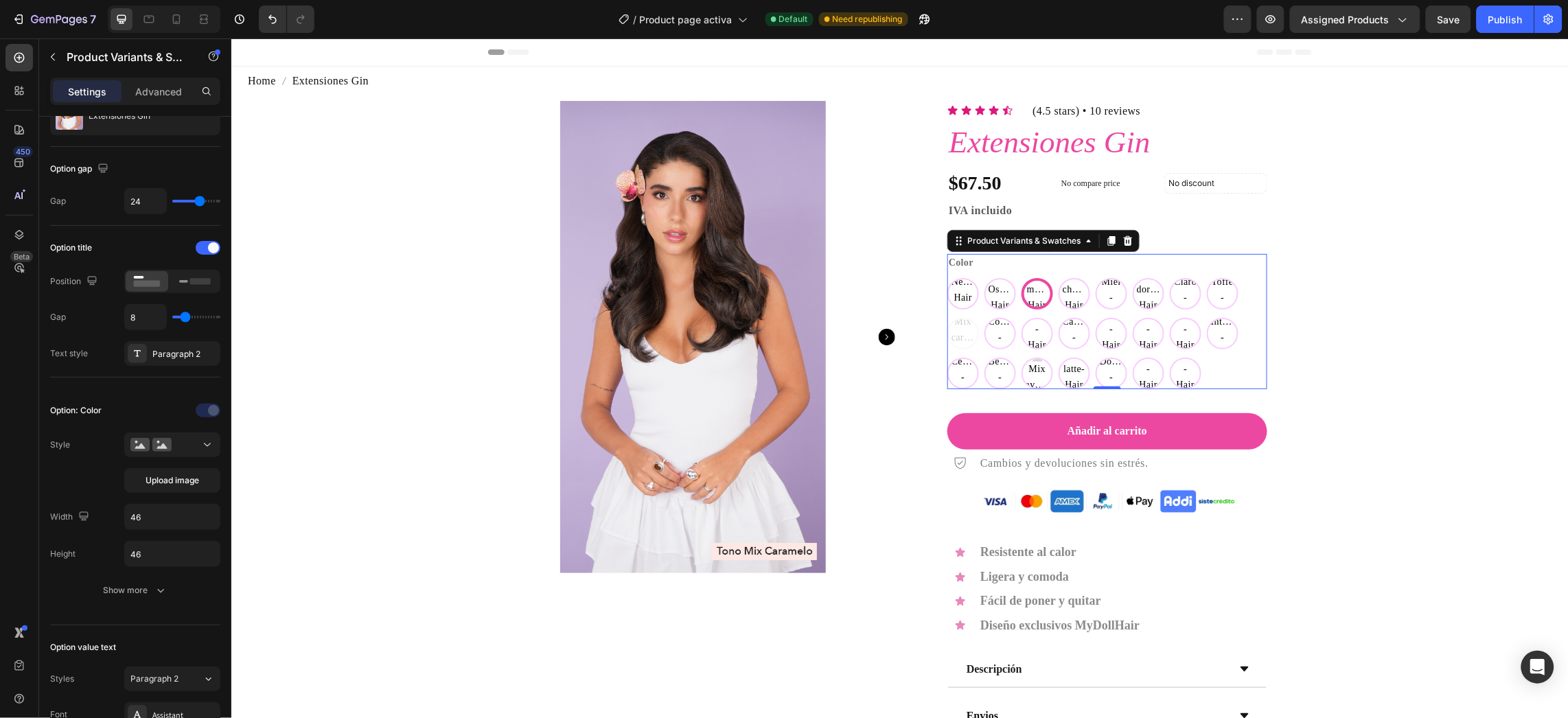
click at [1006, 264] on div "Color Negro-Hair Bar Negro-Hair Bar Negro-Hair Bar Castaño Oscuro-Hair Bar Cast…" at bounding box center [1107, 320] width 320 height 135
click at [948, 301] on span "Negro-Hair Bar" at bounding box center [962, 297] width 29 height 46
click at [947, 278] on input "Negro-Hair Bar Negro-Hair Bar Negro-Hair Bar" at bounding box center [946, 277] width 1 height 1
radio input "true"
click at [1002, 253] on div "Color Negro-Hair Bar Negro-Hair Bar Negro-Hair Bar Castaño Oscuro-Hair Bar Cast…" at bounding box center [1107, 320] width 320 height 135
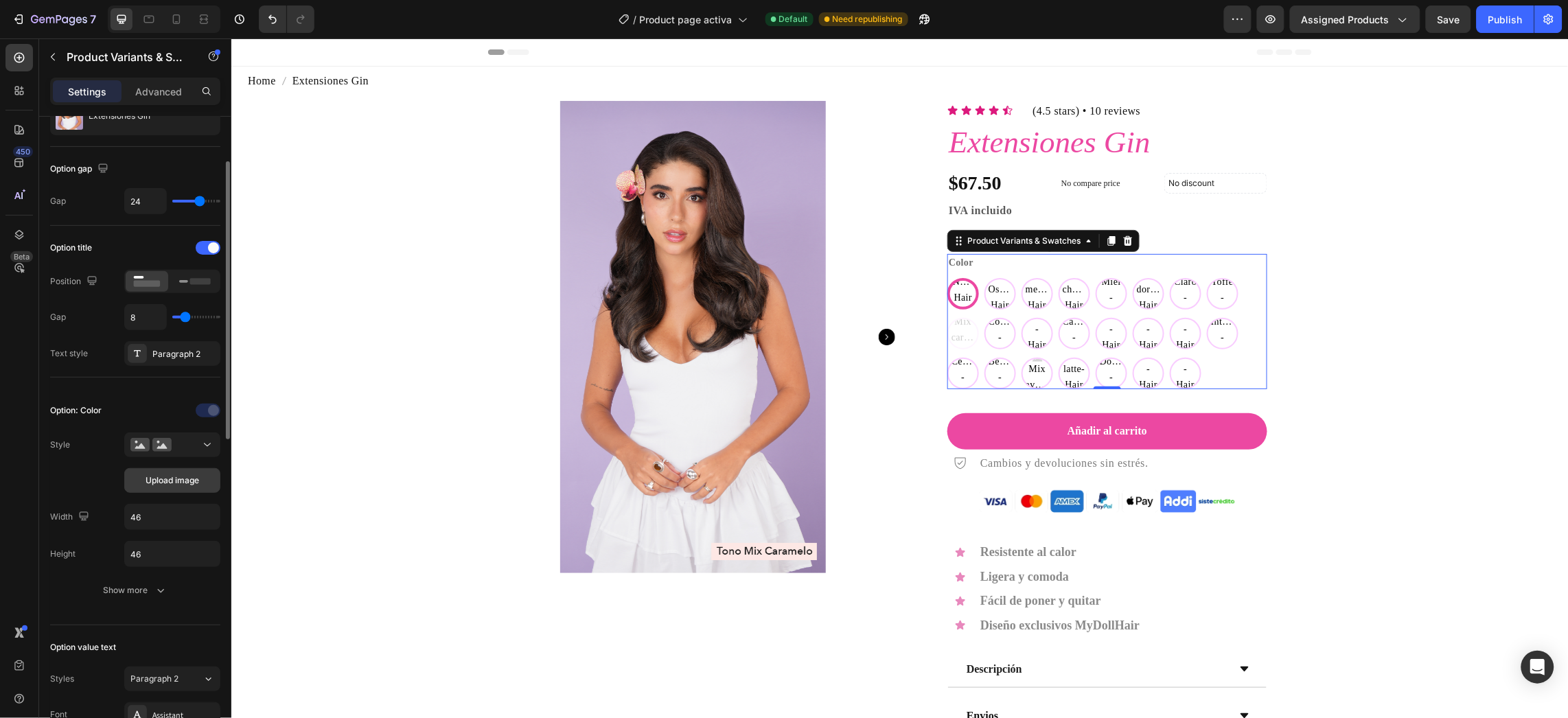
click at [158, 484] on span "Upload image" at bounding box center [172, 481] width 53 height 13
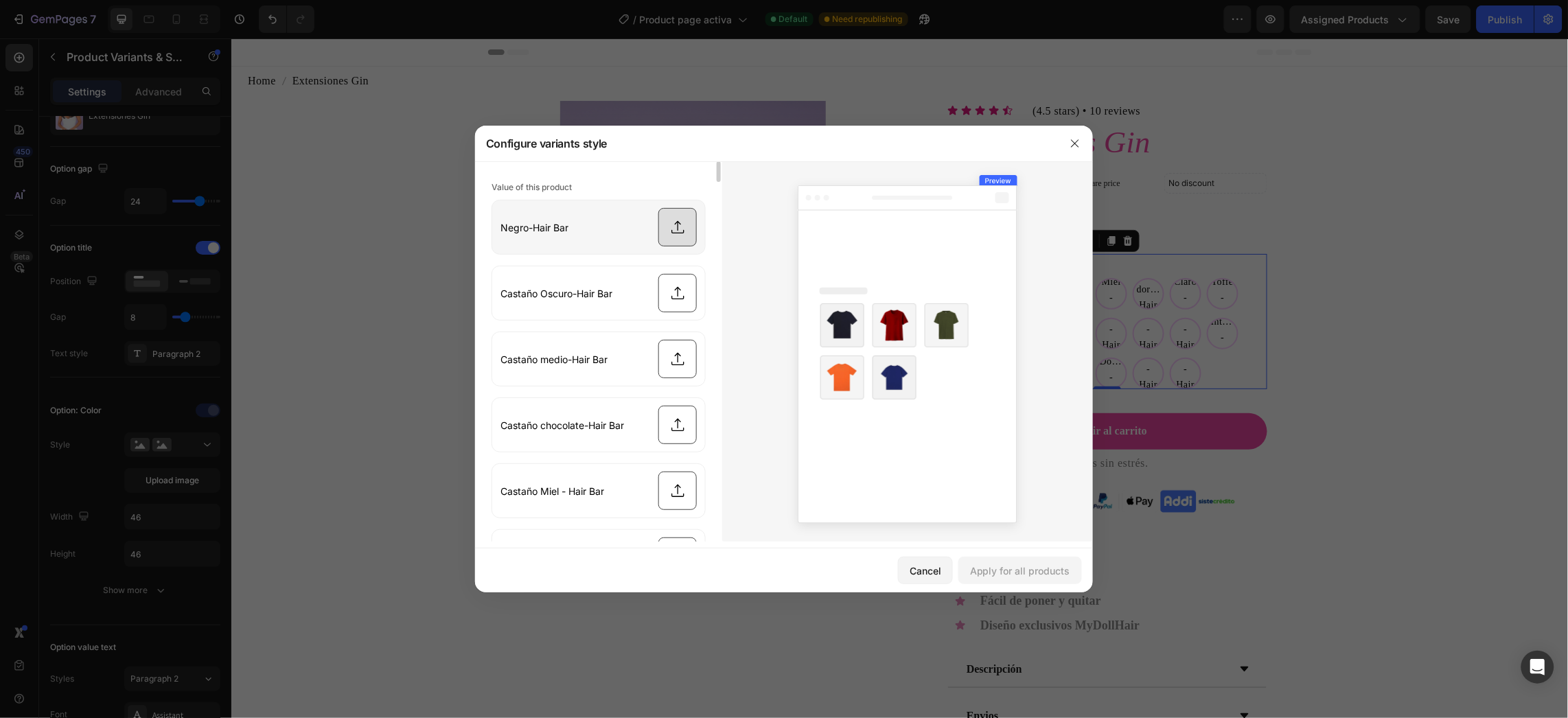
click at [686, 244] on input "file" at bounding box center [598, 227] width 213 height 53
type input "C:\fakepath\Swatch_Negro_Web.png"
click at [1053, 583] on button "Apply for all products" at bounding box center [1020, 571] width 124 height 28
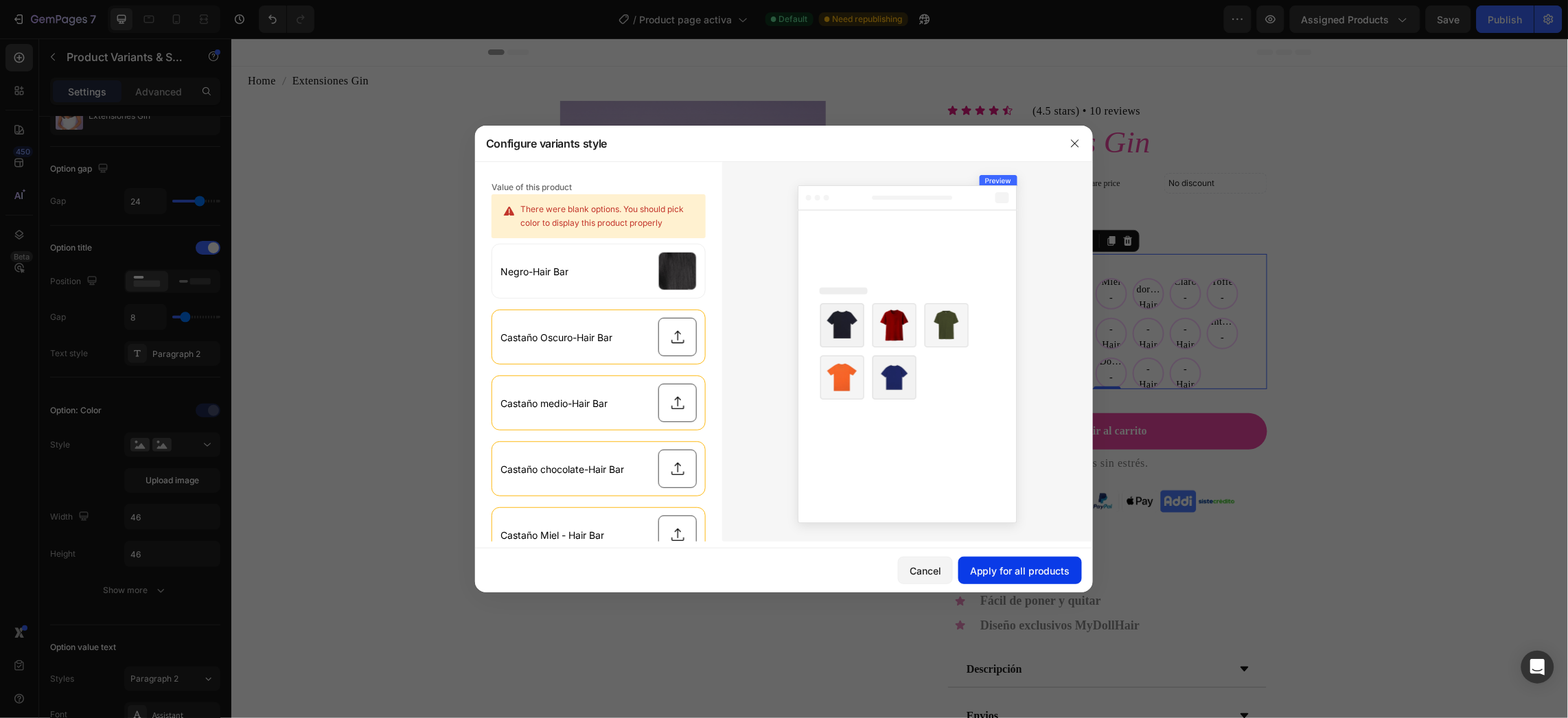
click at [1044, 576] on div "Apply for all products" at bounding box center [1019, 571] width 100 height 15
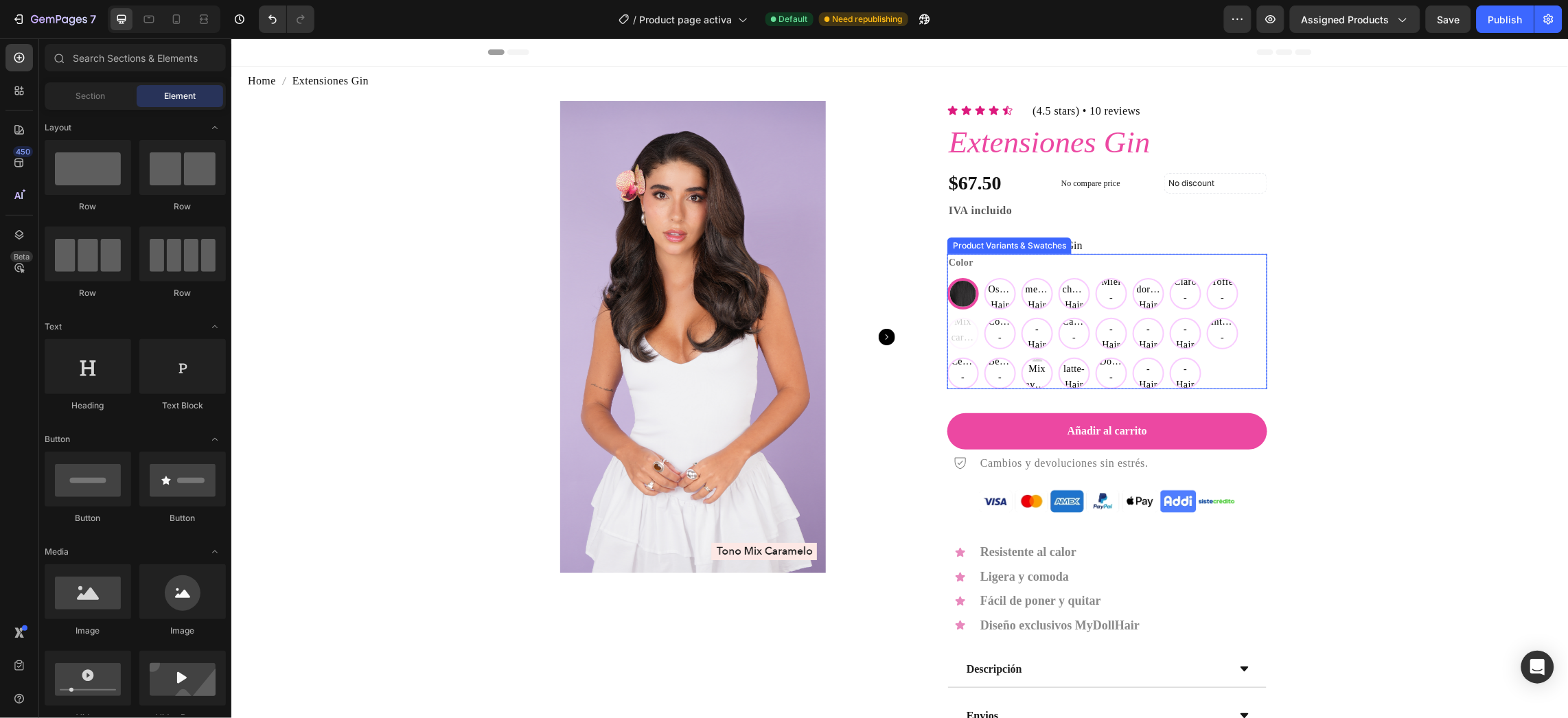
click at [1219, 379] on div "Negro-Hair Bar Negro-Hair Bar Castaño Oscuro-Hair Bar Castaño Oscuro-Hair Bar C…" at bounding box center [1107, 333] width 320 height 112
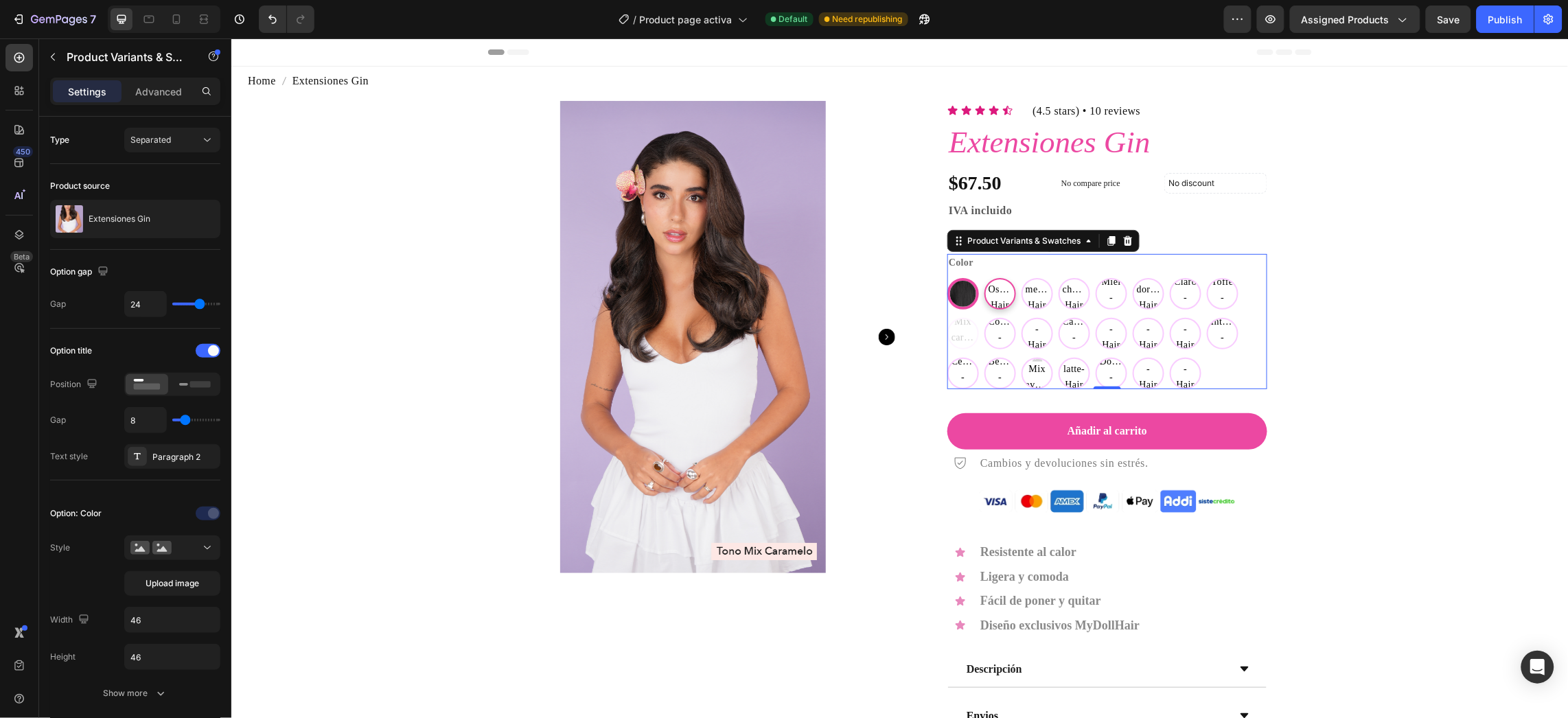
click at [986, 287] on span "Castaño Oscuro-Hair Bar" at bounding box center [1000, 297] width 29 height 62
click at [984, 278] on input "Castaño Oscuro-Hair Bar Castaño Oscuro-Hair Bar Castaño Oscuro-Hair Bar" at bounding box center [984, 277] width 1 height 1
radio input "true"
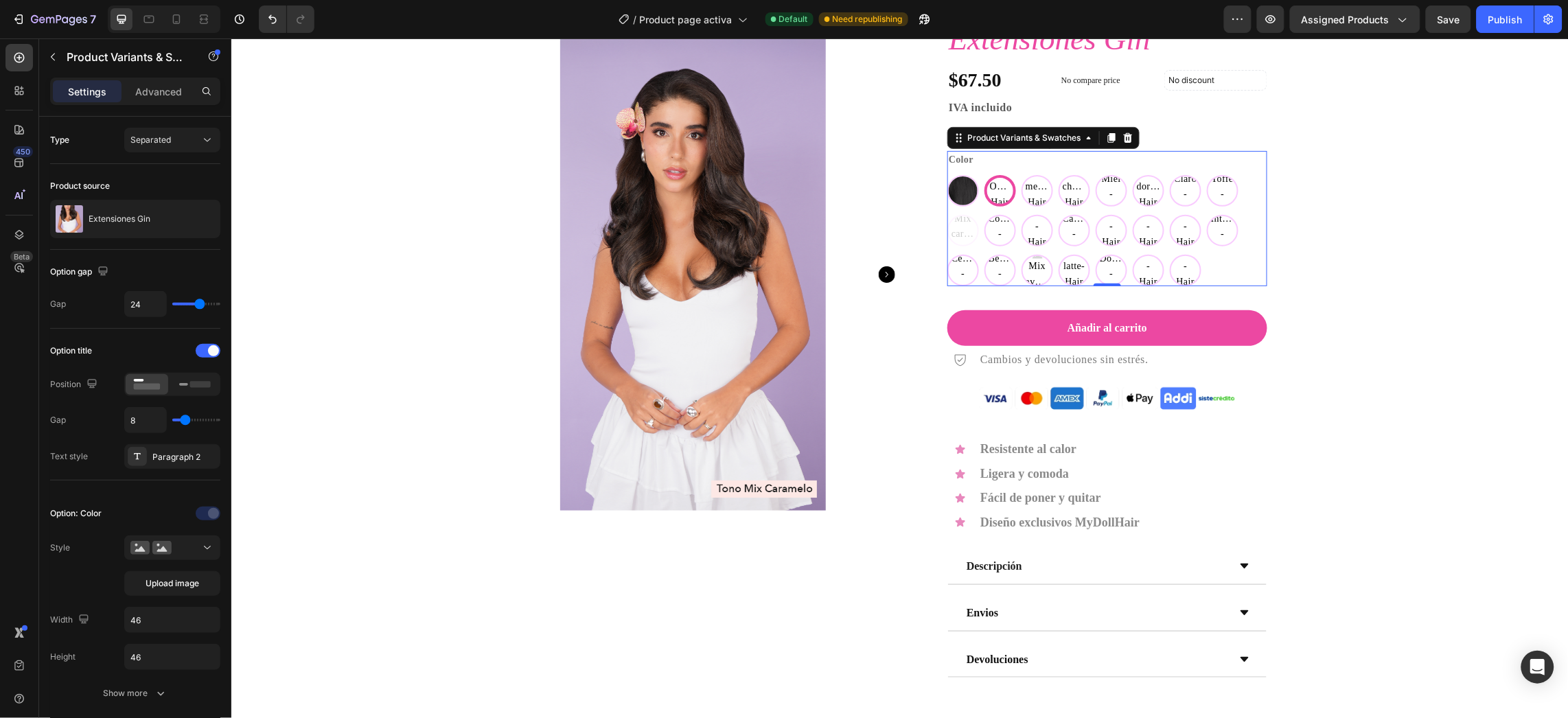
scroll to position [412, 0]
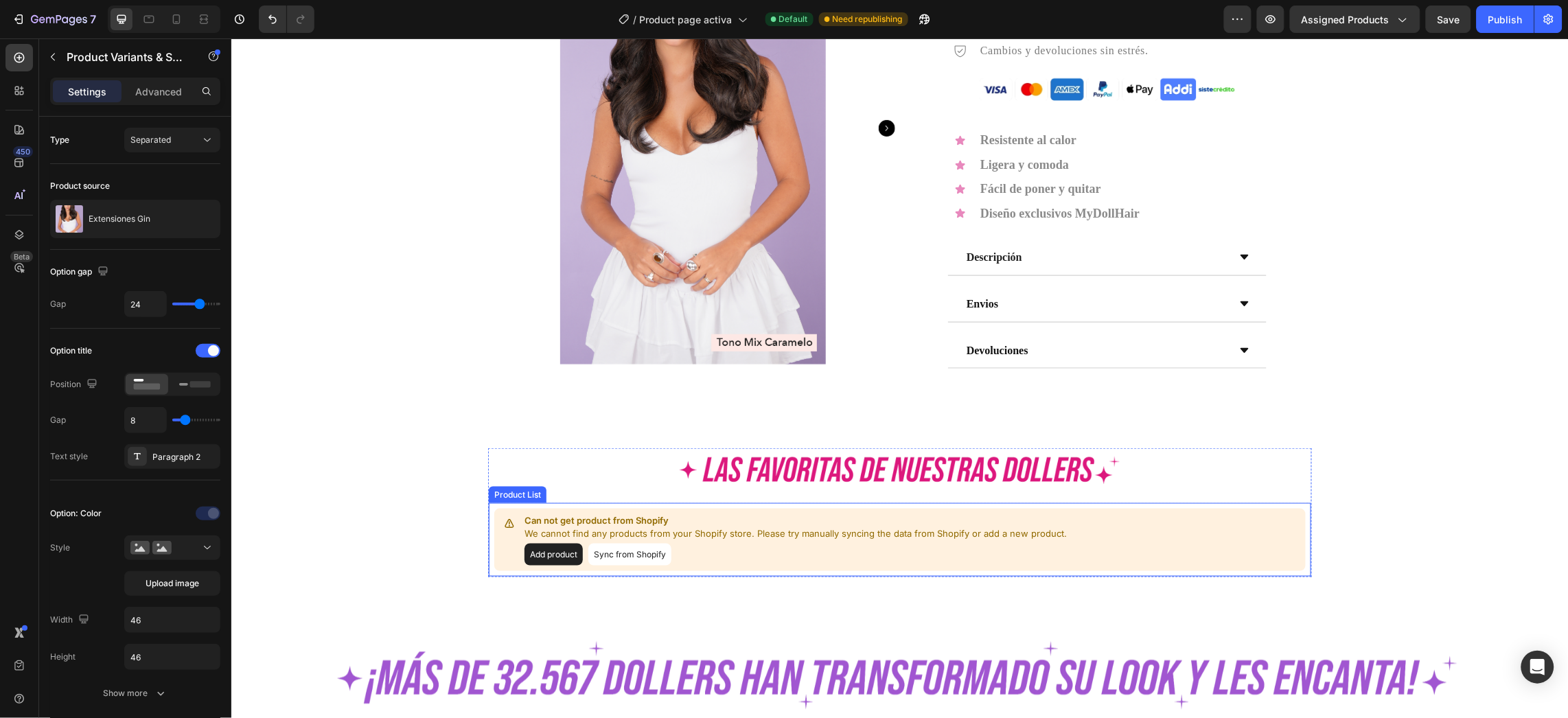
click at [610, 554] on button "Sync from Shopify" at bounding box center [630, 554] width 83 height 22
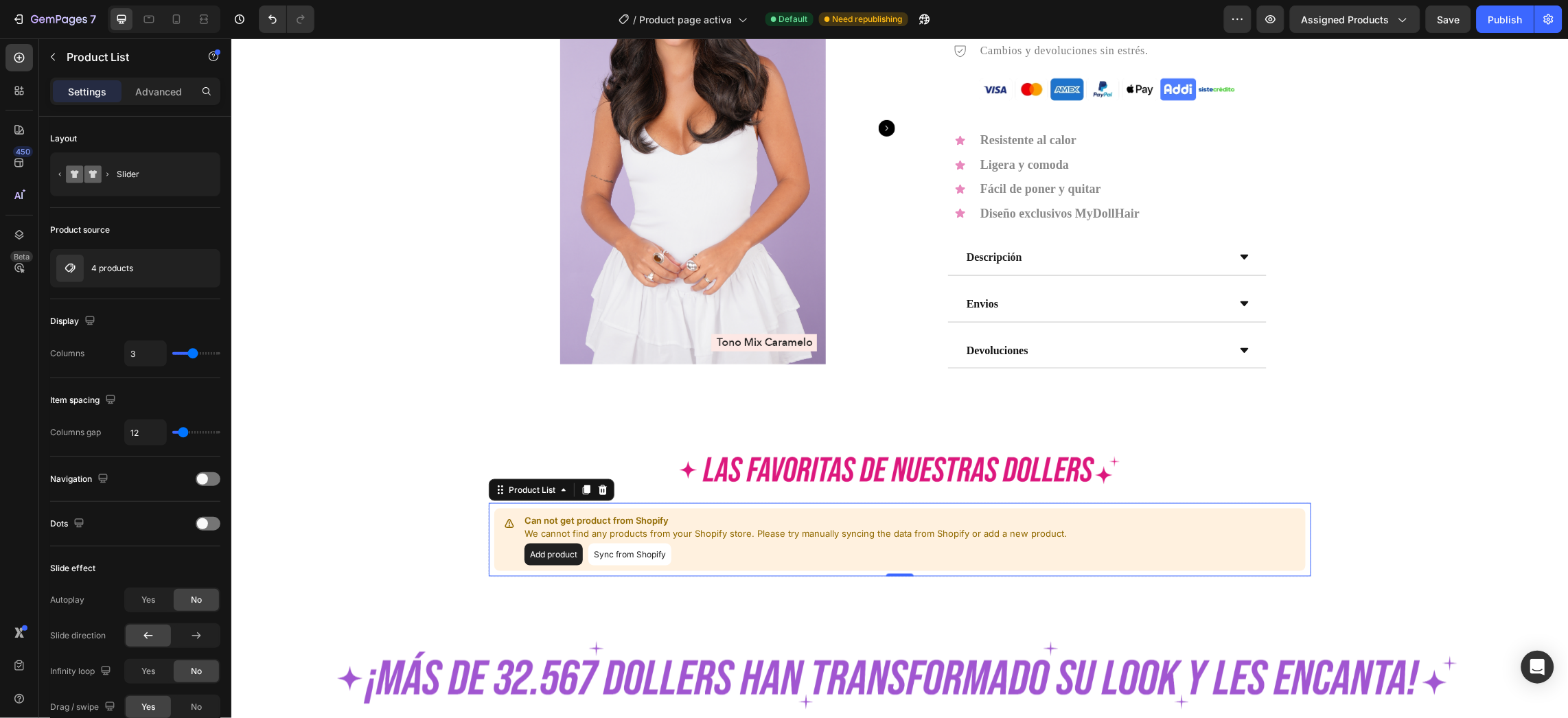
click at [610, 554] on button "Sync from Shopify" at bounding box center [630, 554] width 83 height 22
click at [614, 532] on p "We cannot find any products from your Shopify store. Please try manually syncin…" at bounding box center [795, 534] width 543 height 14
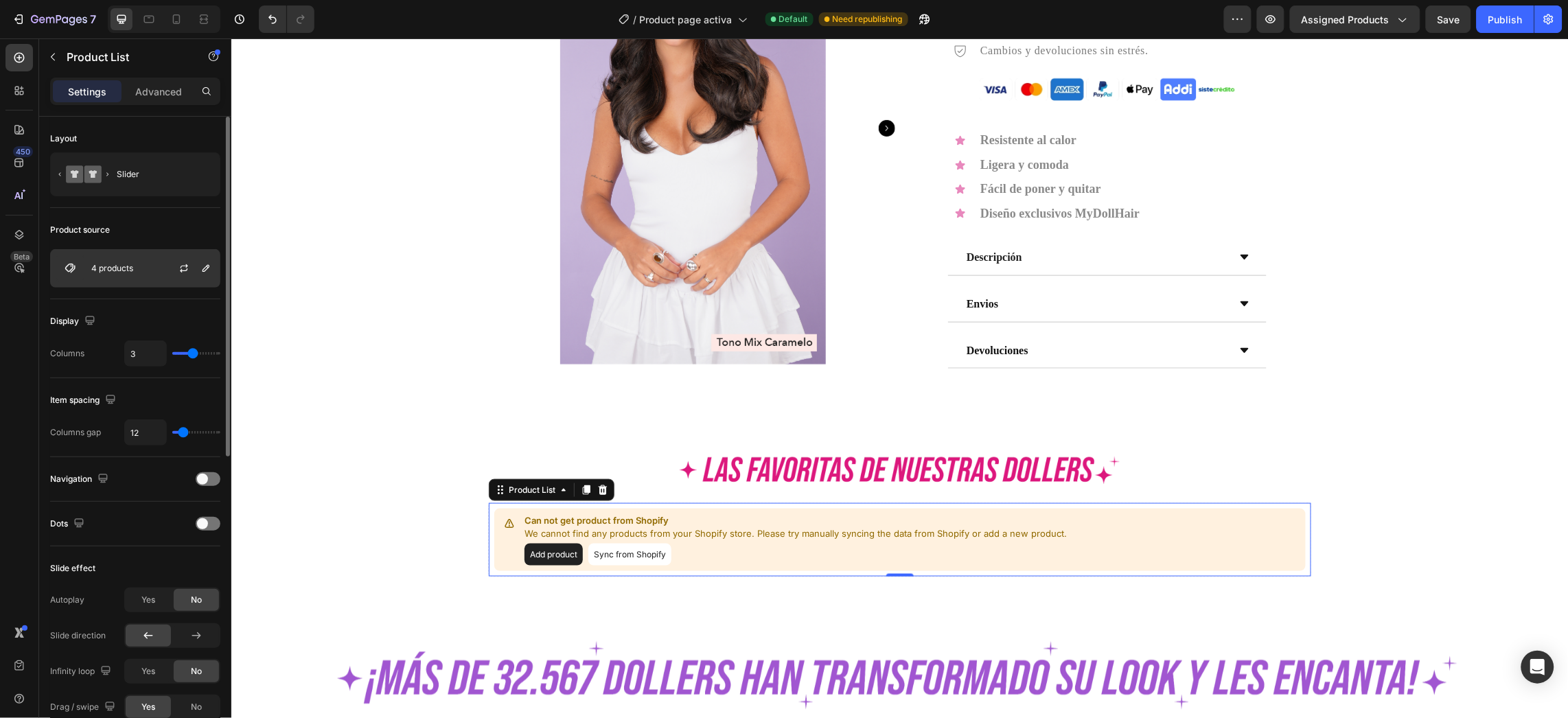
click at [140, 265] on div "4 products" at bounding box center [135, 268] width 170 height 39
click at [180, 263] on icon "button" at bounding box center [184, 268] width 11 height 11
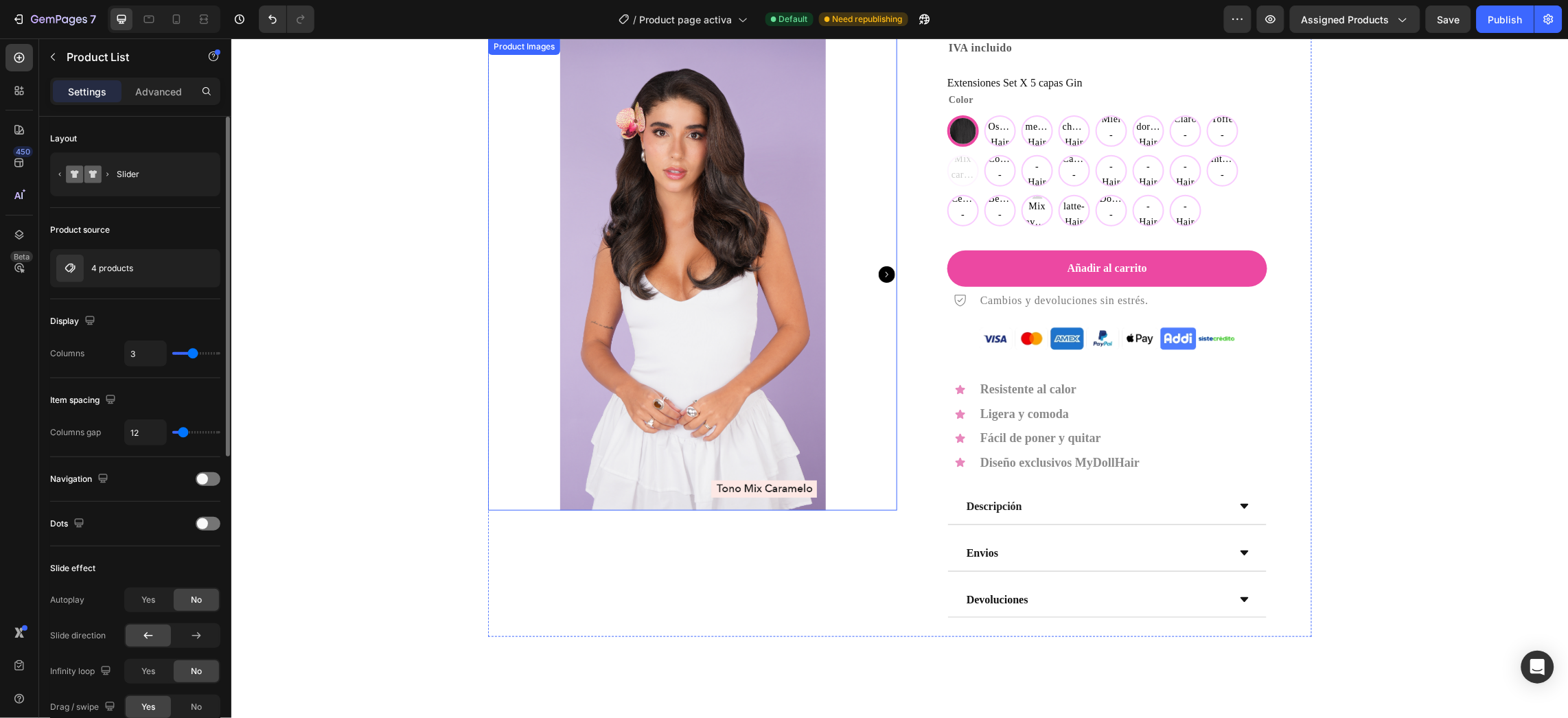
scroll to position [0, 0]
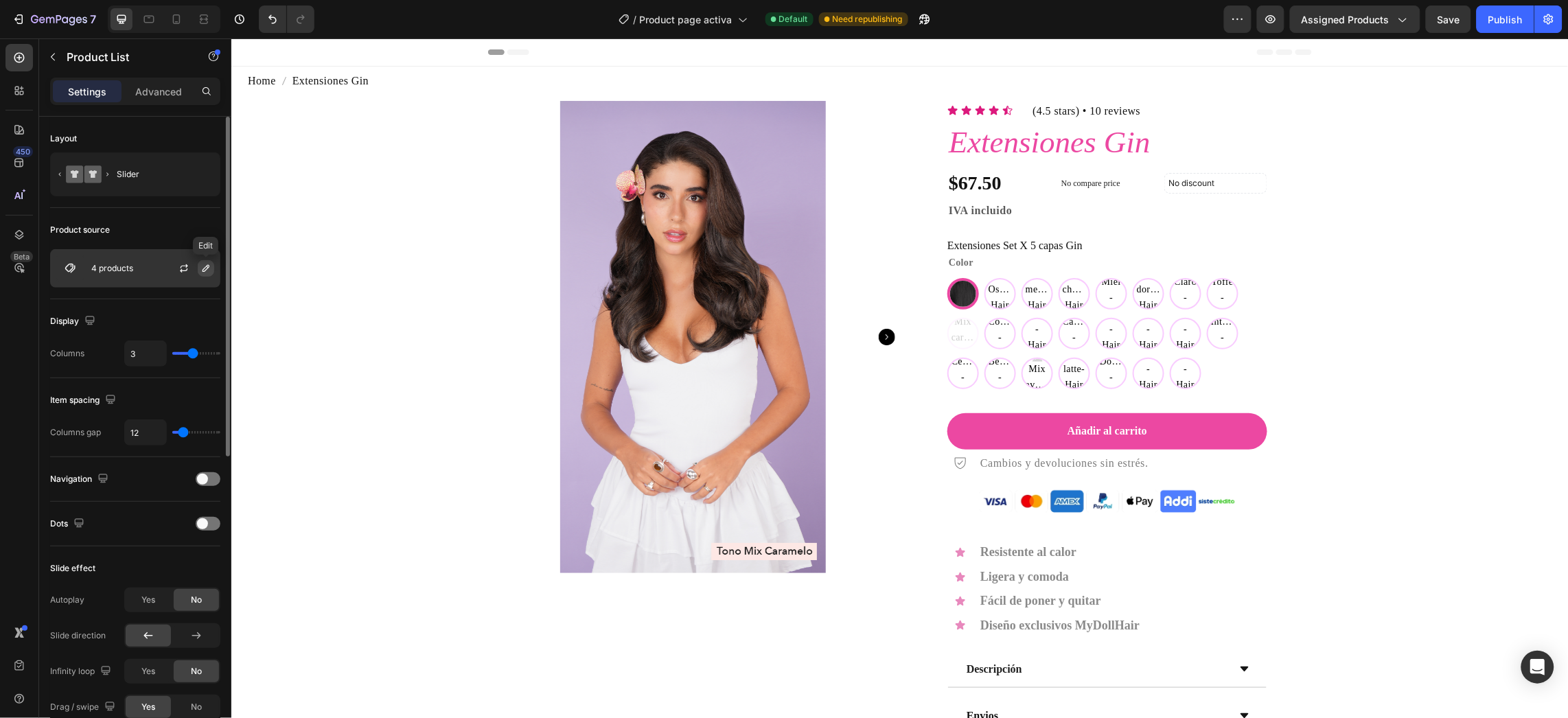
click at [203, 274] on icon "button" at bounding box center [206, 268] width 11 height 11
click at [185, 269] on icon "button" at bounding box center [184, 268] width 11 height 11
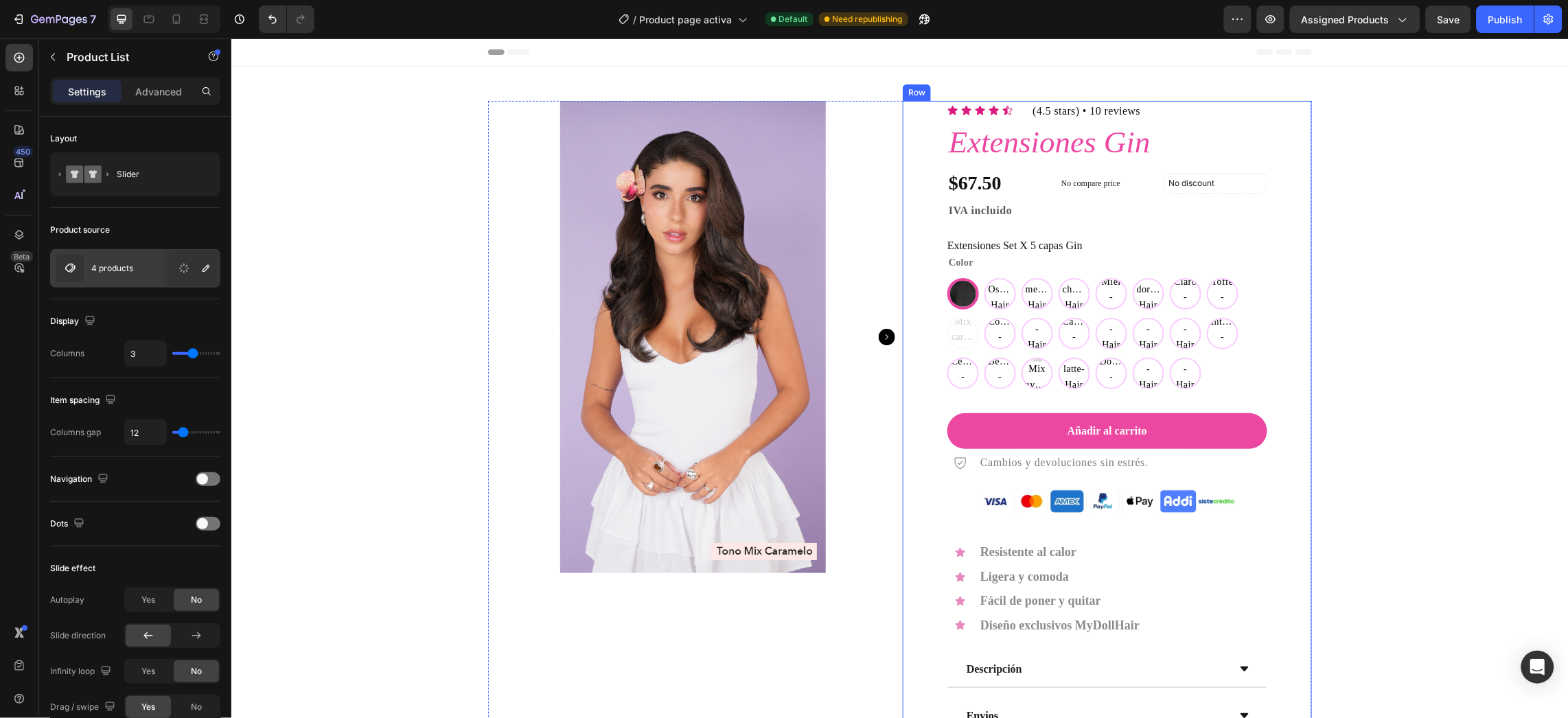
scroll to position [721, 0]
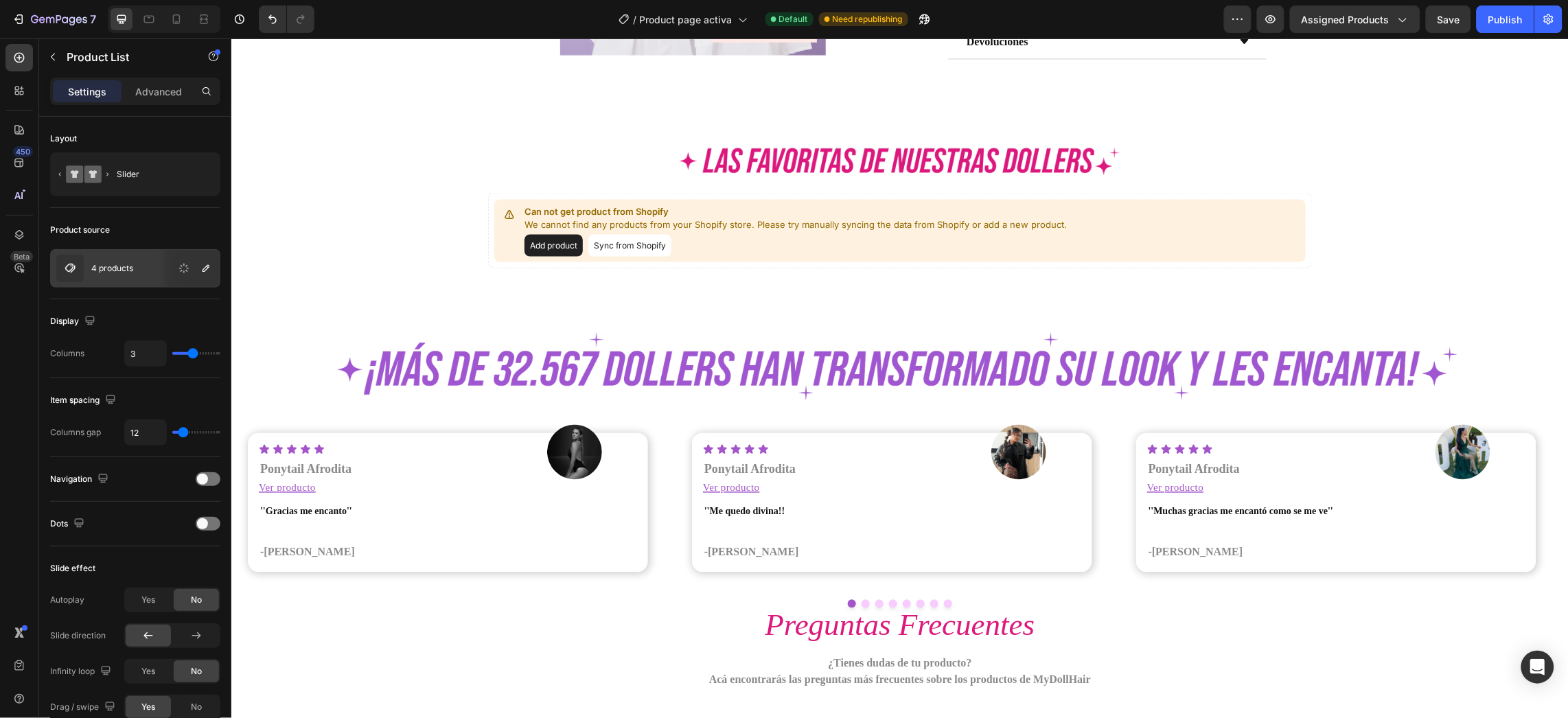
click at [607, 250] on button "Sync from Shopify" at bounding box center [630, 245] width 83 height 22
click at [205, 276] on button "button" at bounding box center [206, 268] width 17 height 17
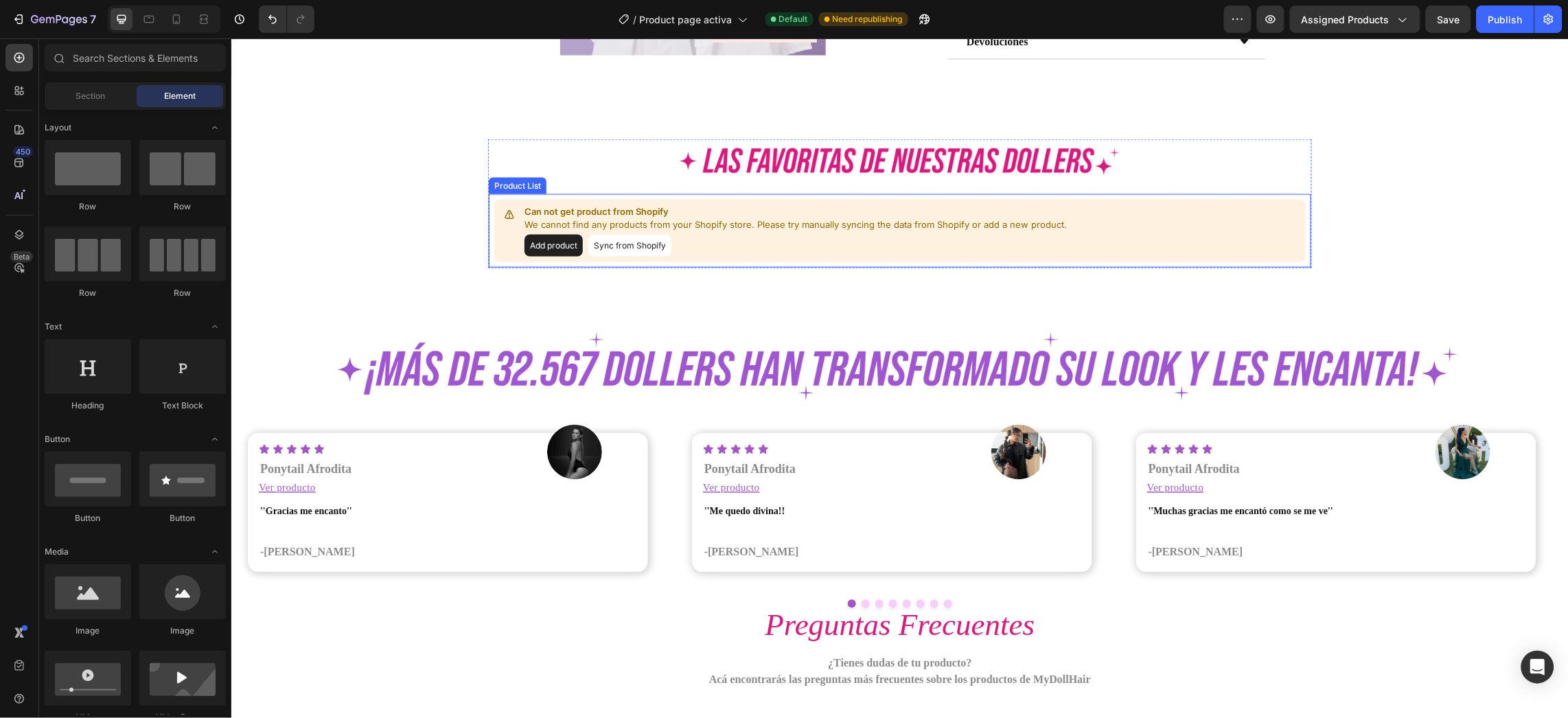
click at [692, 228] on p "We cannot find any products from your Shopify store. Please try manually syncin…" at bounding box center [795, 224] width 543 height 14
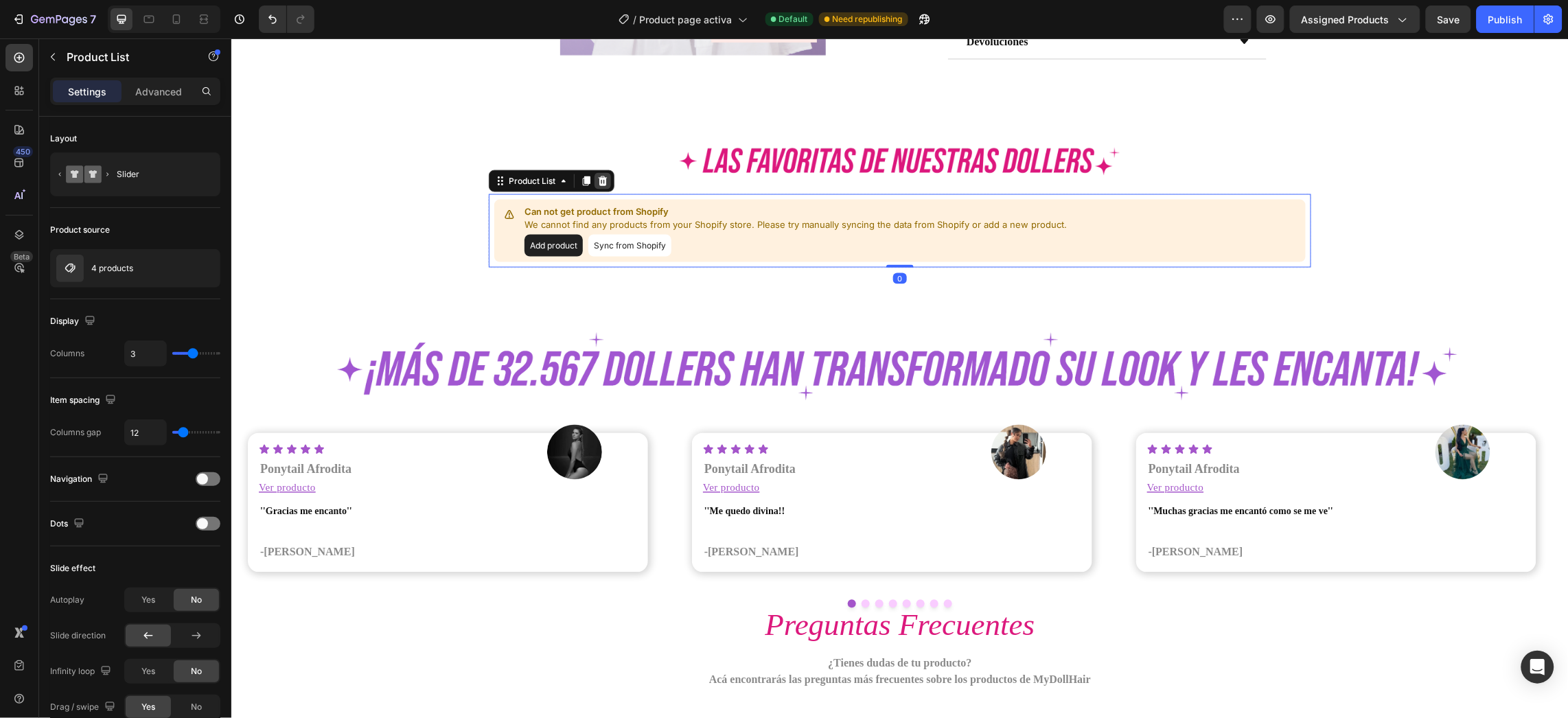
click at [602, 179] on div at bounding box center [602, 180] width 17 height 17
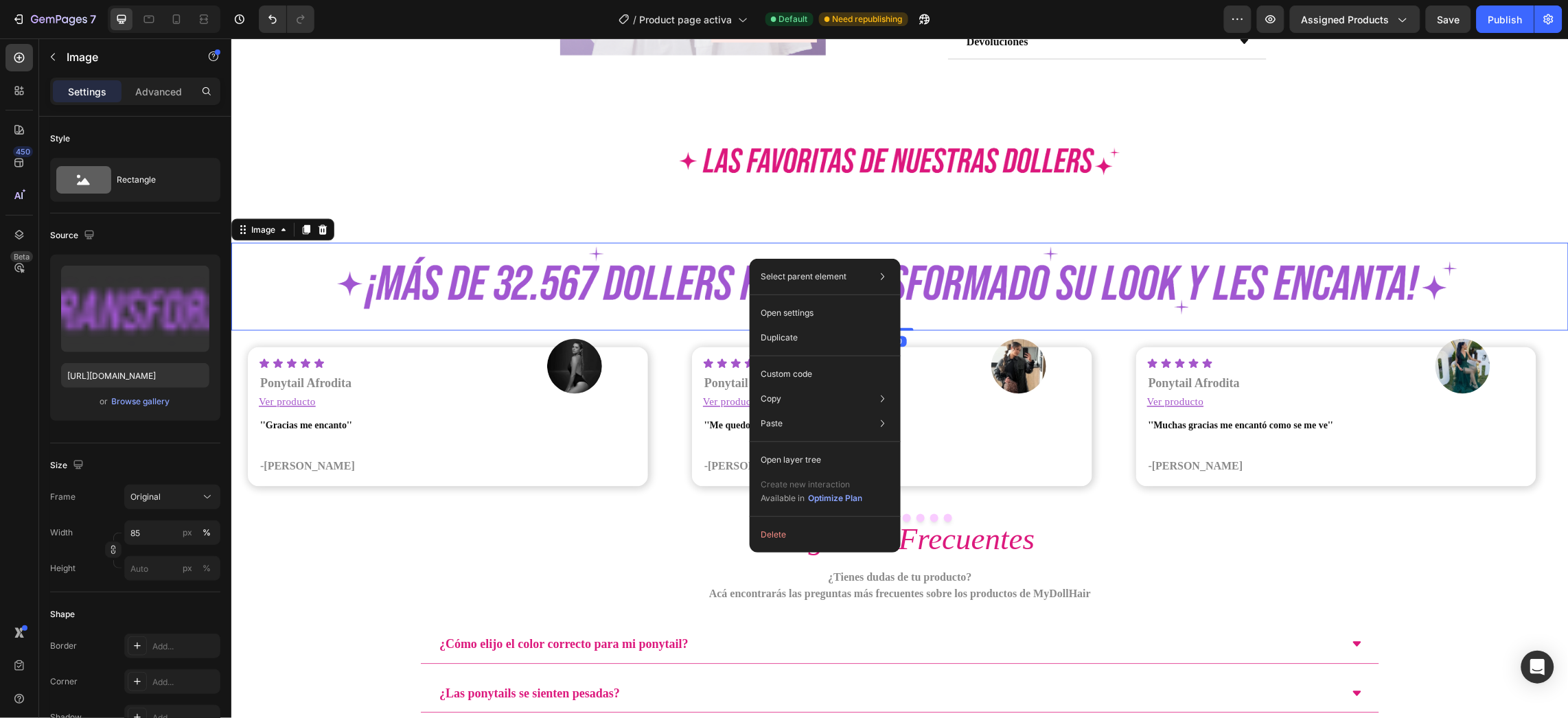
click at [816, 201] on div "TOP VENTAS Heading Row Product Images Row Icon Icon Icon Icon Icon Icon List (4…" at bounding box center [899, 195] width 1338 height 1701
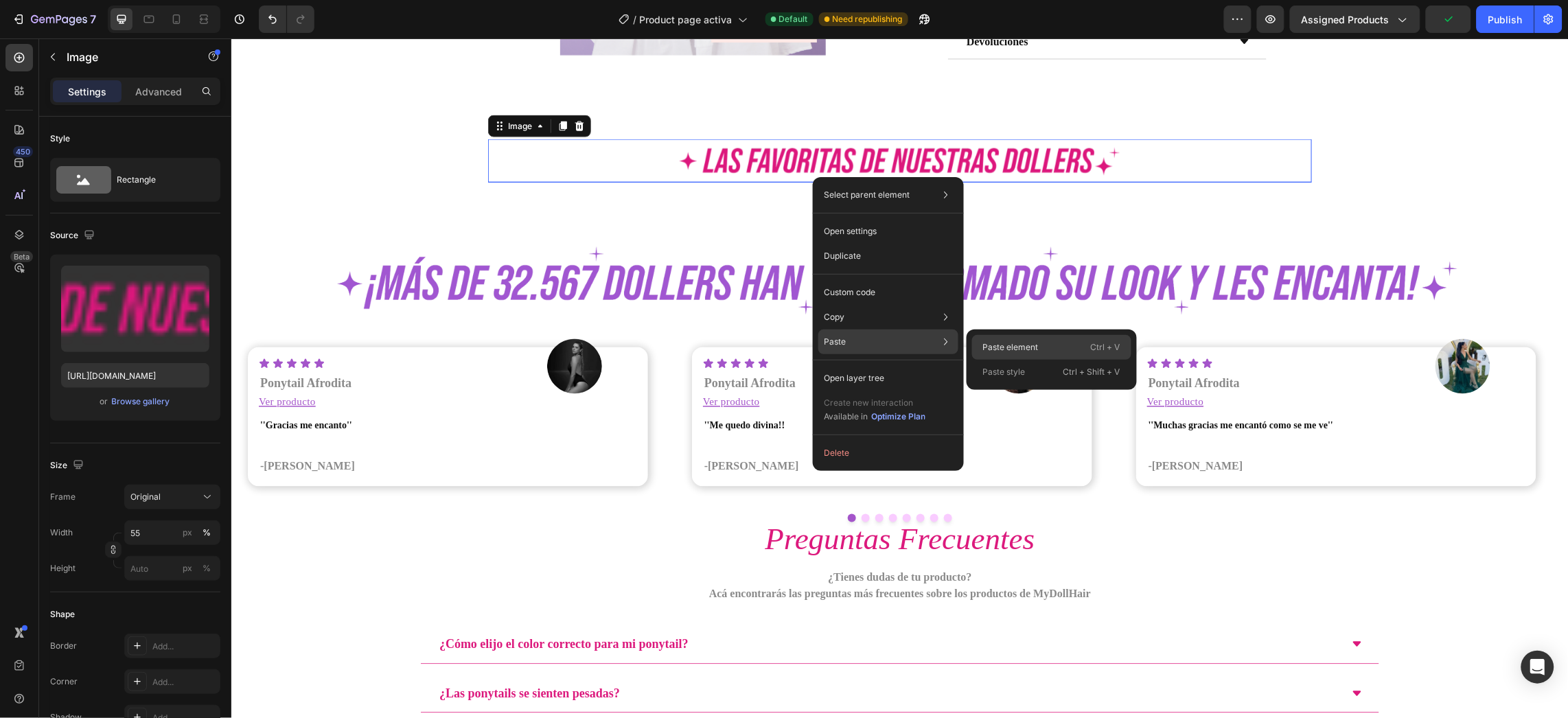
click at [995, 352] on p "Paste element" at bounding box center [1011, 347] width 55 height 13
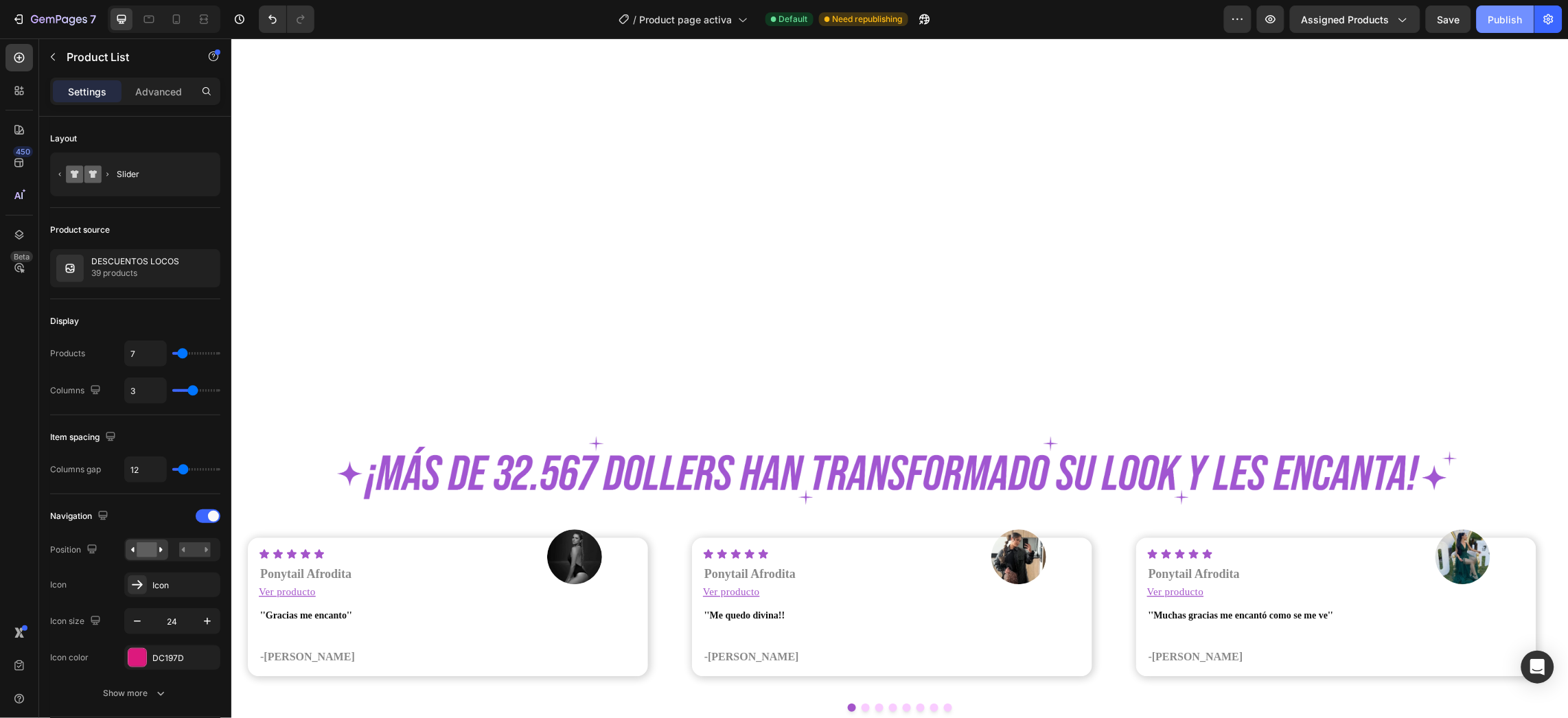
scroll to position [1442, 0]
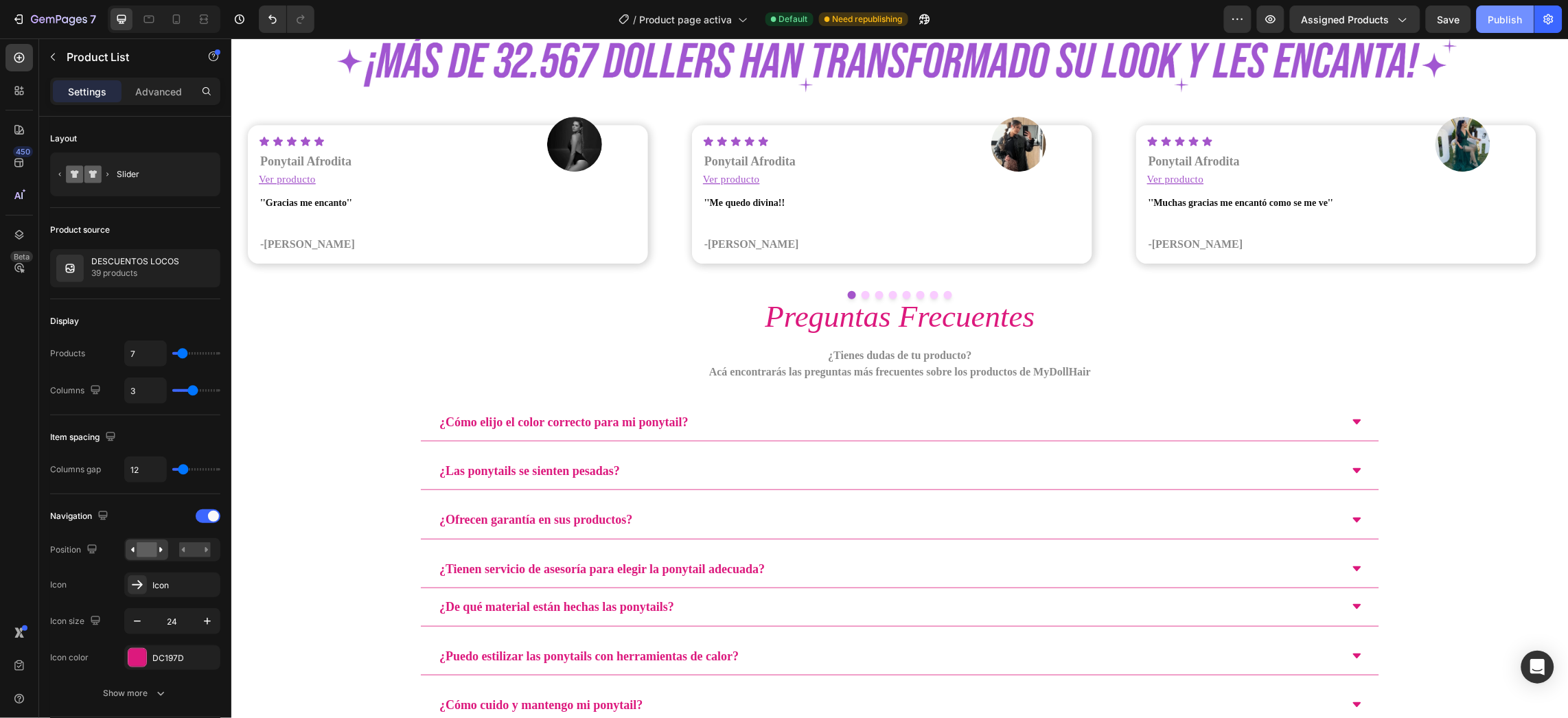
click at [1498, 25] on div "Publish" at bounding box center [1506, 20] width 35 height 15
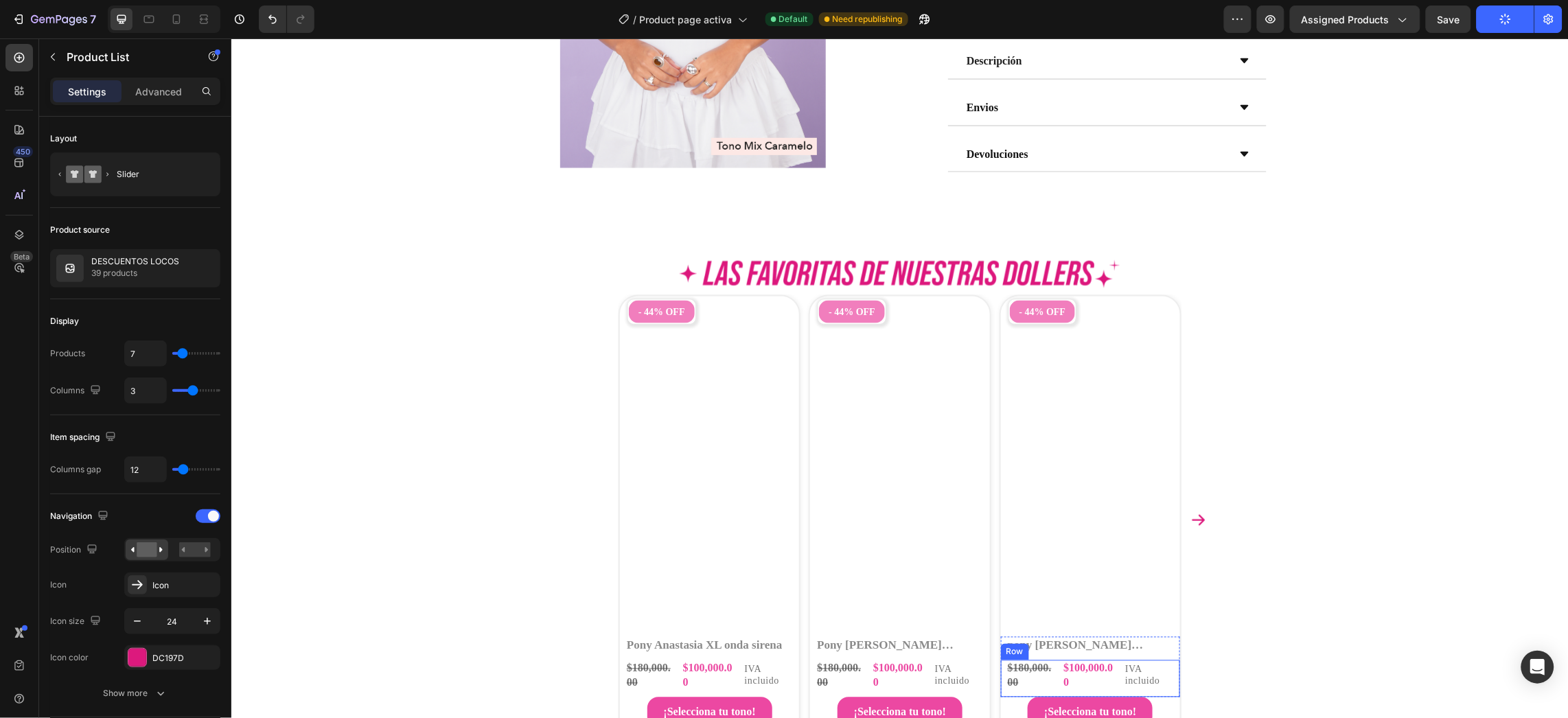
scroll to position [300, 0]
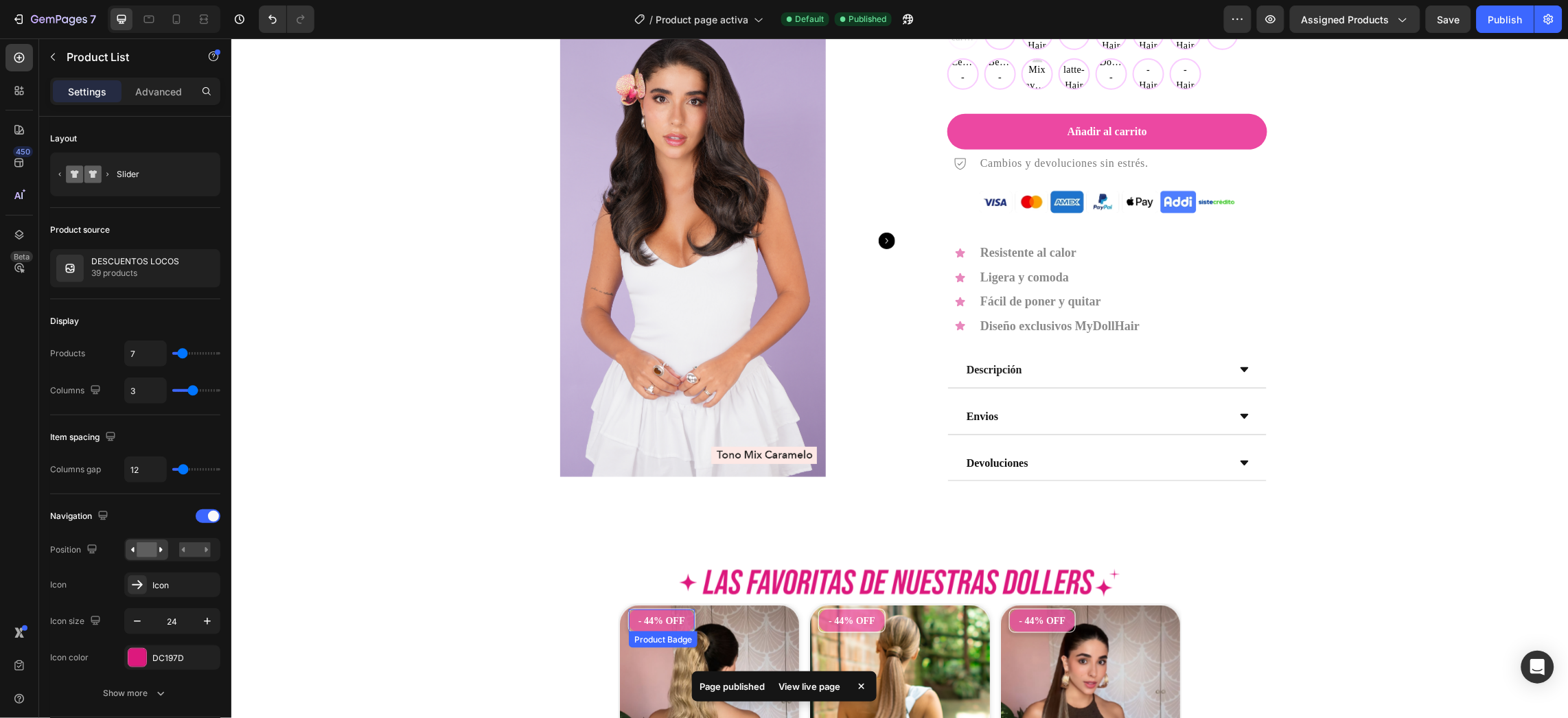
click at [666, 627] on pre "- 44% OFF" at bounding box center [660, 620] width 66 height 23
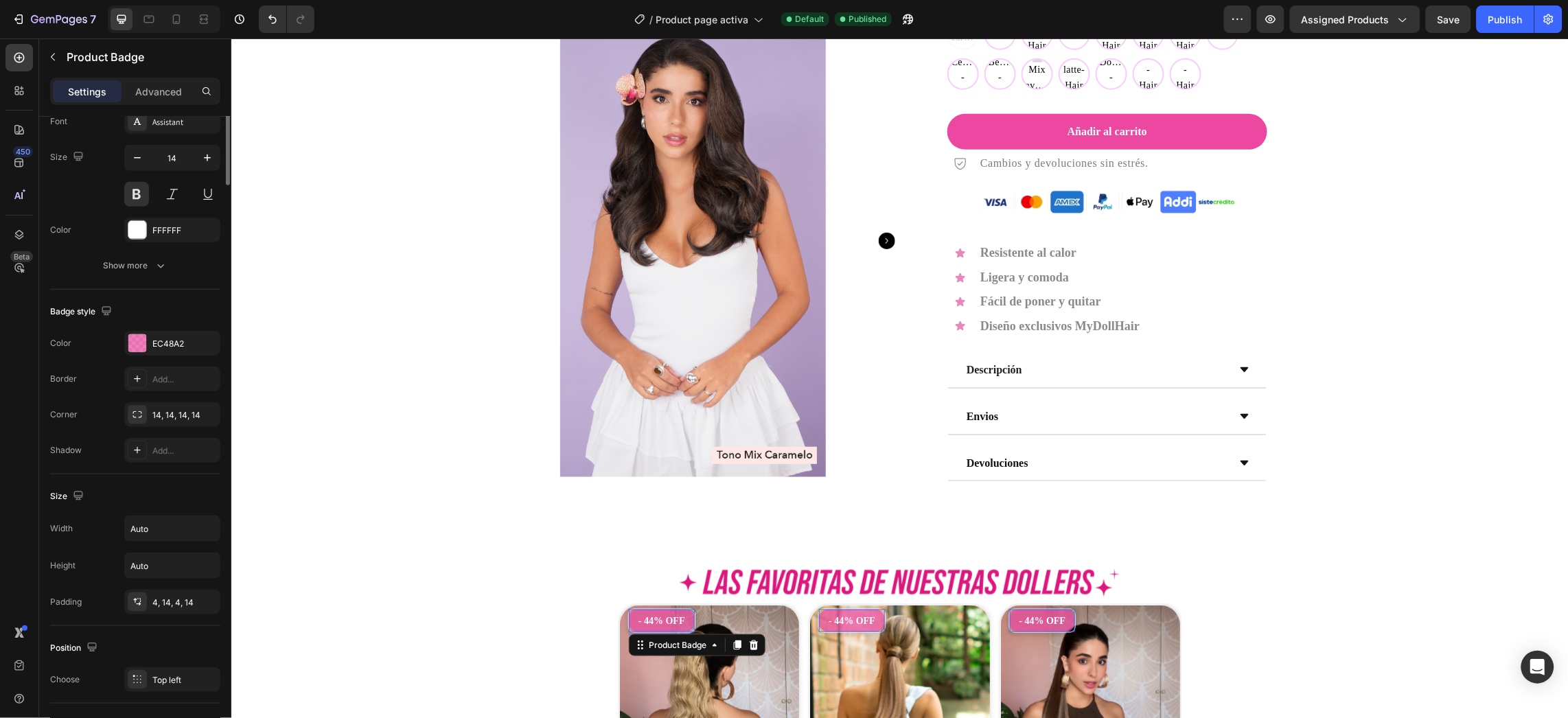
scroll to position [0, 0]
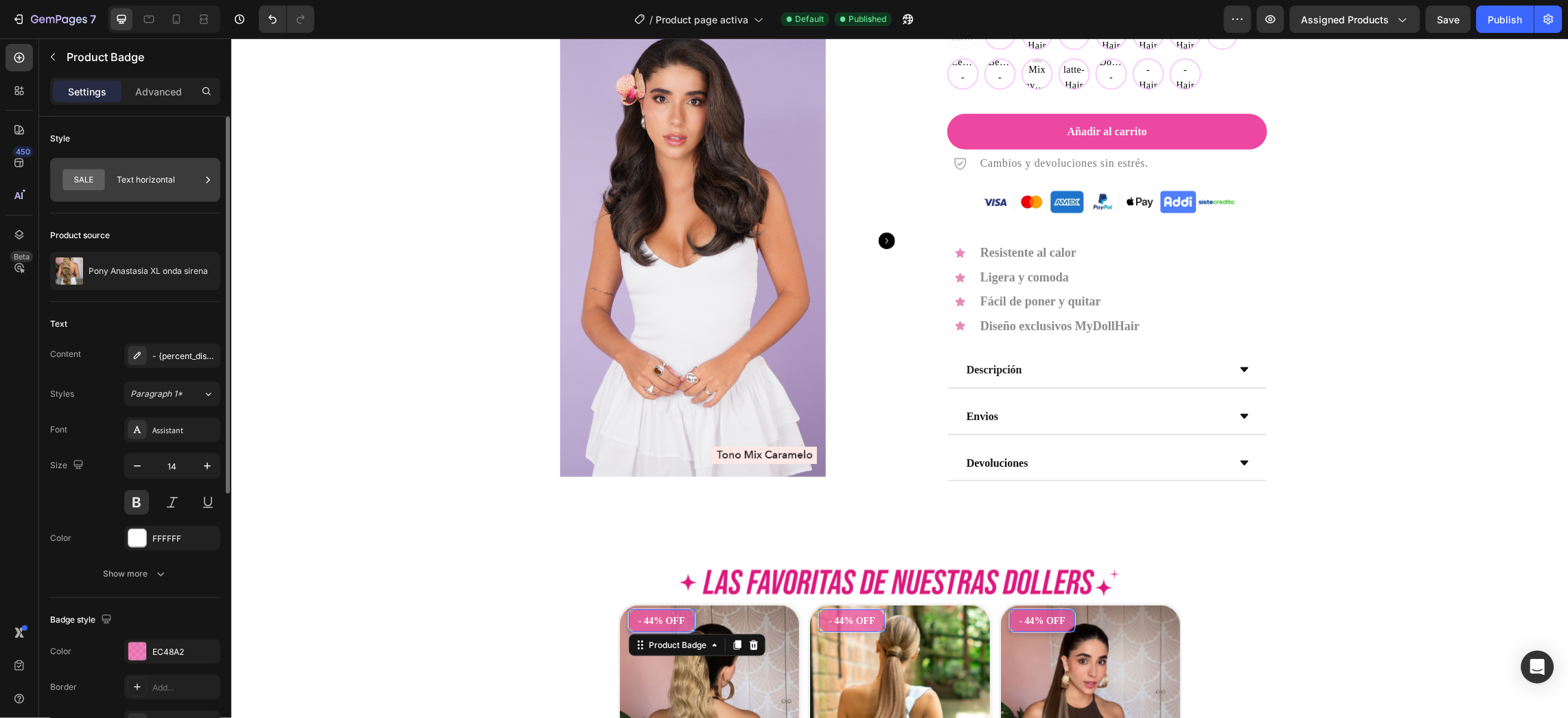
click at [156, 166] on div "Text horizontal" at bounding box center [158, 180] width 84 height 32
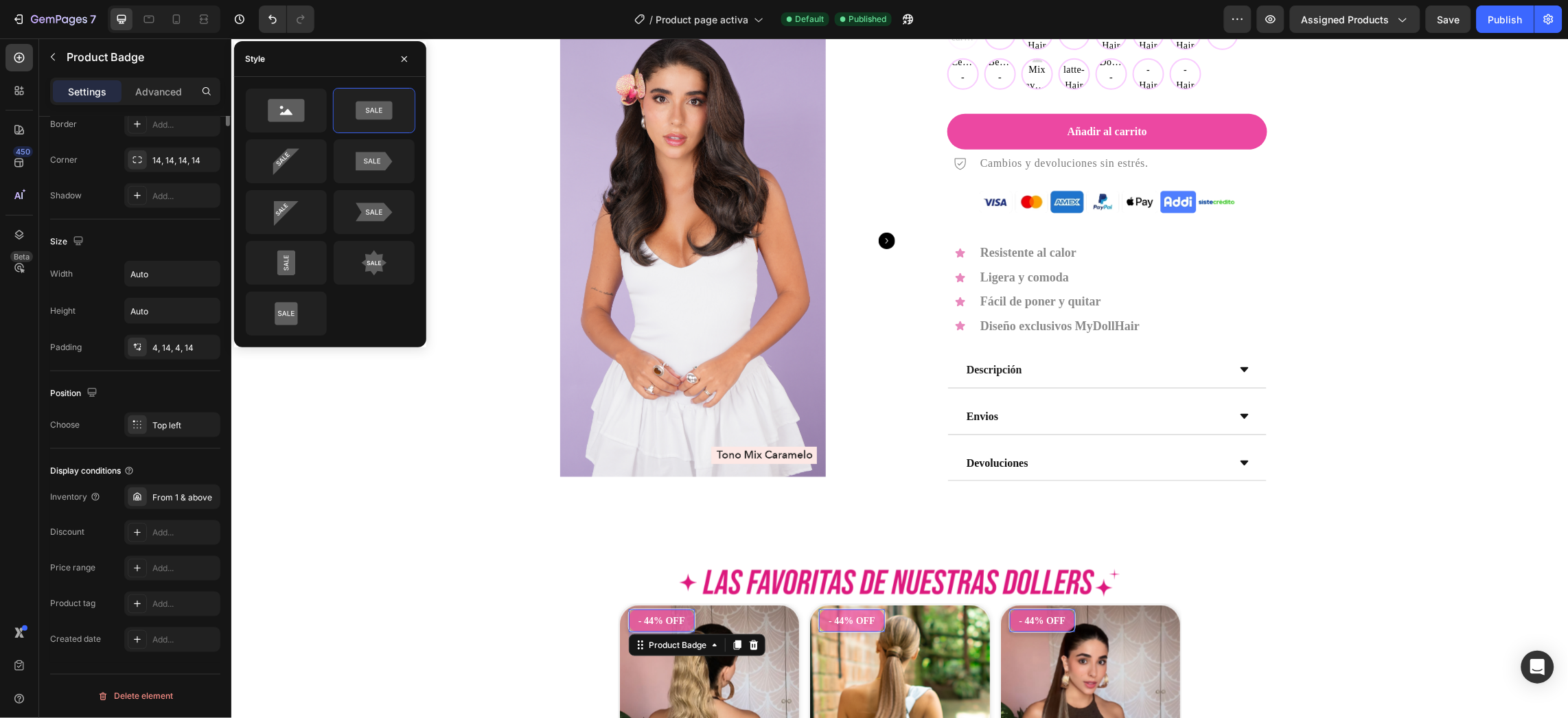
scroll to position [151, 0]
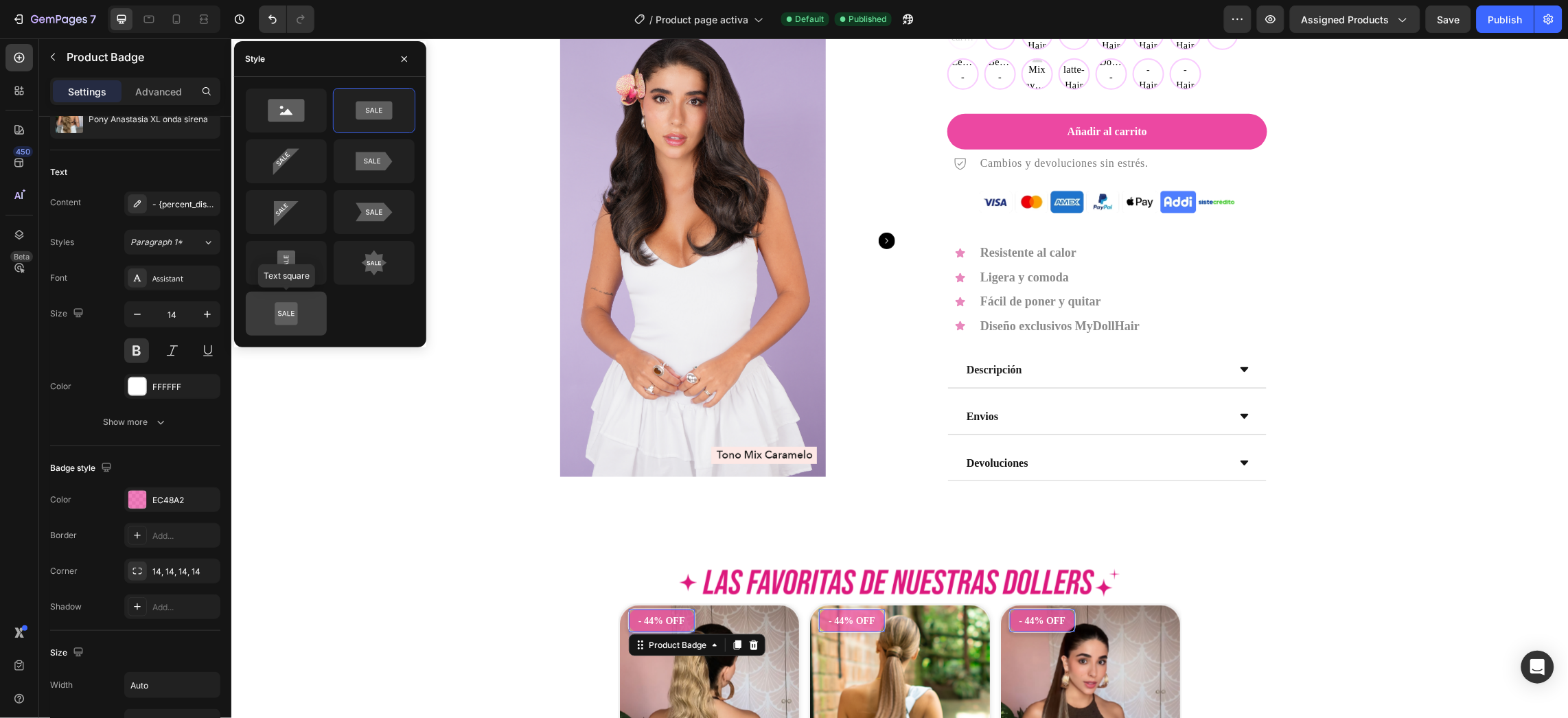
click at [265, 315] on icon at bounding box center [286, 314] width 64 height 28
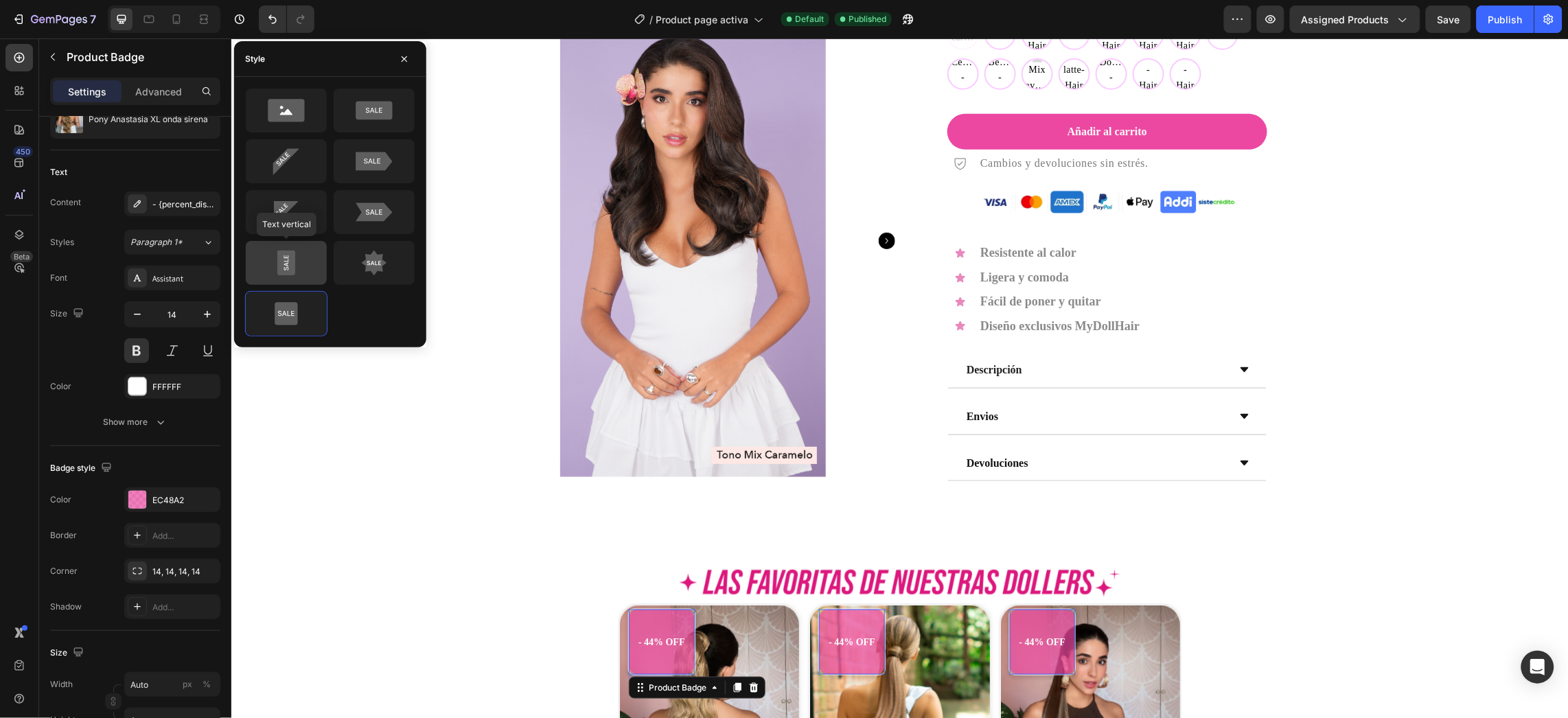
click at [271, 282] on div at bounding box center [287, 263] width 81 height 44
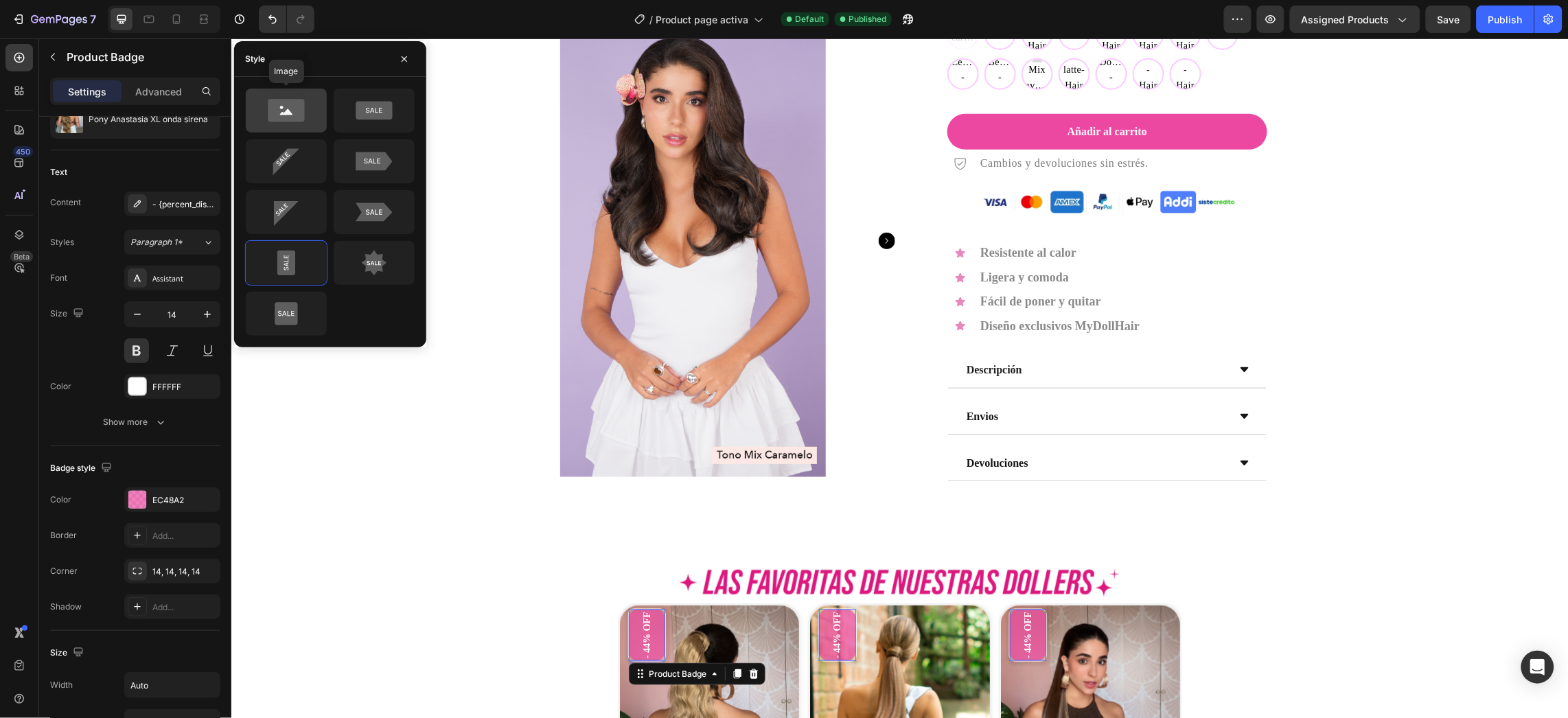
click at [278, 114] on icon at bounding box center [286, 110] width 37 height 23
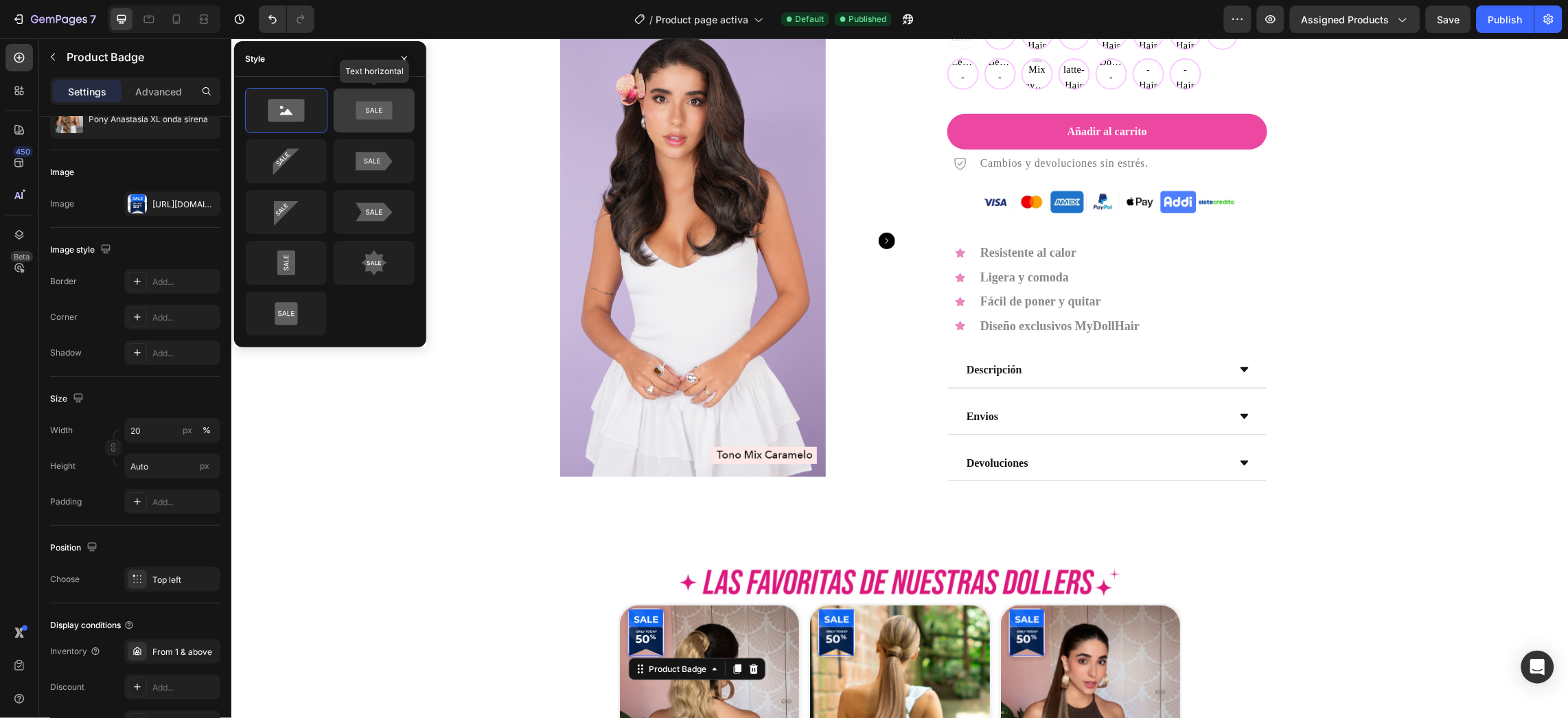
click at [357, 117] on icon at bounding box center [374, 111] width 37 height 19
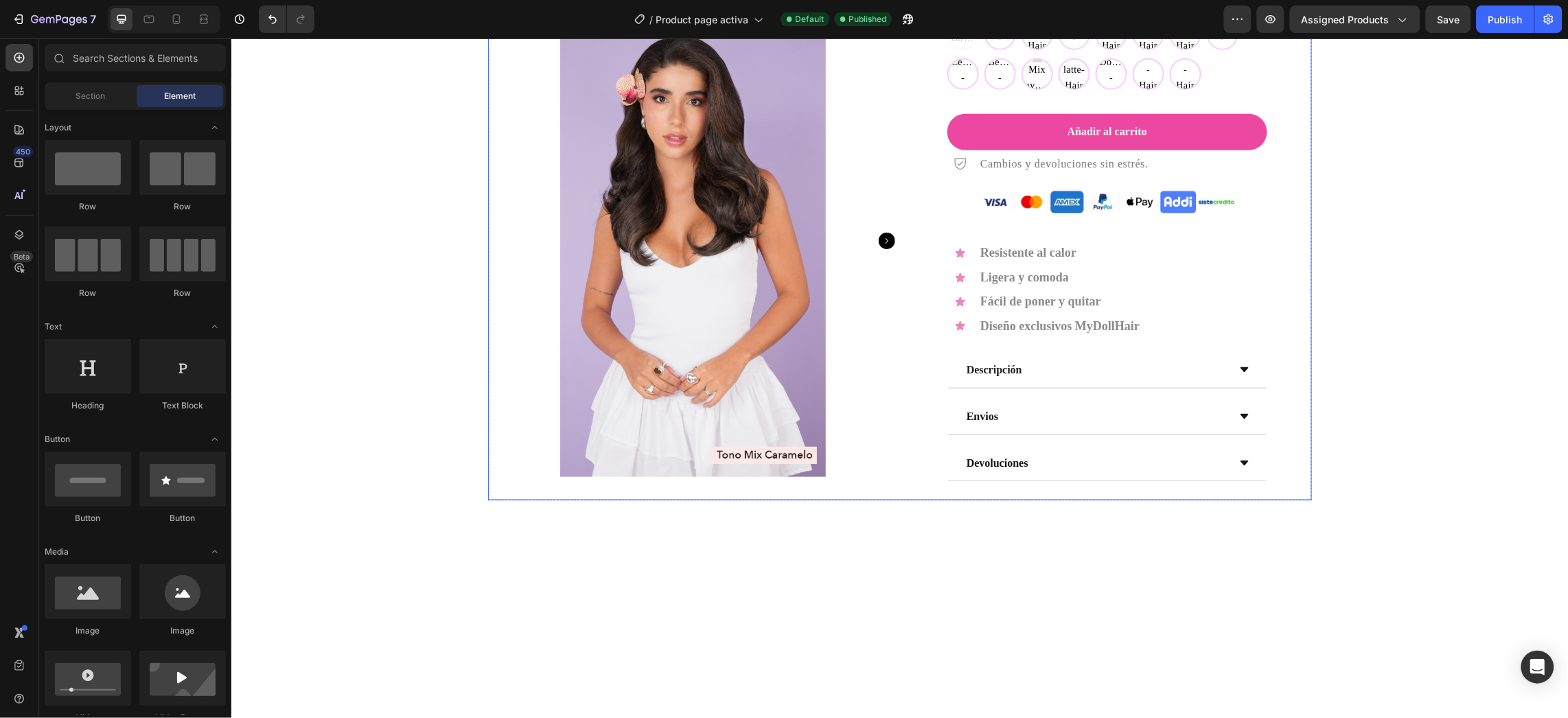
scroll to position [0, 0]
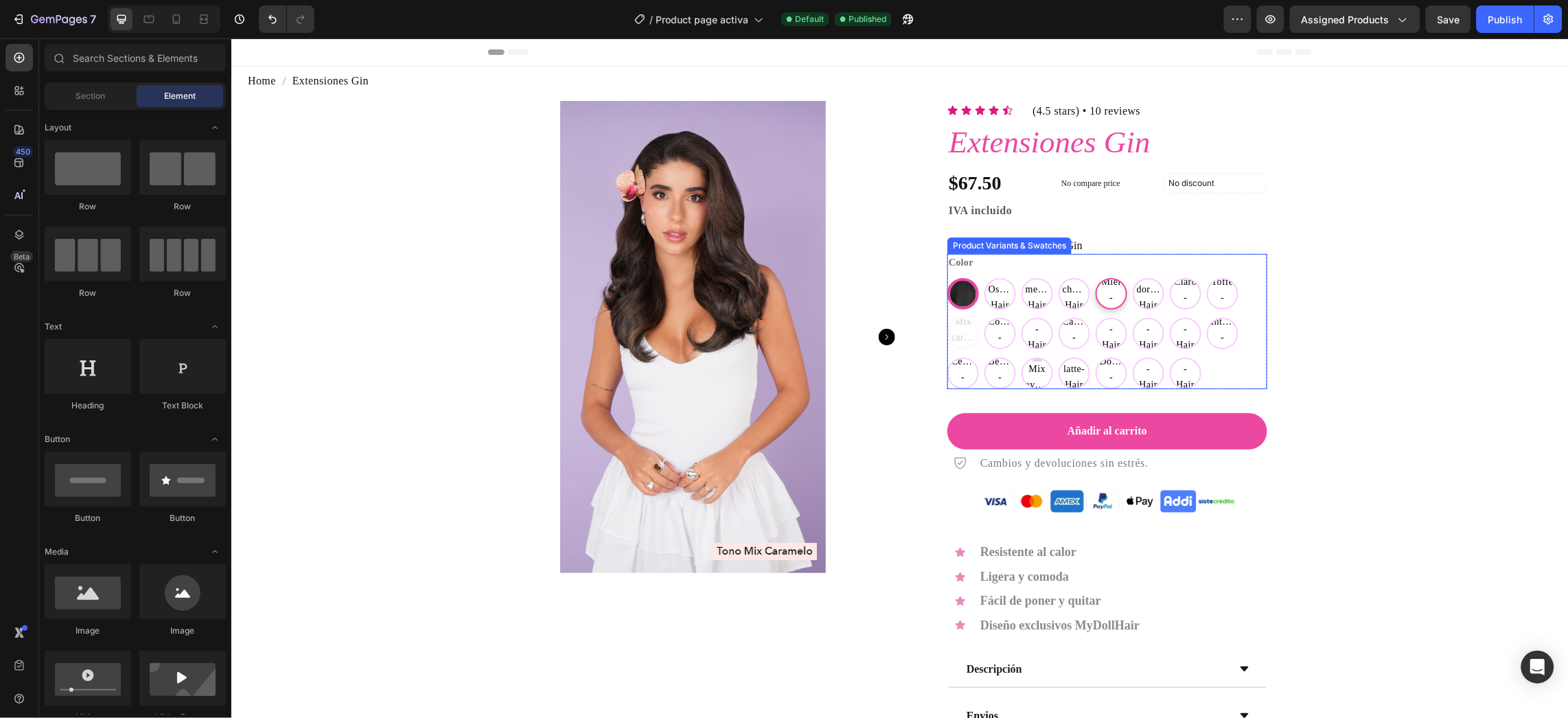
click at [1097, 280] on span "Castaño Miel - Hair Bar" at bounding box center [1110, 298] width 29 height 77
click at [1095, 278] on input "Castaño Miel - Hair Bar Castaño Miel - Hair Bar Castaño Miel - Hair Bar" at bounding box center [1094, 277] width 1 height 1
radio input "true"
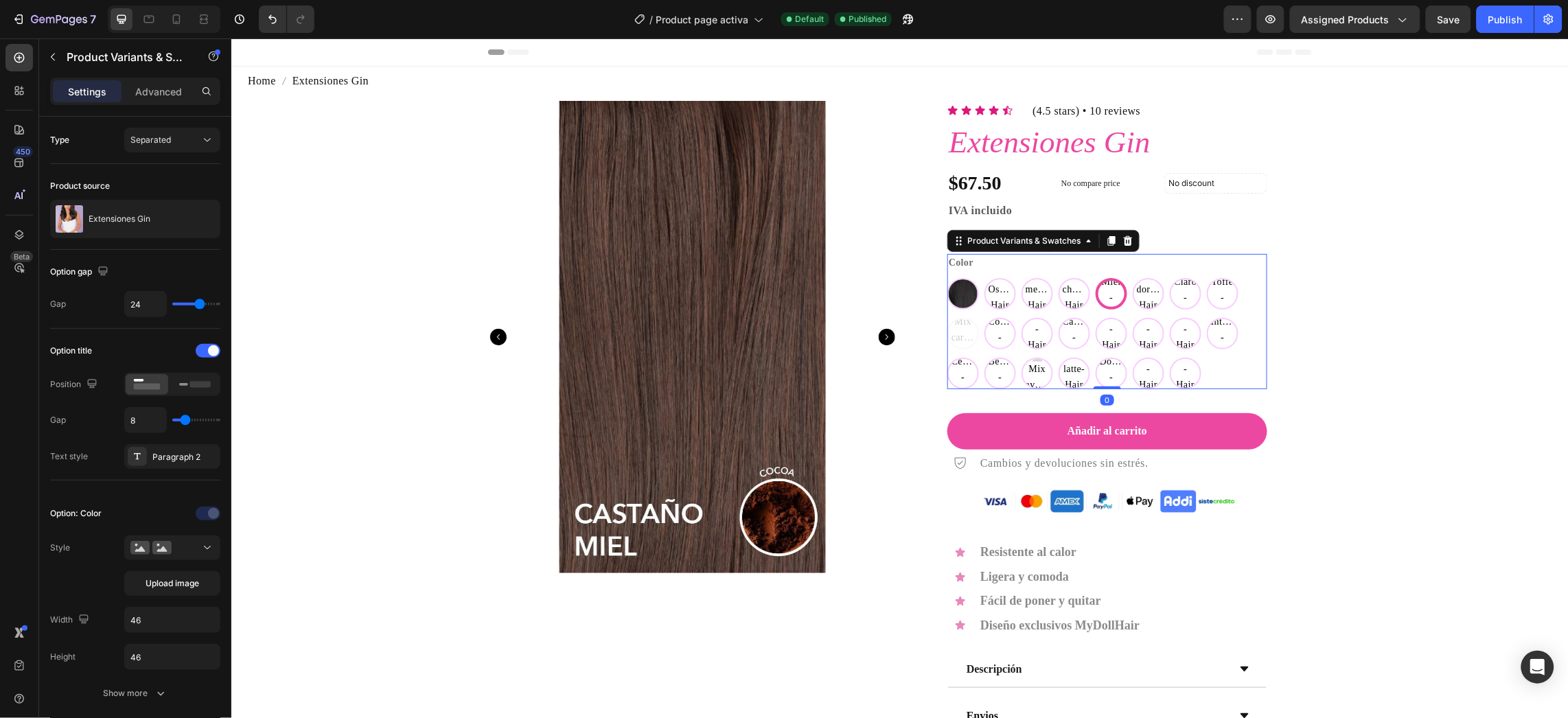
click at [1028, 263] on p "Castaño chocolate-Hair Bar" at bounding box center [1074, 261] width 91 height 13
click at [1058, 277] on input "Castaño chocolate-Hair Bar Castaño chocolate-Hair Bar Castaño chocolate-Hair Bar" at bounding box center [1058, 277] width 1 height 1
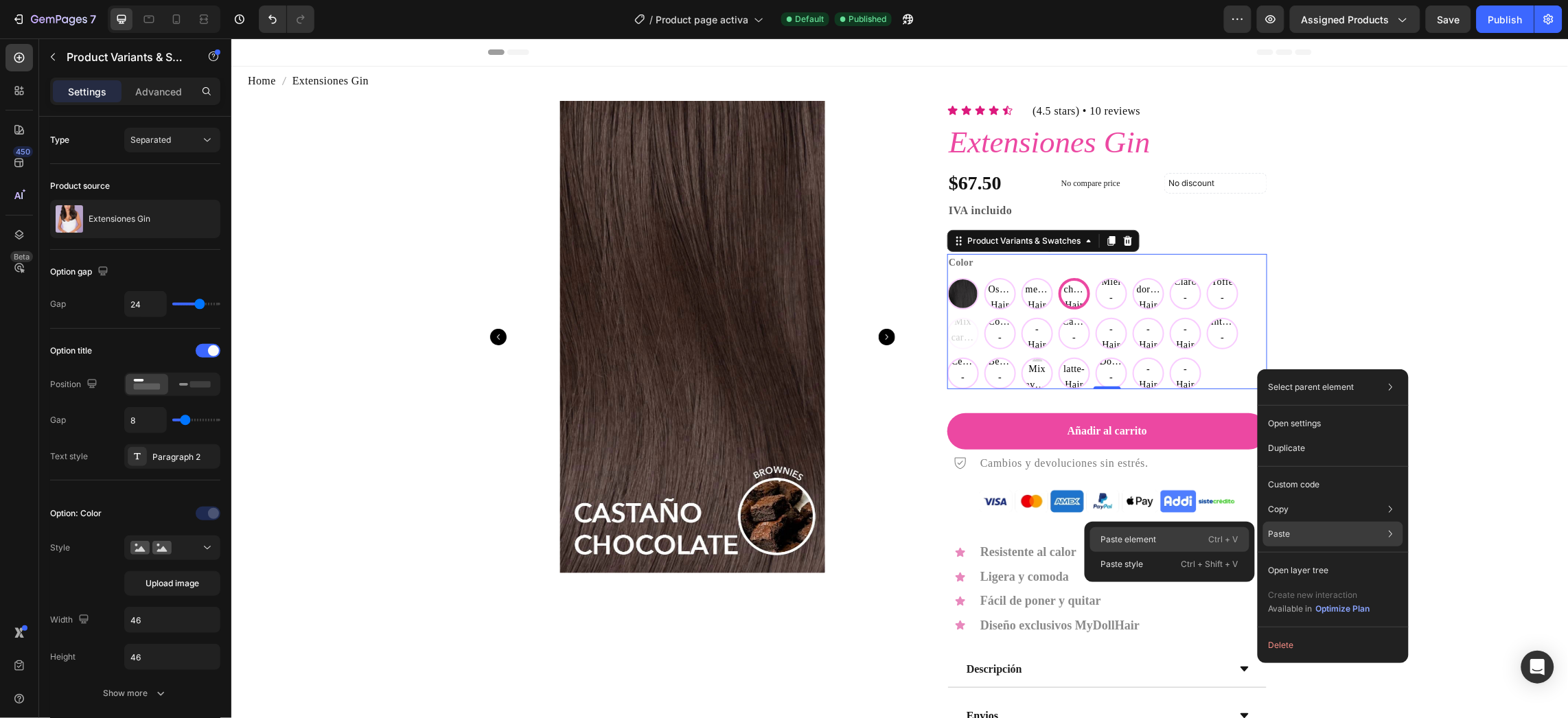
drag, startPoint x: 1210, startPoint y: 538, endPoint x: 984, endPoint y: 498, distance: 229.5
click at [1210, 538] on p "Ctrl + V" at bounding box center [1224, 540] width 30 height 14
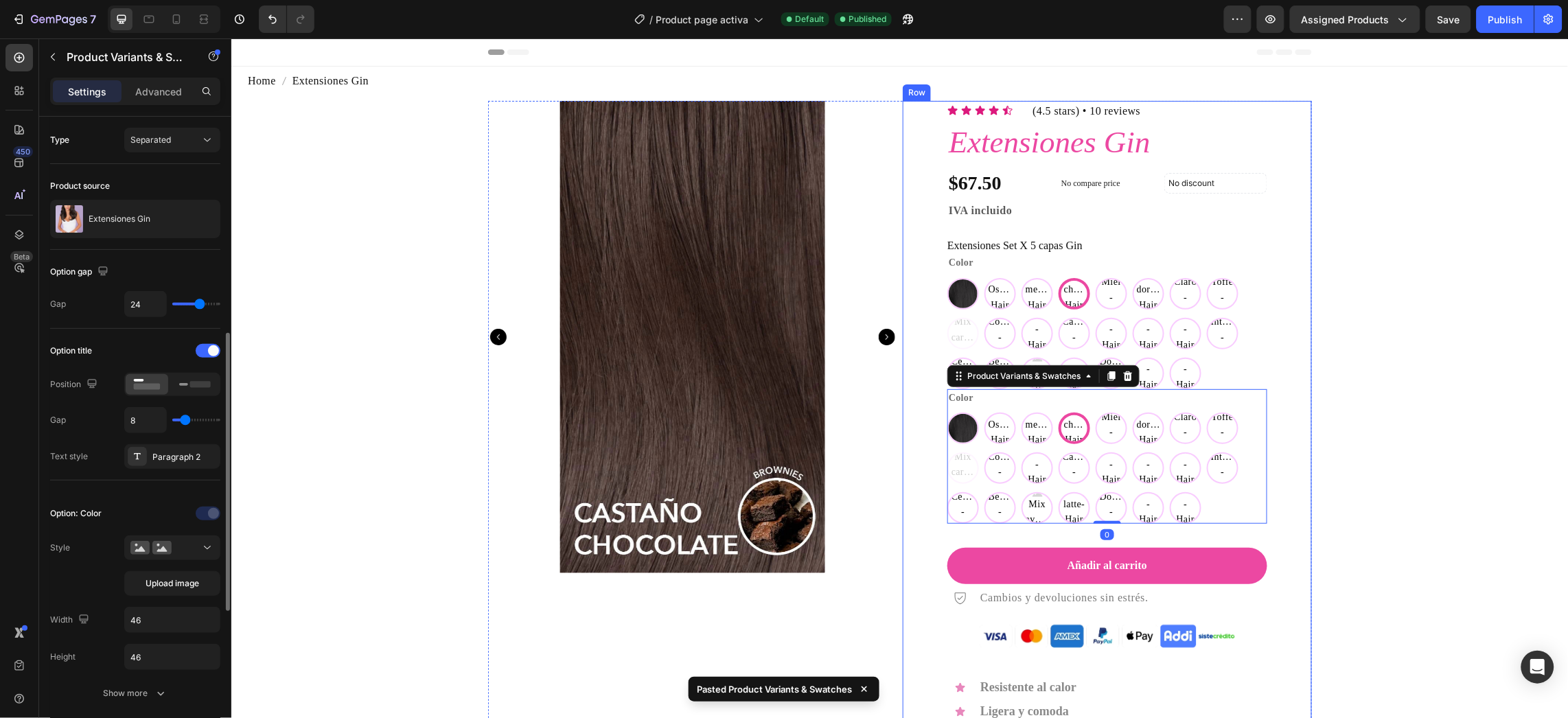
scroll to position [151, 0]
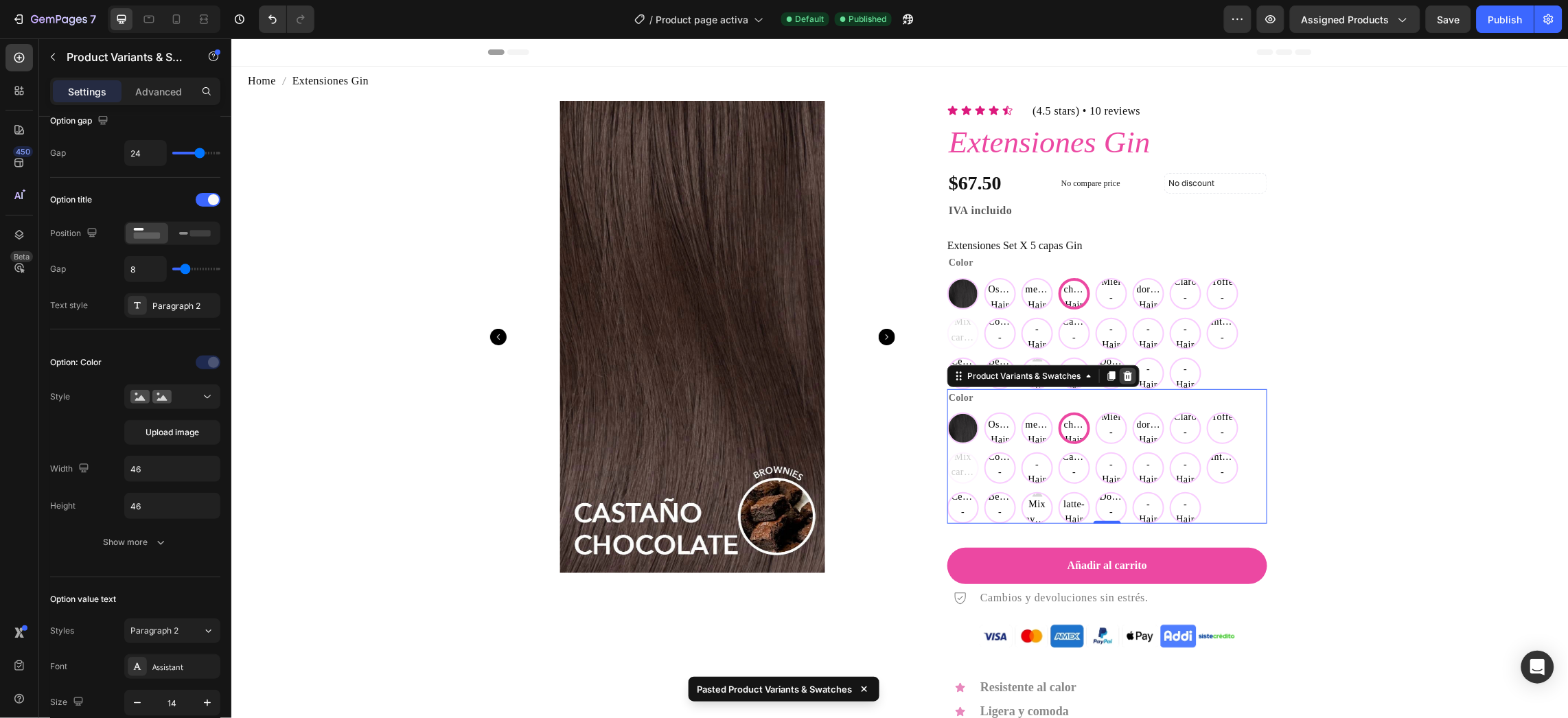
click at [1120, 381] on div at bounding box center [1127, 376] width 17 height 17
radio input "true"
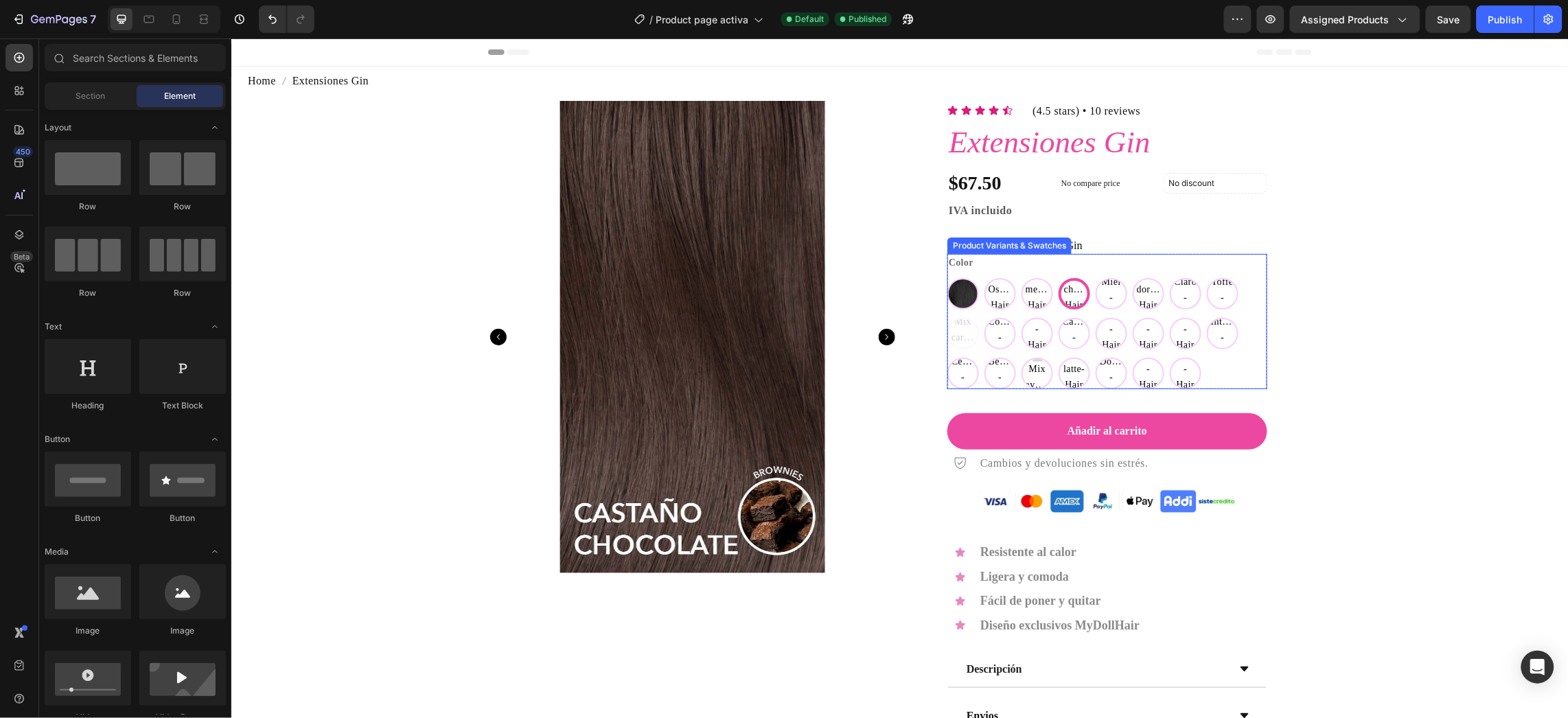
click at [1014, 266] on div "Castaño Oscuro-Hair Bar" at bounding box center [1000, 262] width 95 height 18
click at [984, 277] on input "Castaño Oscuro-Hair Bar Castaño Oscuro-Hair Bar Castaño Oscuro-Hair Bar" at bounding box center [984, 277] width 1 height 1
radio input "true"
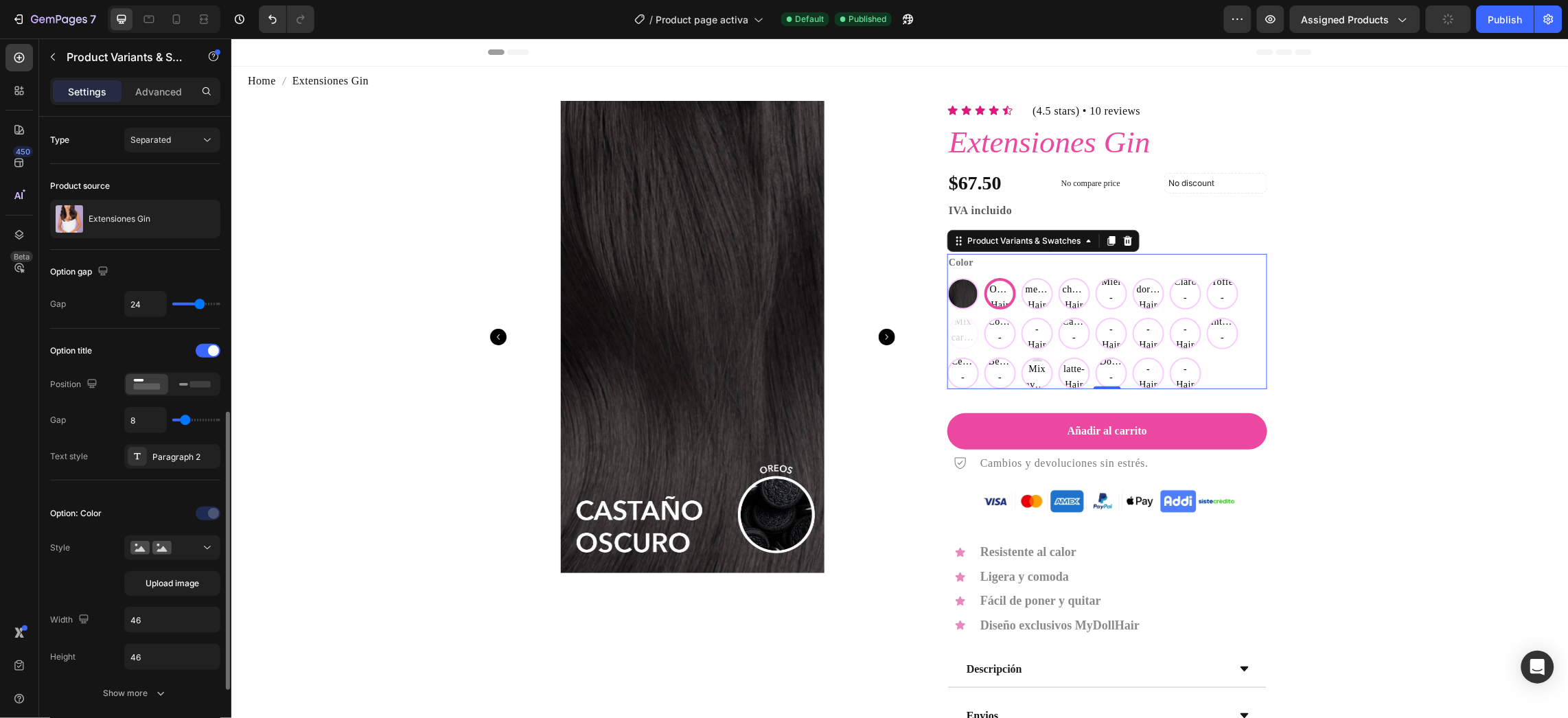
scroll to position [206, 0]
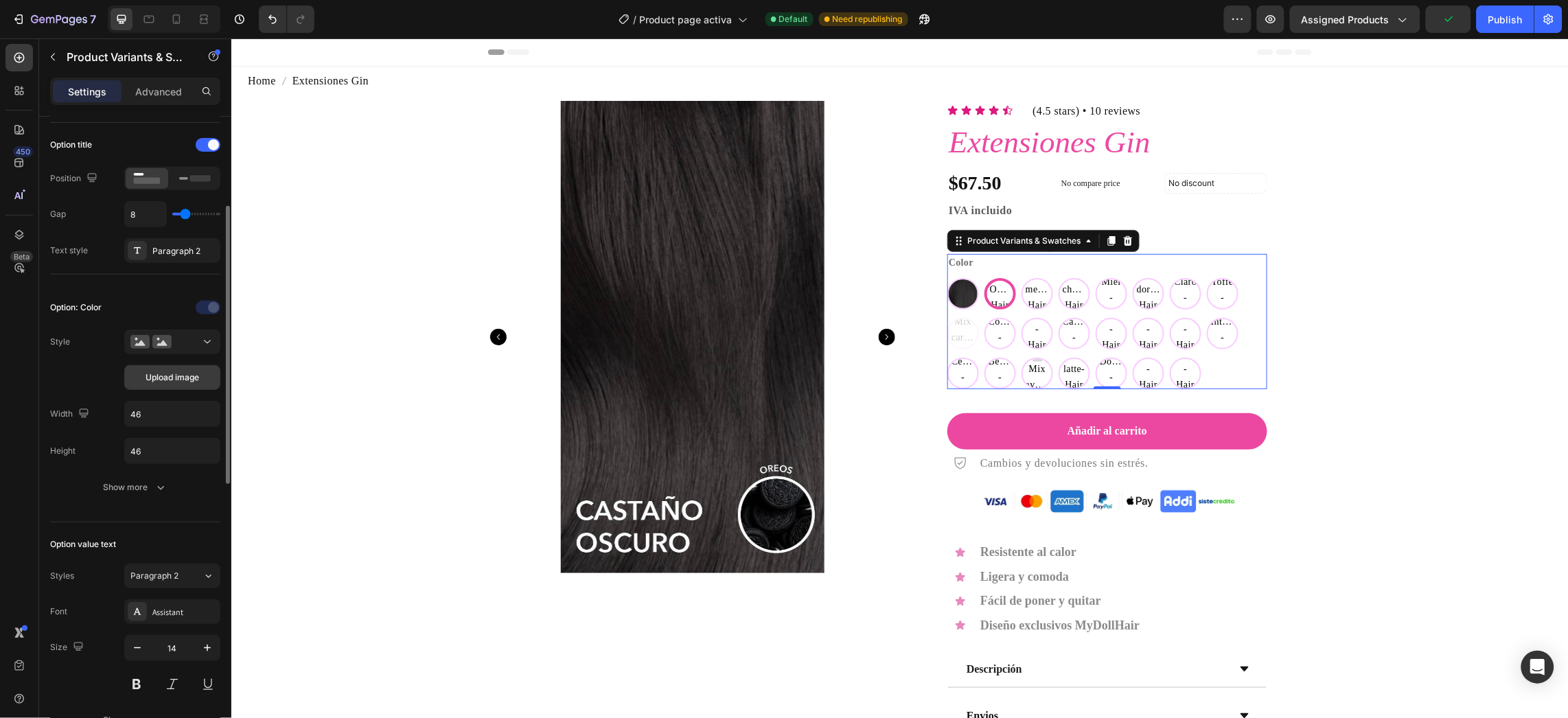
click at [181, 381] on span "Upload image" at bounding box center [172, 378] width 53 height 13
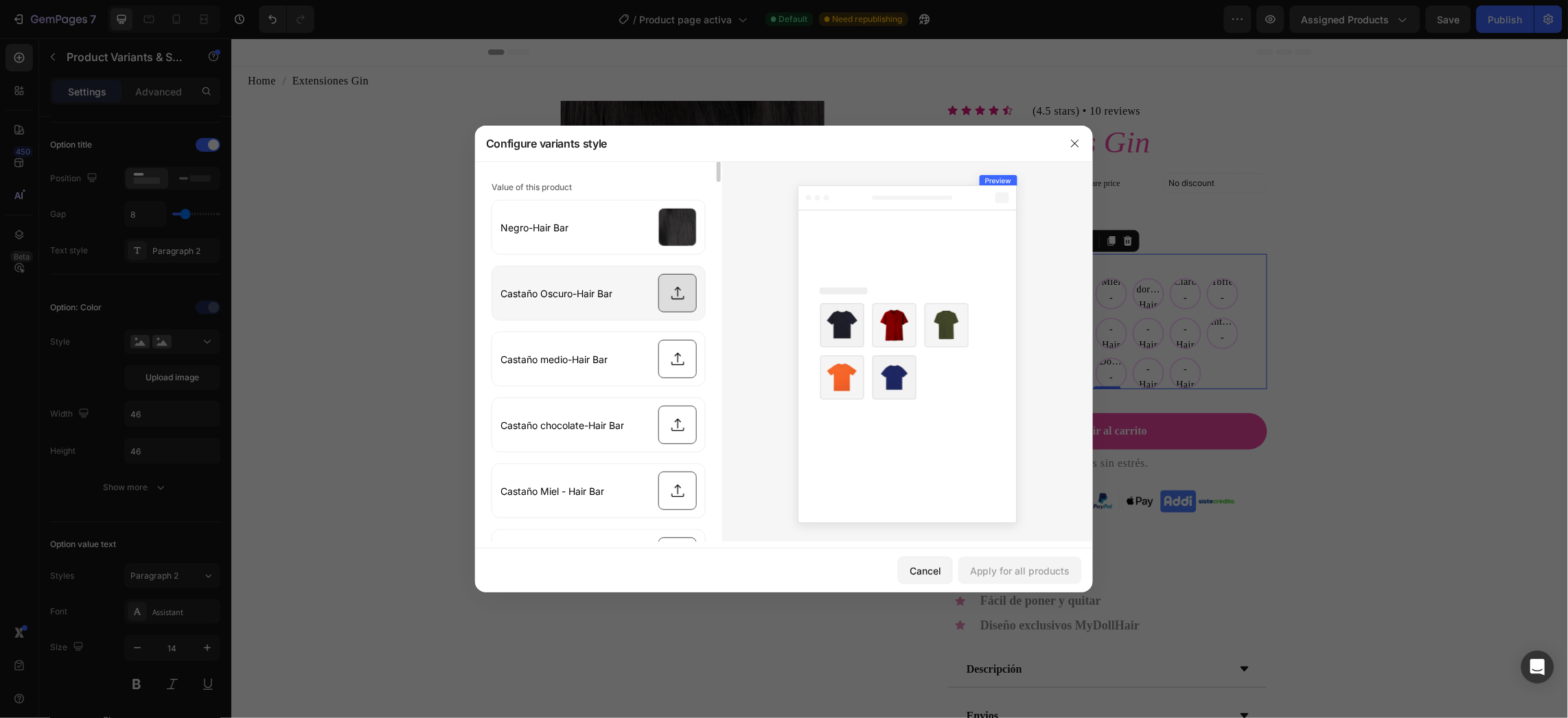
click at [666, 294] on input "file" at bounding box center [598, 293] width 213 height 53
type input "C:\fakepath\Swatches_CastanoOscuro_Web.png"
click at [1028, 576] on div "Apply for all products" at bounding box center [1019, 571] width 100 height 15
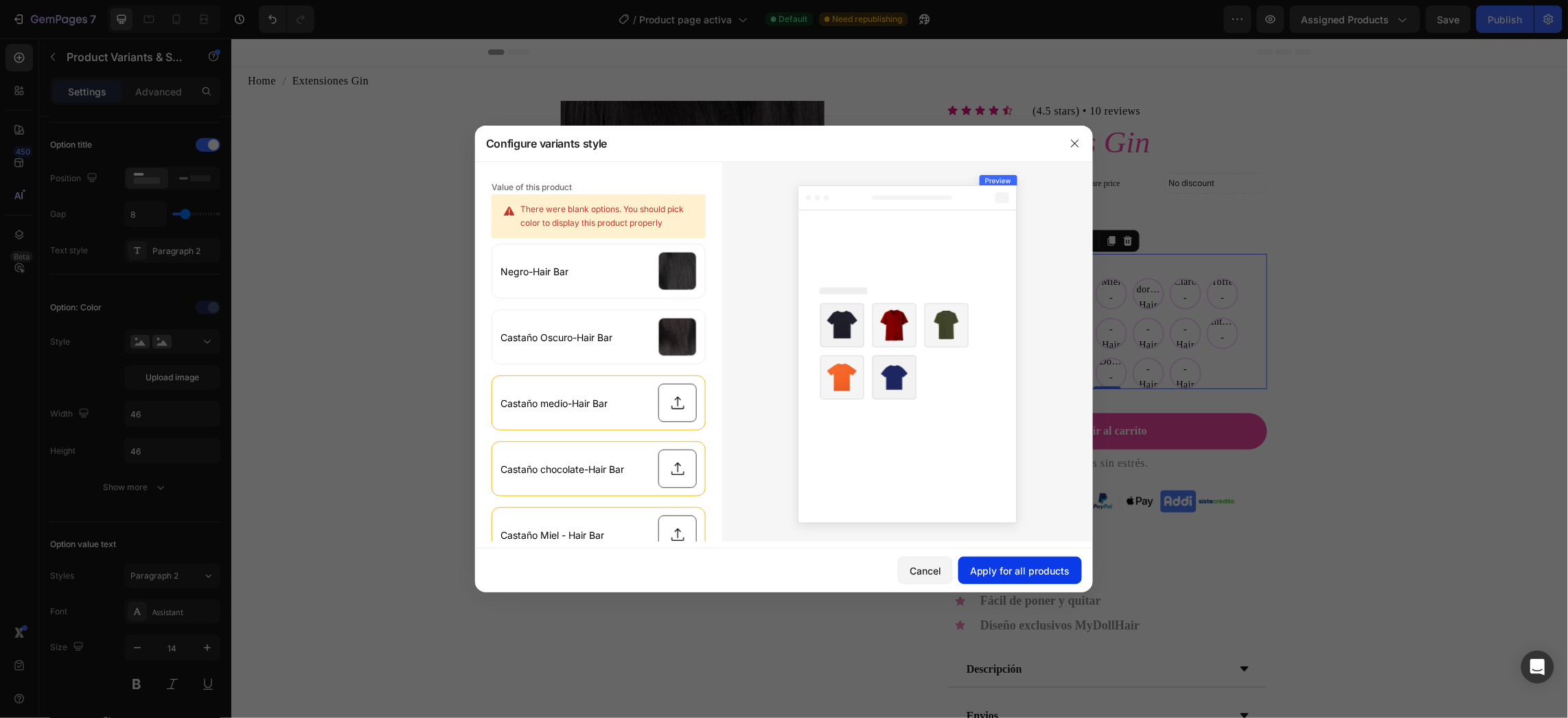
click at [982, 568] on div "Apply for all products" at bounding box center [1019, 571] width 100 height 15
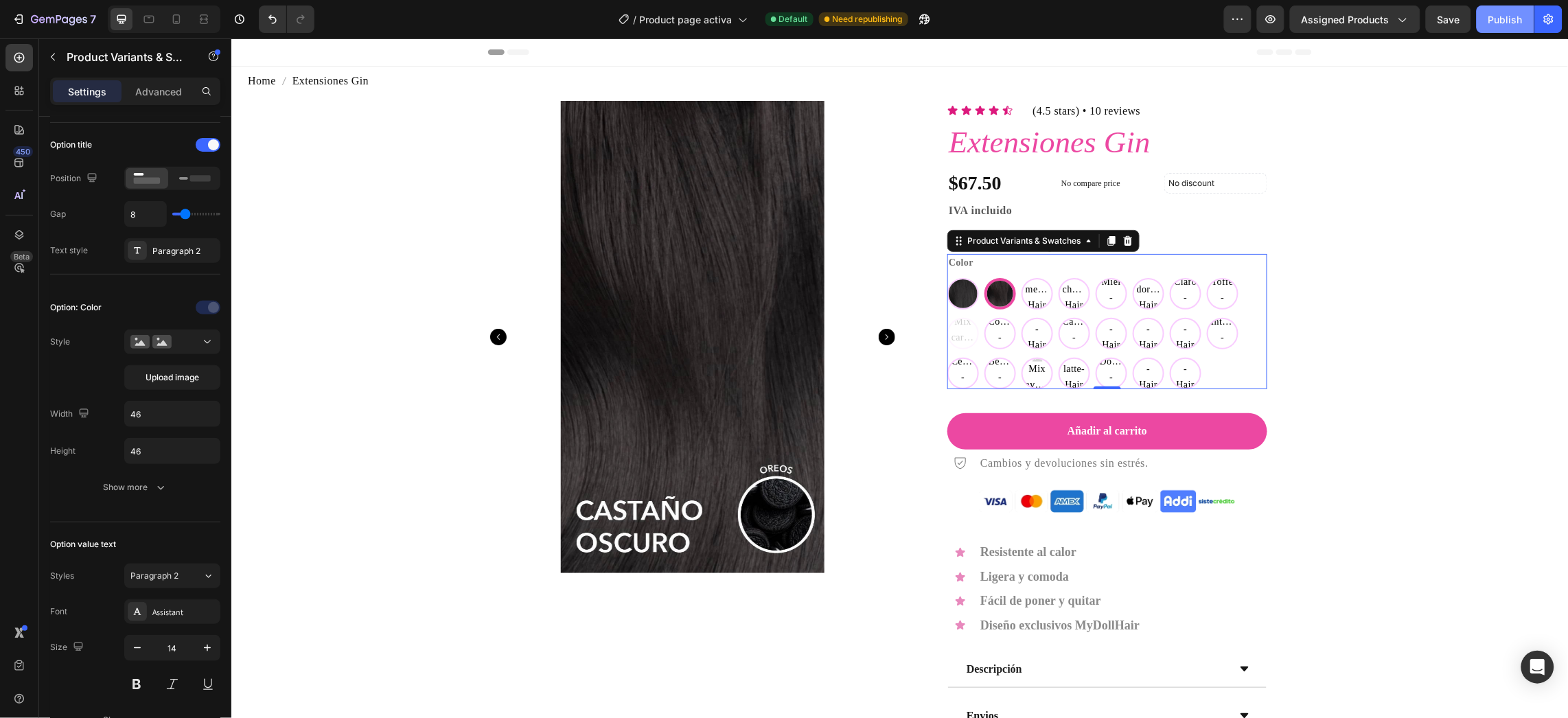
click at [1522, 27] on button "Publish" at bounding box center [1506, 20] width 57 height 28
click at [750, 27] on div "/ Product page activa" at bounding box center [699, 20] width 142 height 28
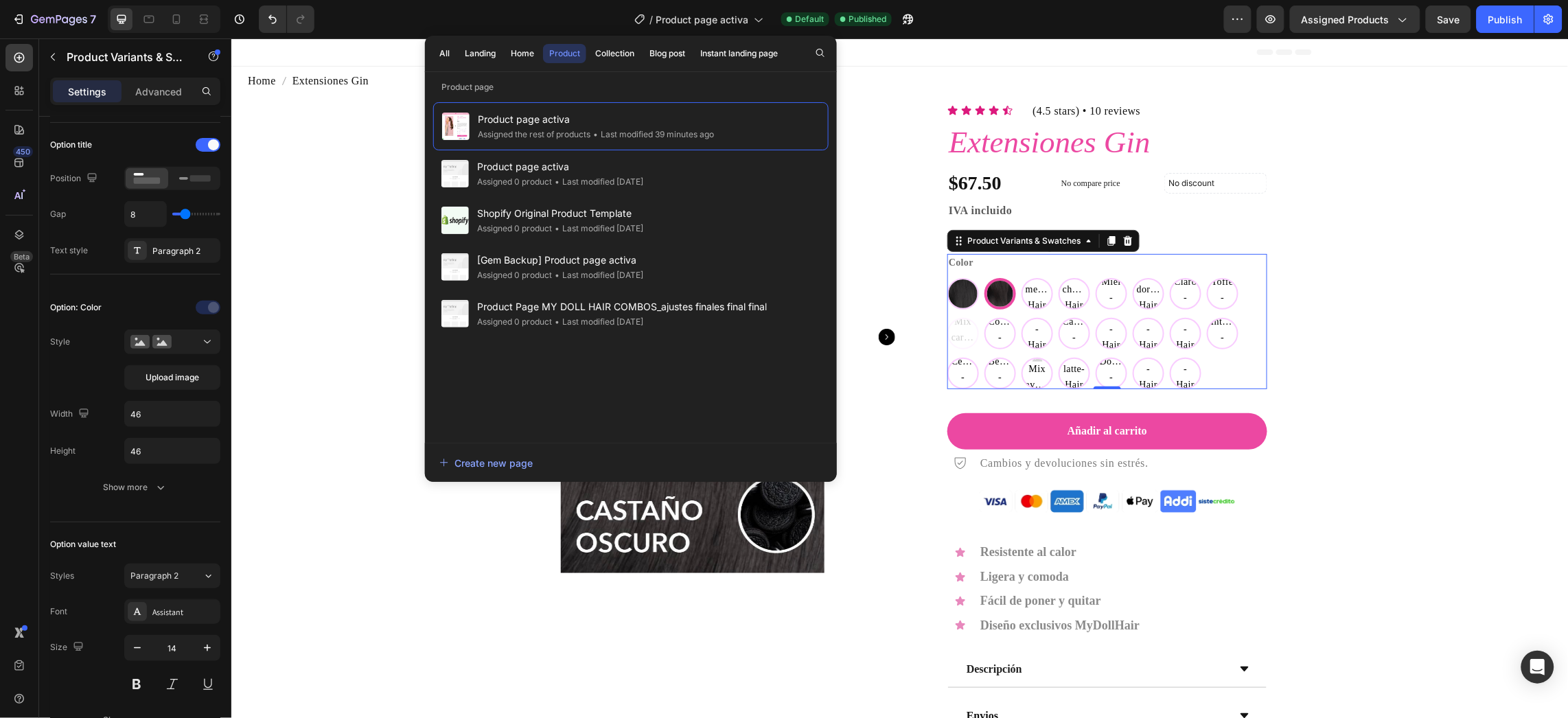
click at [1055, 264] on div "Color Negro-Hair Bar Negro-Hair Bar Castaño Oscuro-Hair Bar Castaño Oscuro-Hair…" at bounding box center [1107, 320] width 320 height 135
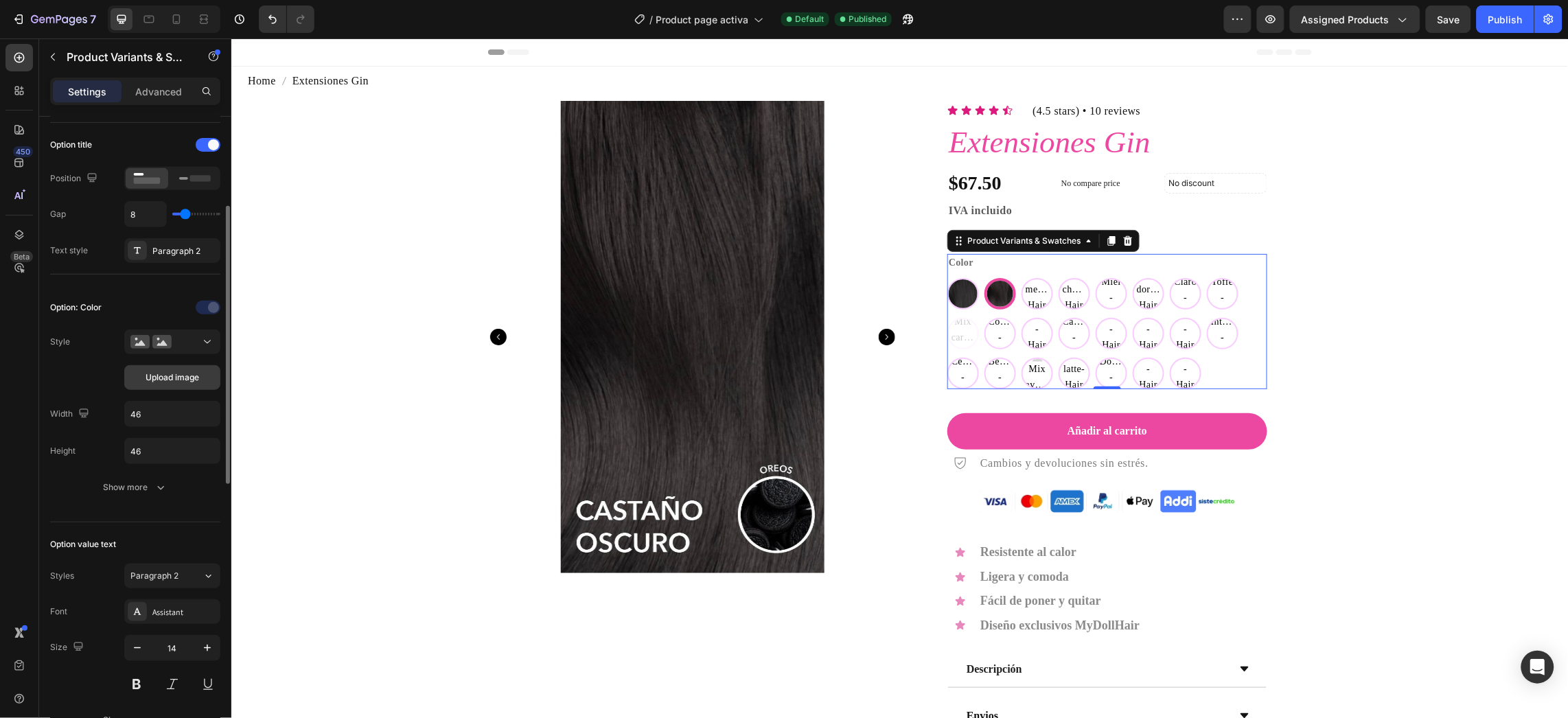
click at [197, 371] on button "Upload image" at bounding box center [172, 377] width 96 height 25
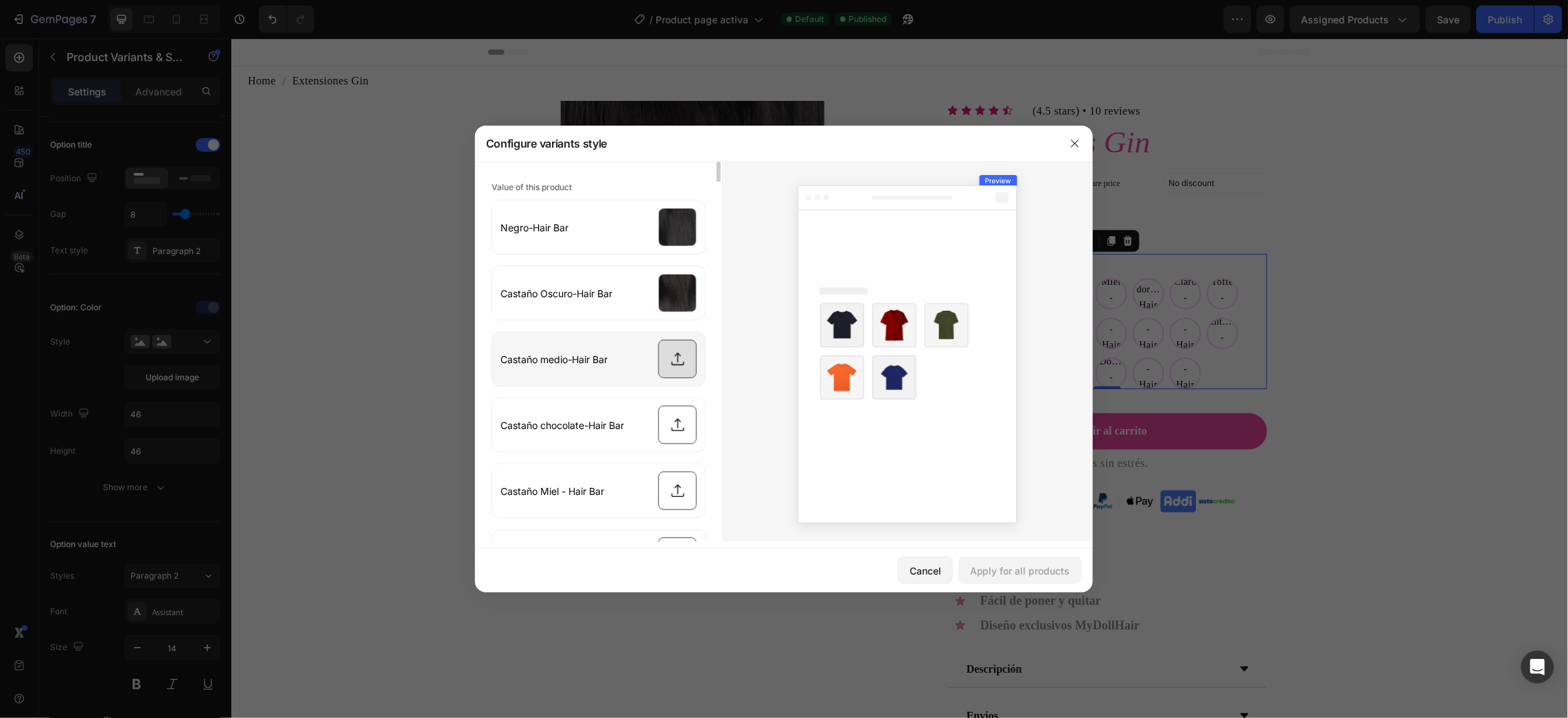
click at [673, 366] on input "file" at bounding box center [598, 359] width 213 height 53
type input "C:\fakepath\Swatches_CastanoMedio_Web.png"
click at [689, 433] on input "file" at bounding box center [598, 425] width 213 height 53
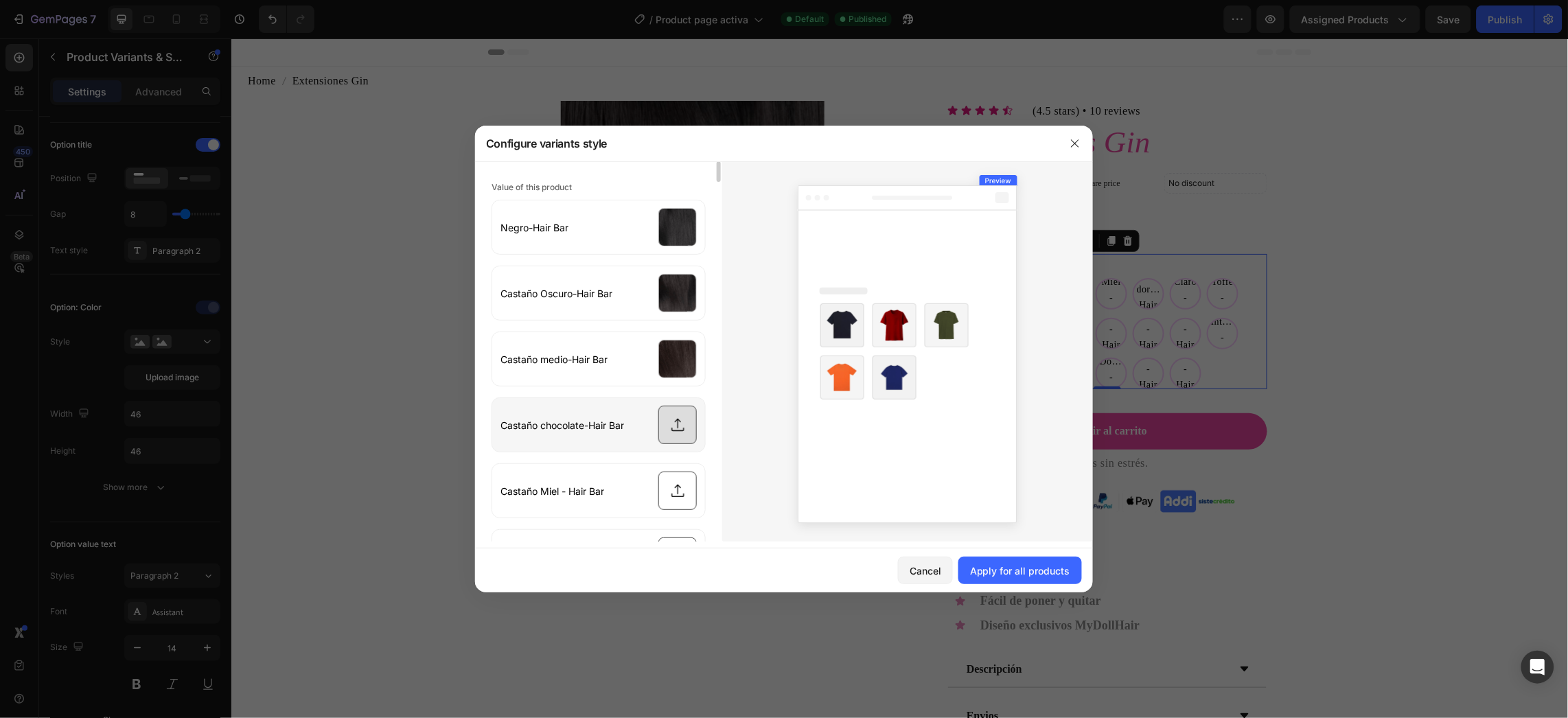
type input "C:\fakepath\Swatches_CastanoChocolate_Web.png"
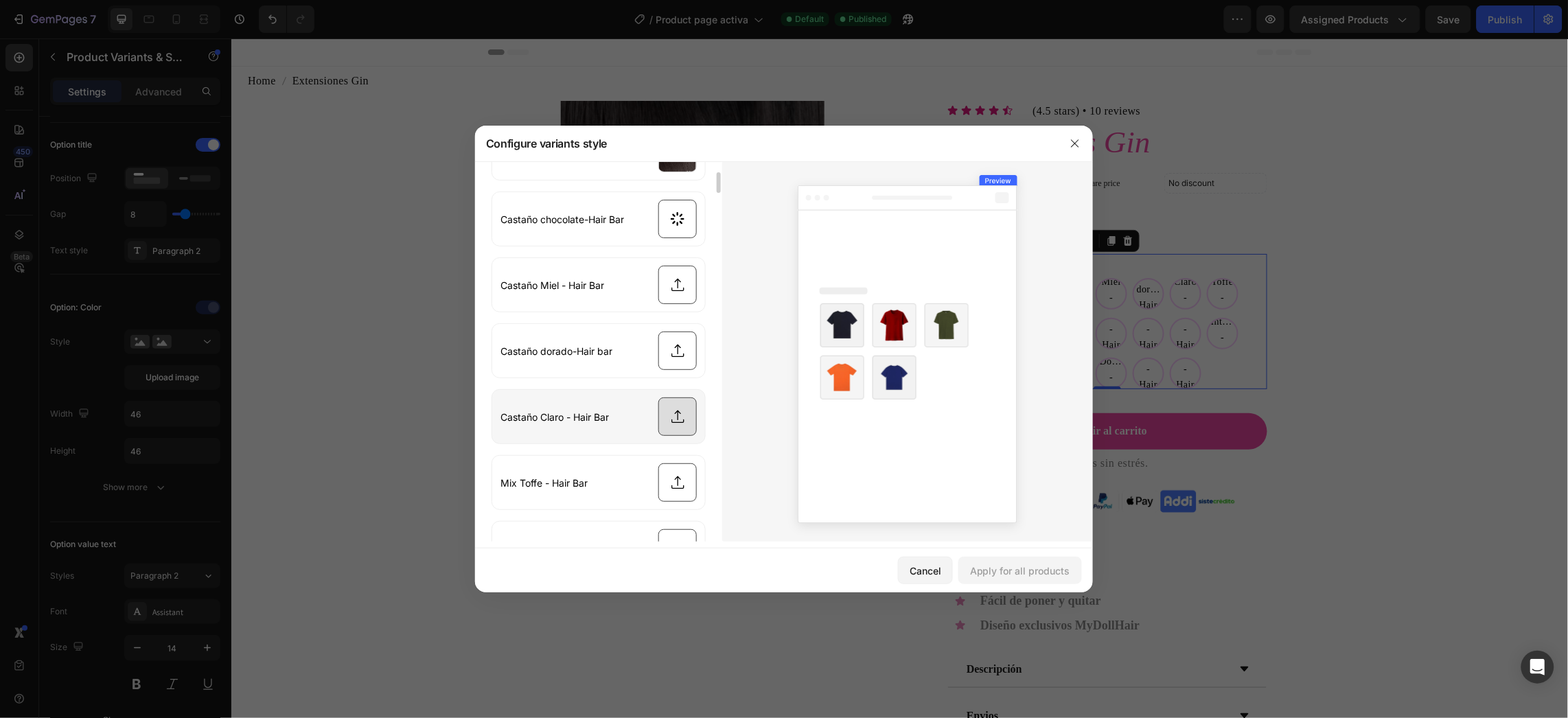
scroll to position [103, 0]
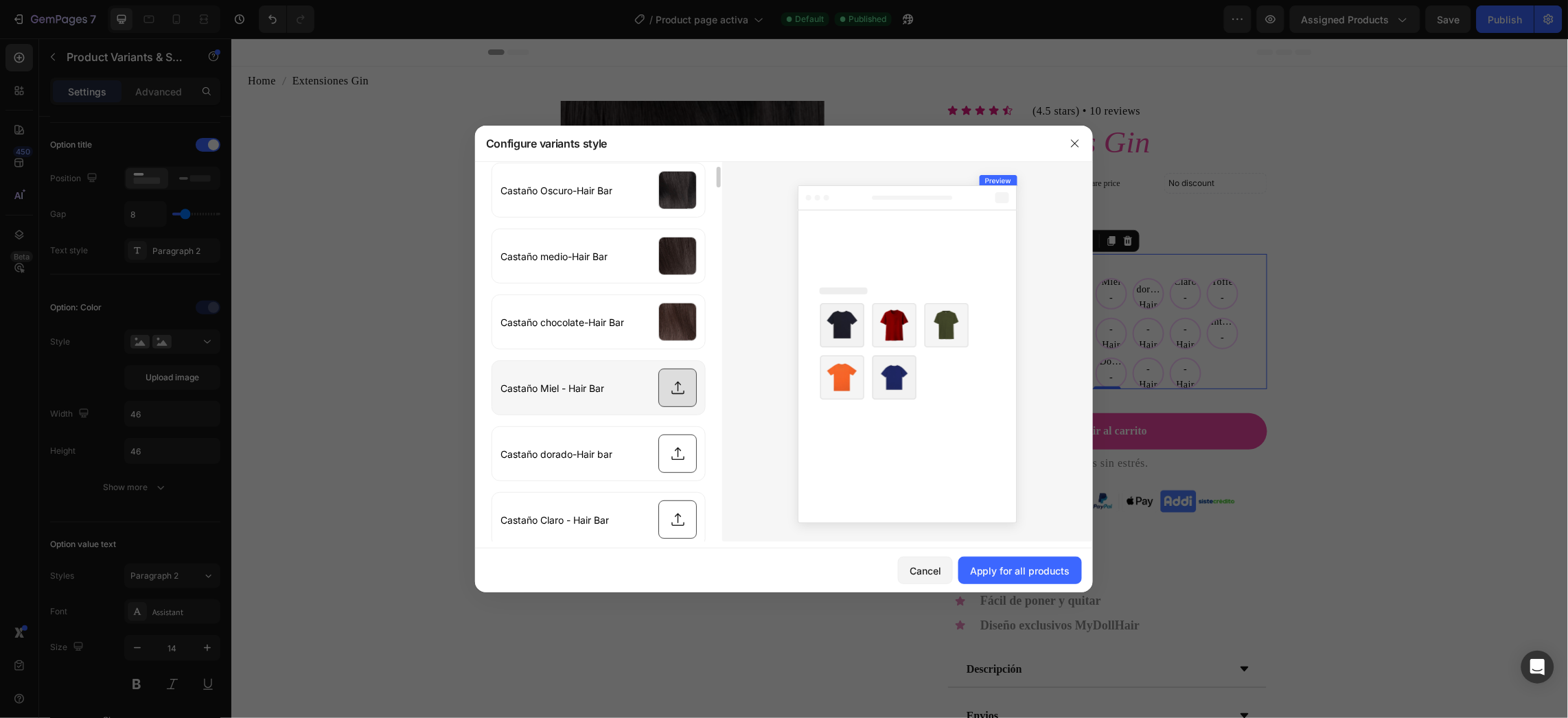
click at [674, 383] on input "file" at bounding box center [598, 388] width 213 height 53
type input "C:\fakepath\Swatches_CastanoMiel_Web.png"
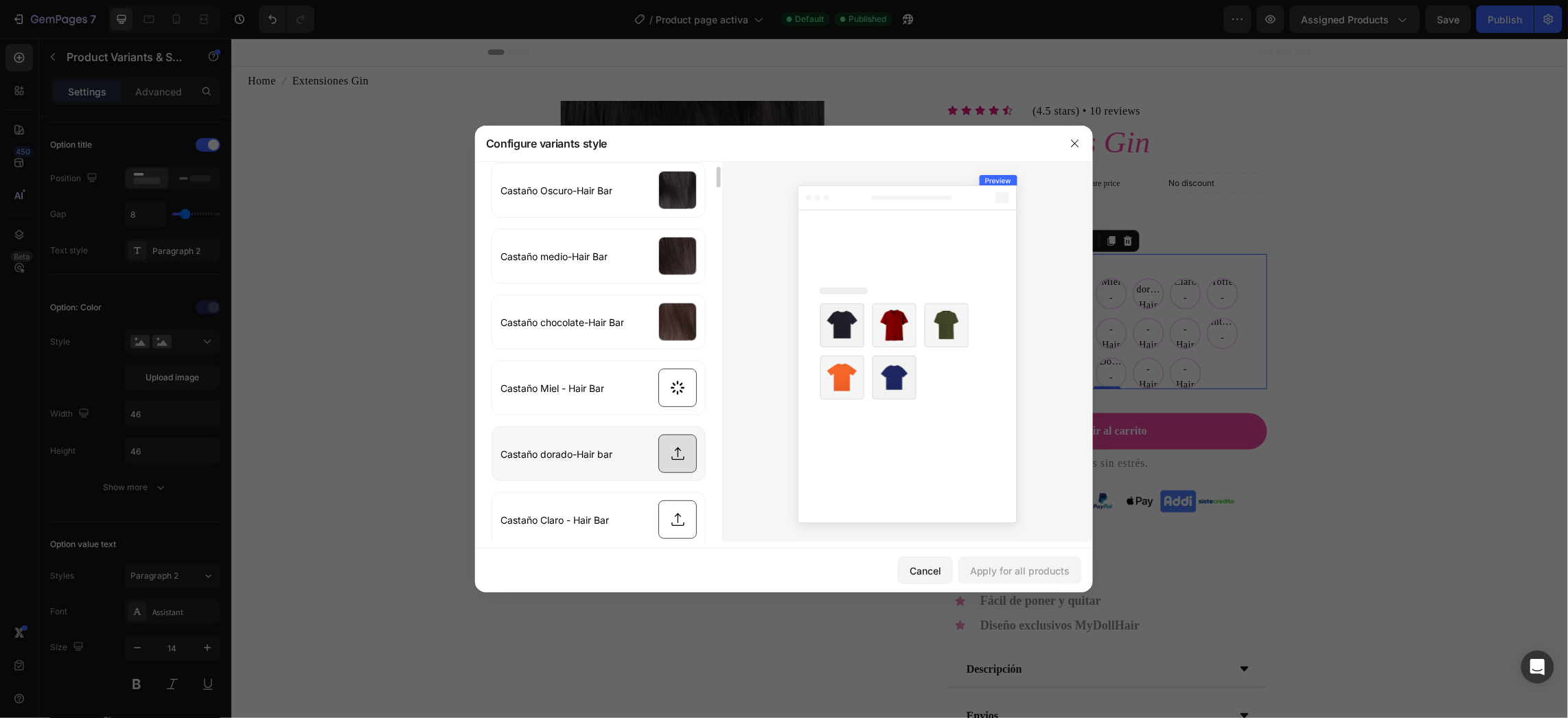
click at [687, 449] on input "file" at bounding box center [598, 454] width 213 height 53
type input "C:\fakepath\Swatches_CastanoDorado_Web 1.png"
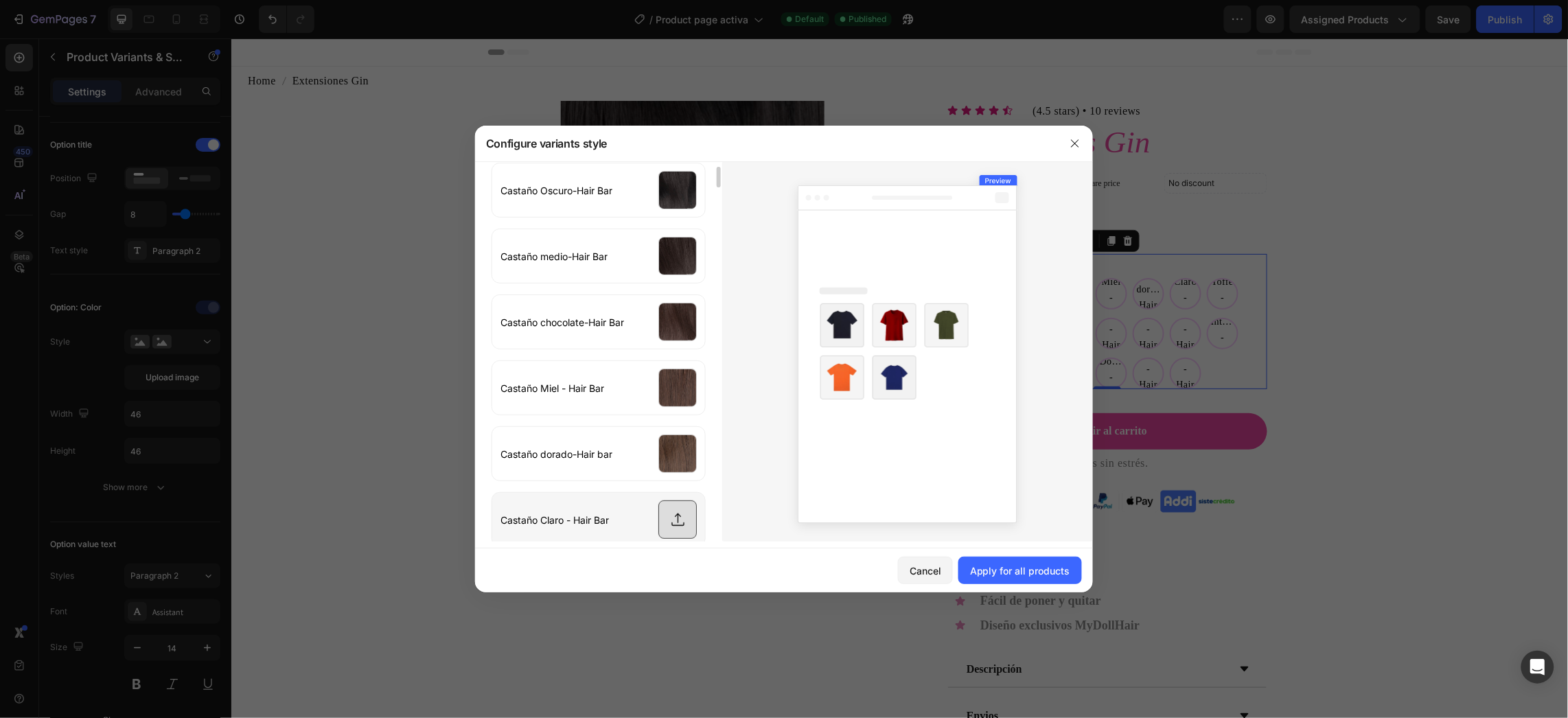
click at [666, 534] on input "file" at bounding box center [598, 520] width 213 height 53
